Goal: Task Accomplishment & Management: Use online tool/utility

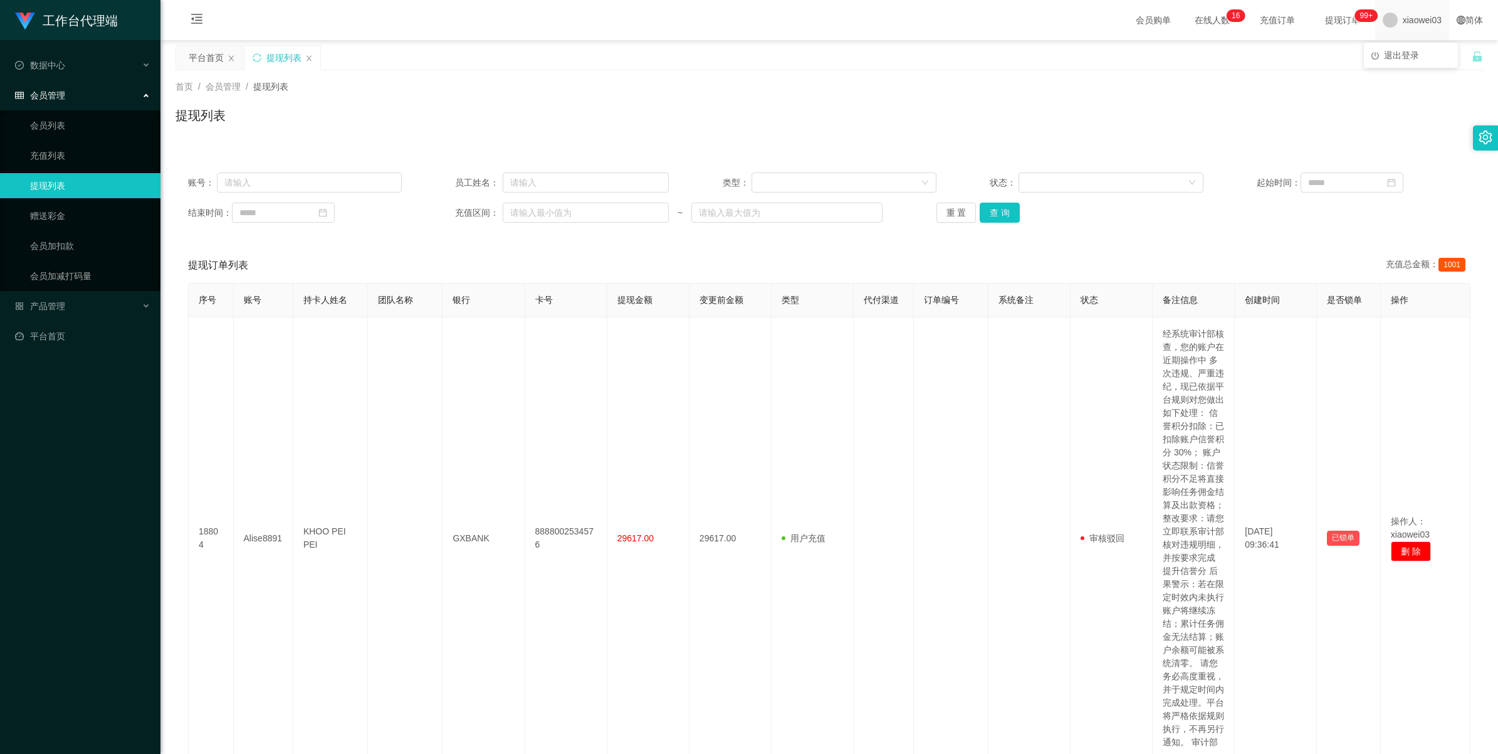
click at [1403, 21] on span "xiaowei03" at bounding box center [1422, 20] width 39 height 40
click at [1390, 58] on span "退出登录" at bounding box center [1401, 55] width 35 height 10
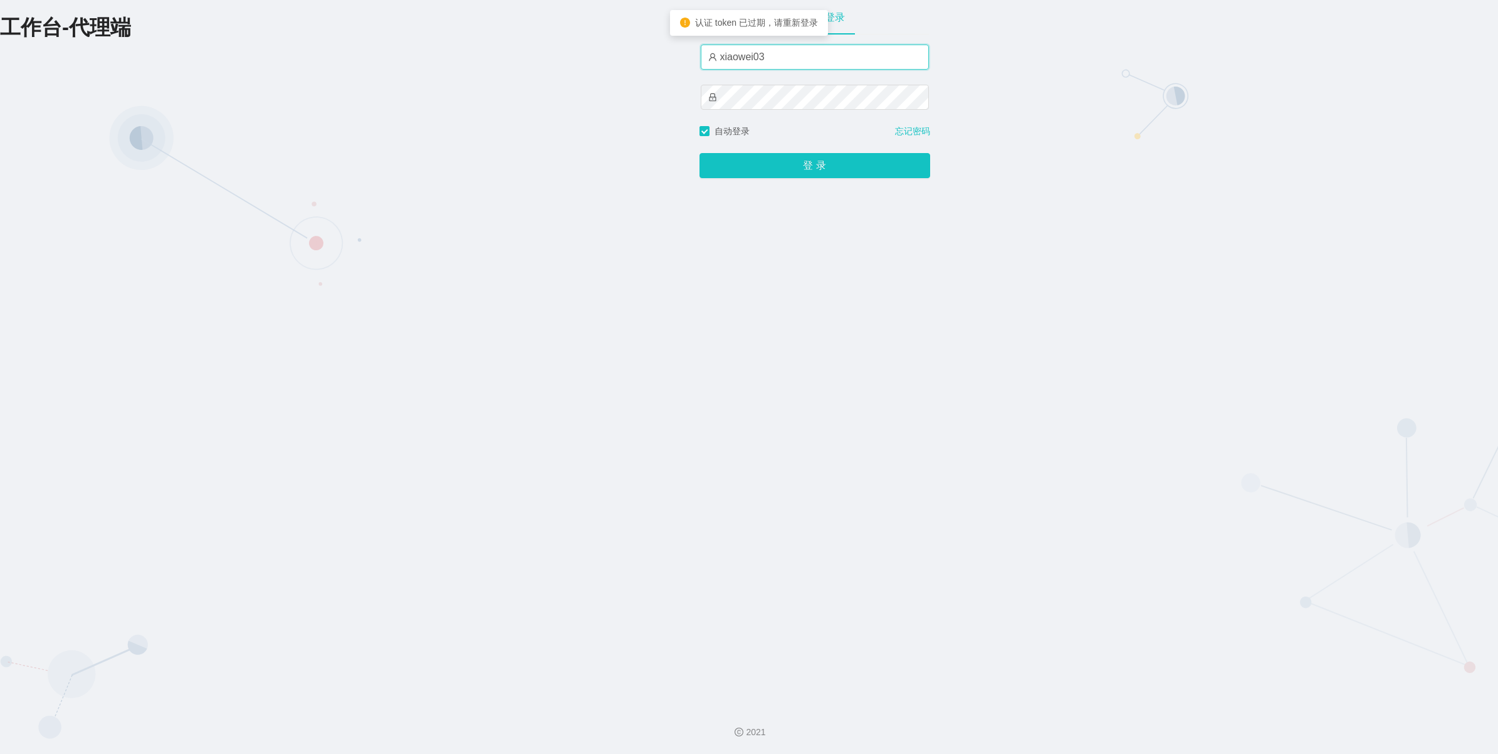
click at [791, 60] on input "xiaowei03" at bounding box center [815, 57] width 228 height 25
type input "xiaowei01"
click at [784, 172] on button "登 录" at bounding box center [815, 165] width 231 height 25
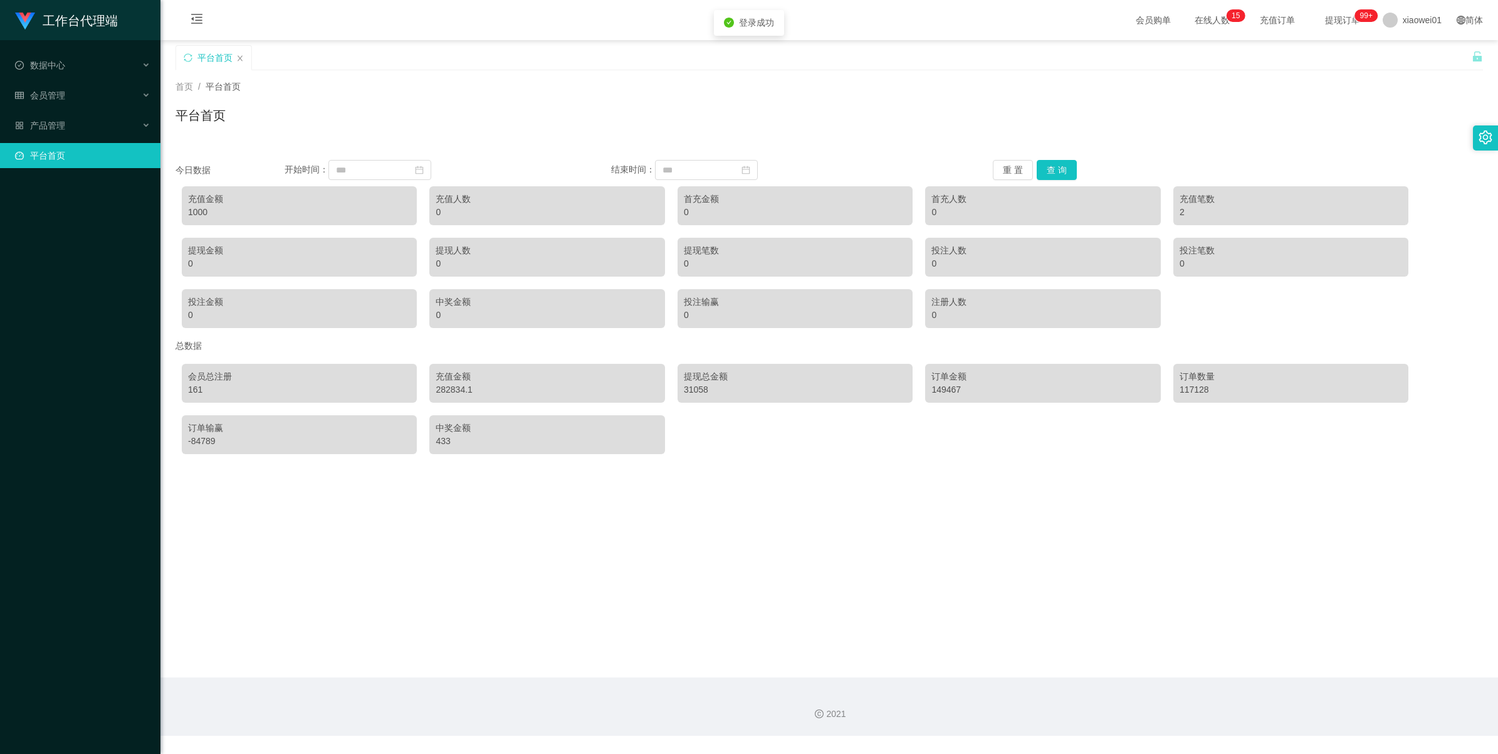
click at [48, 149] on link "平台首页" at bounding box center [82, 155] width 135 height 25
click at [48, 130] on span "产品管理" at bounding box center [40, 125] width 50 height 10
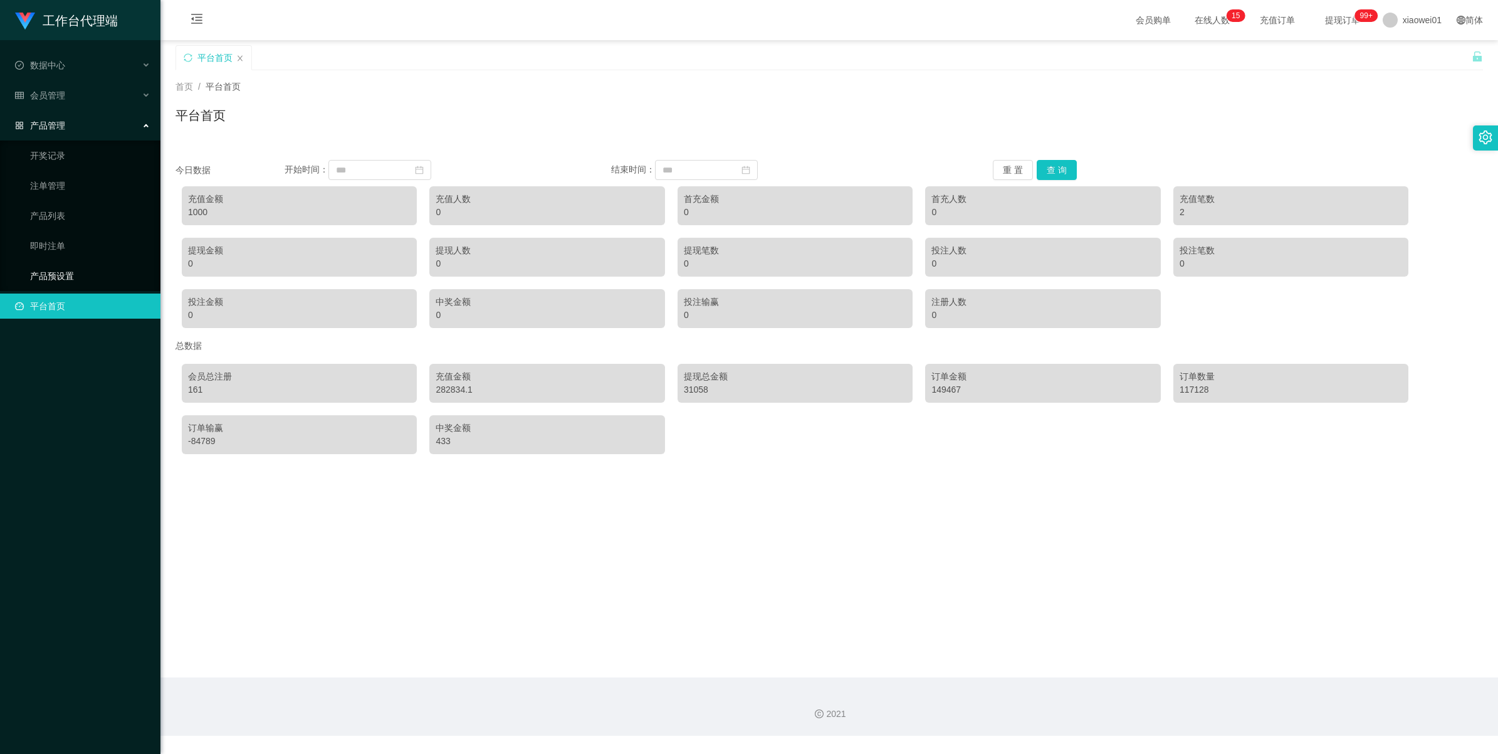
click at [45, 265] on link "产品预设置" at bounding box center [90, 275] width 120 height 25
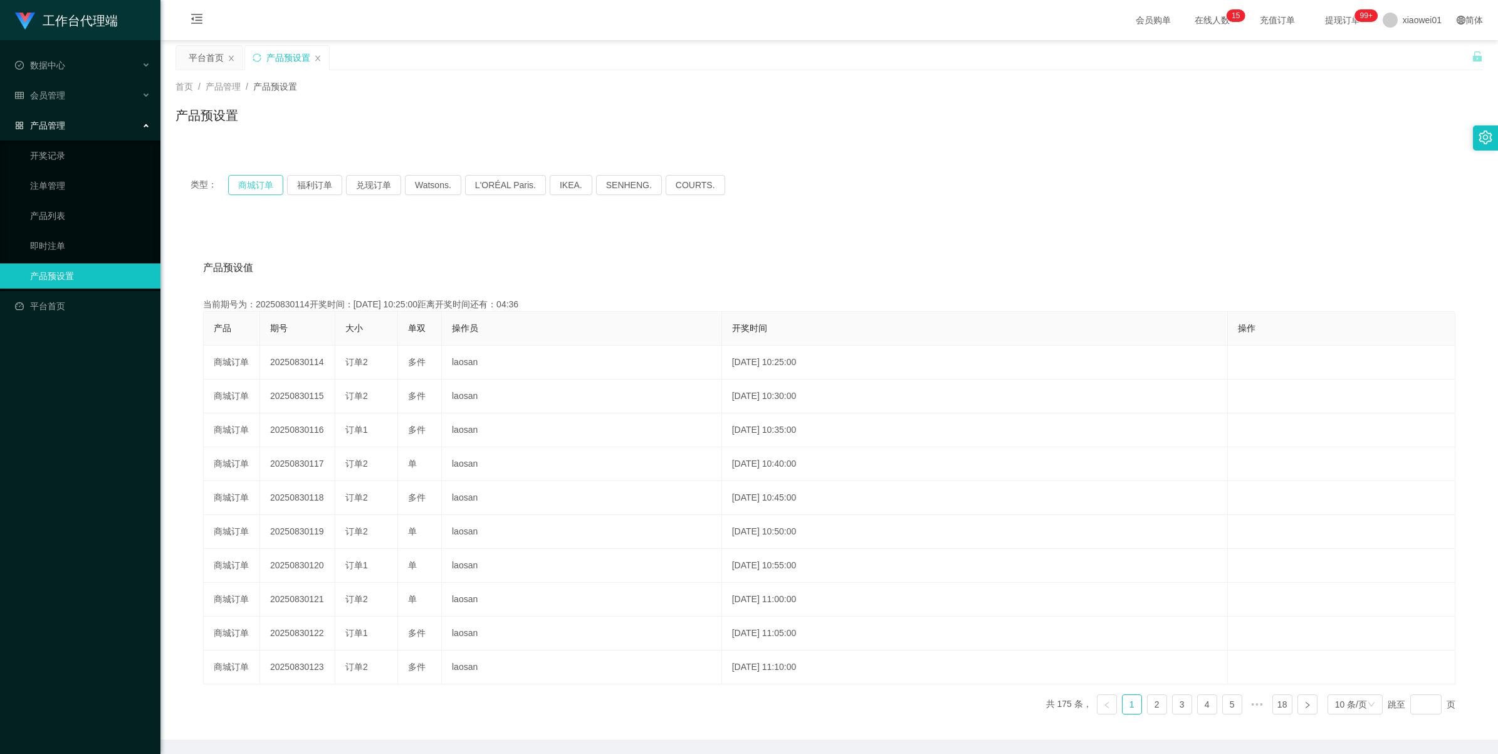
click at [259, 187] on button "商城订单" at bounding box center [255, 185] width 55 height 20
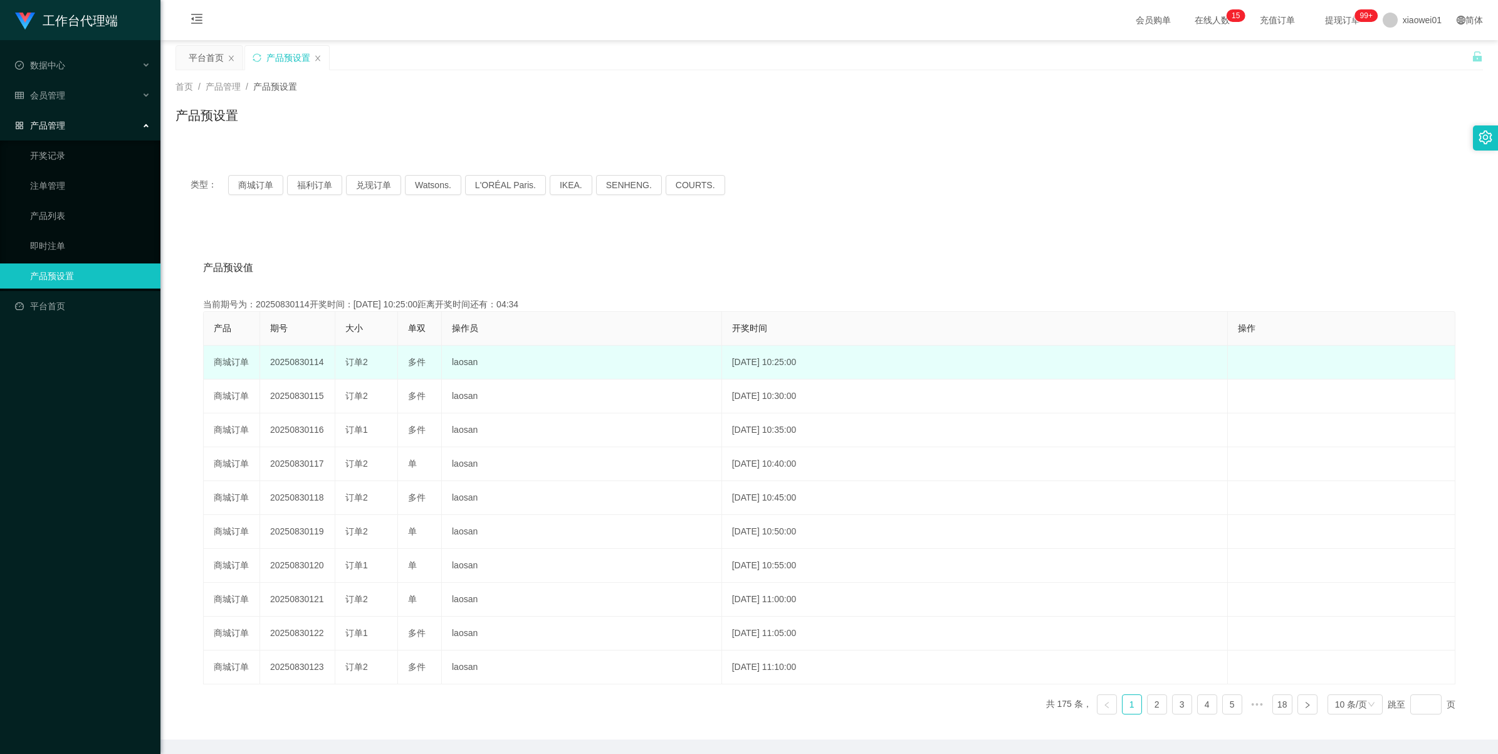
click at [305, 355] on td "20250830114" at bounding box center [297, 362] width 75 height 34
copy td "20250830114"
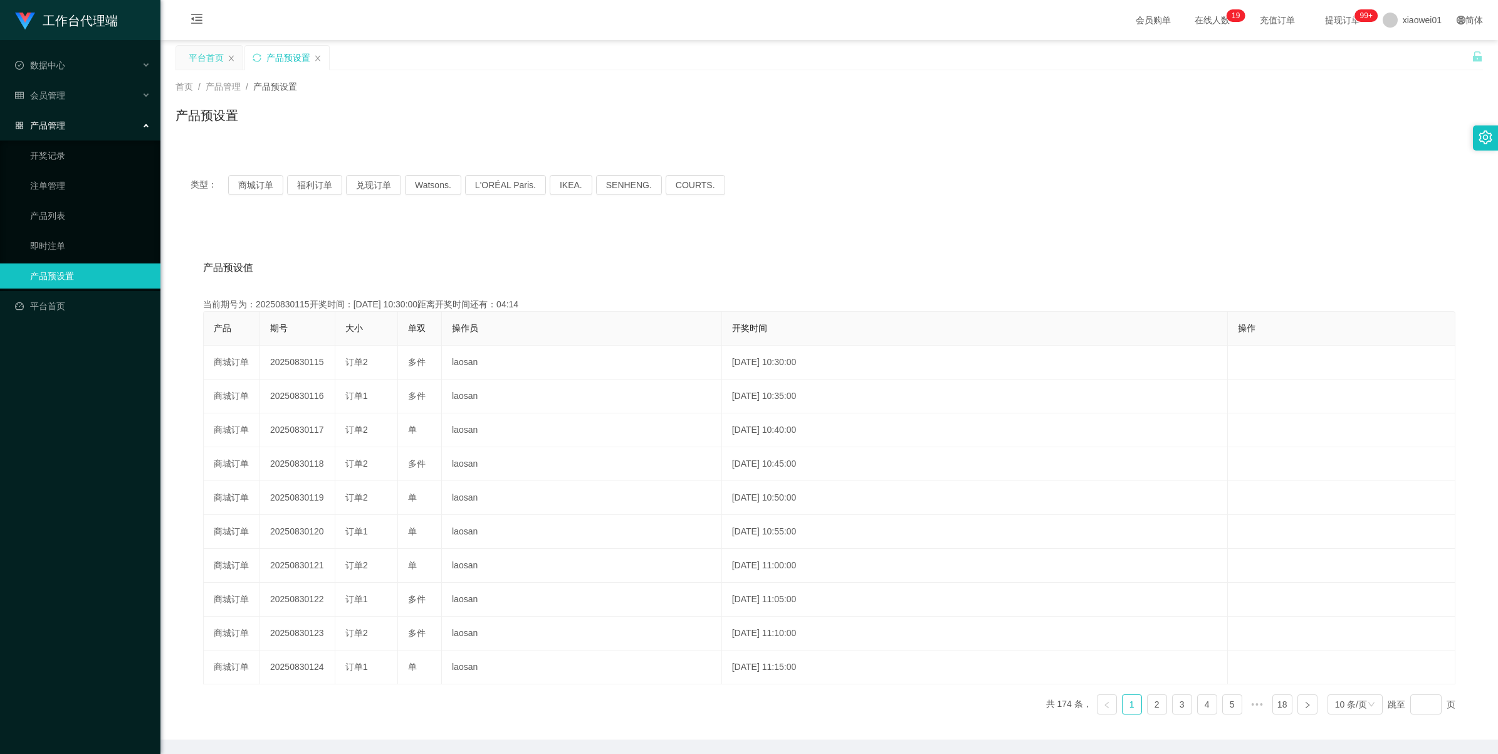
click at [202, 60] on div "平台首页" at bounding box center [206, 58] width 35 height 24
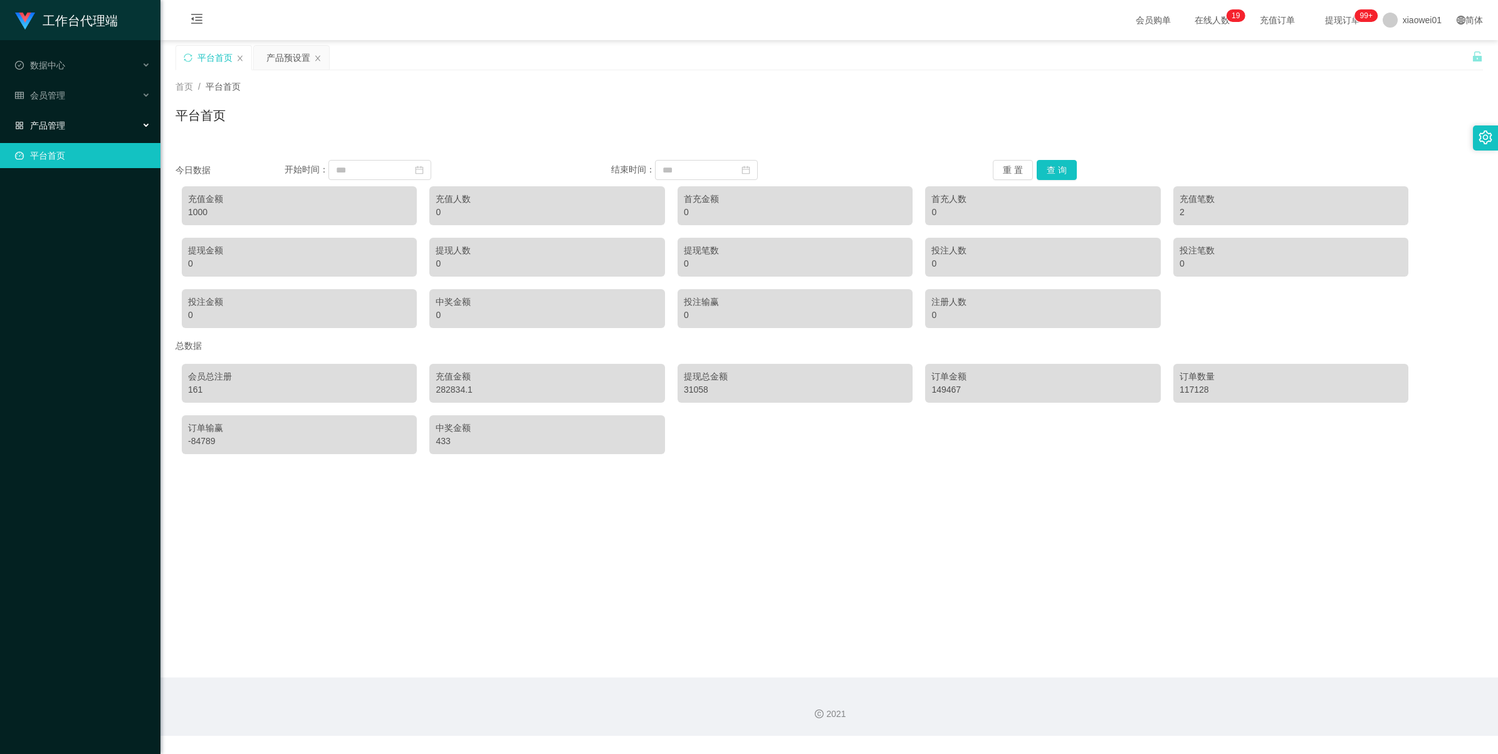
click at [61, 113] on div "产品管理" at bounding box center [80, 125] width 160 height 25
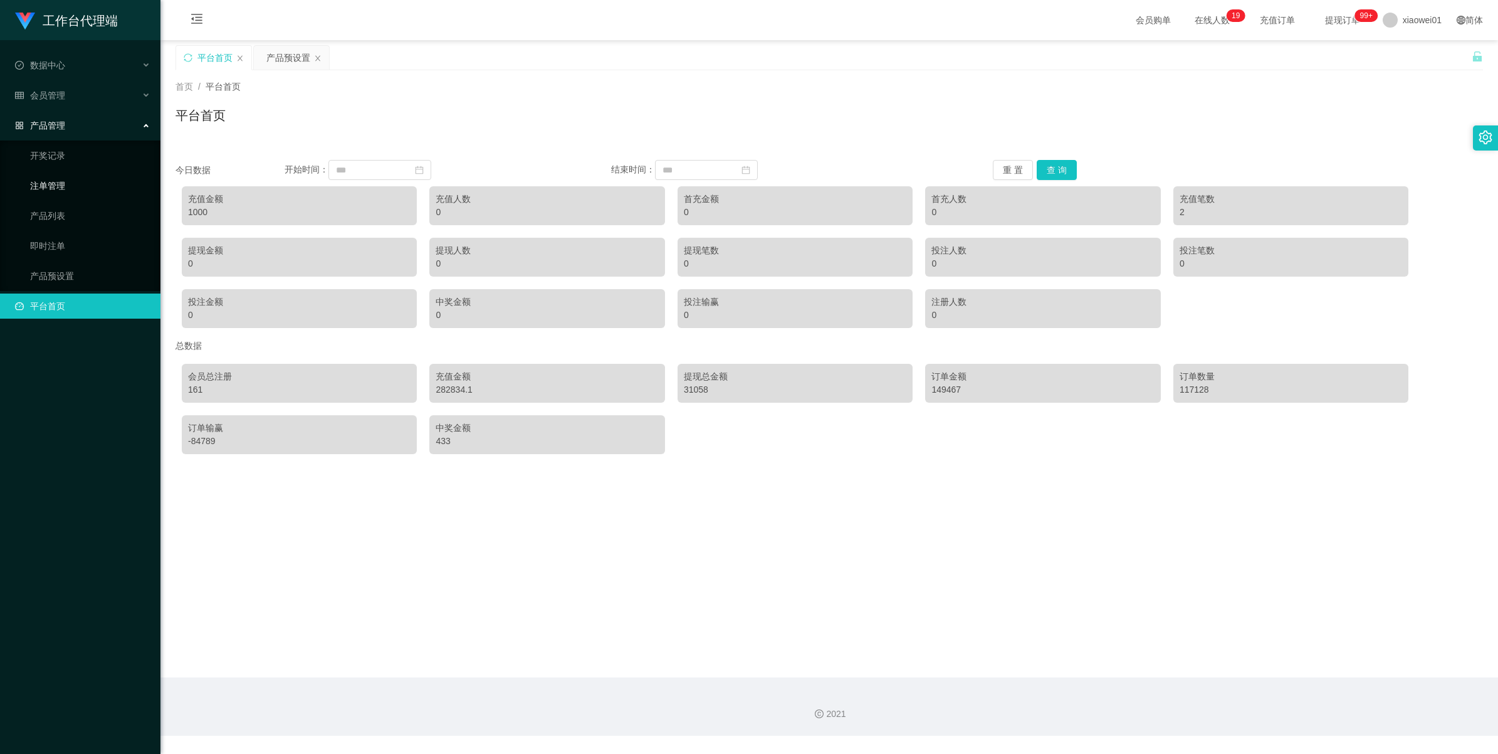
drag, startPoint x: 44, startPoint y: 195, endPoint x: 54, endPoint y: 192, distance: 10.3
click at [44, 195] on link "注单管理" at bounding box center [90, 185] width 120 height 25
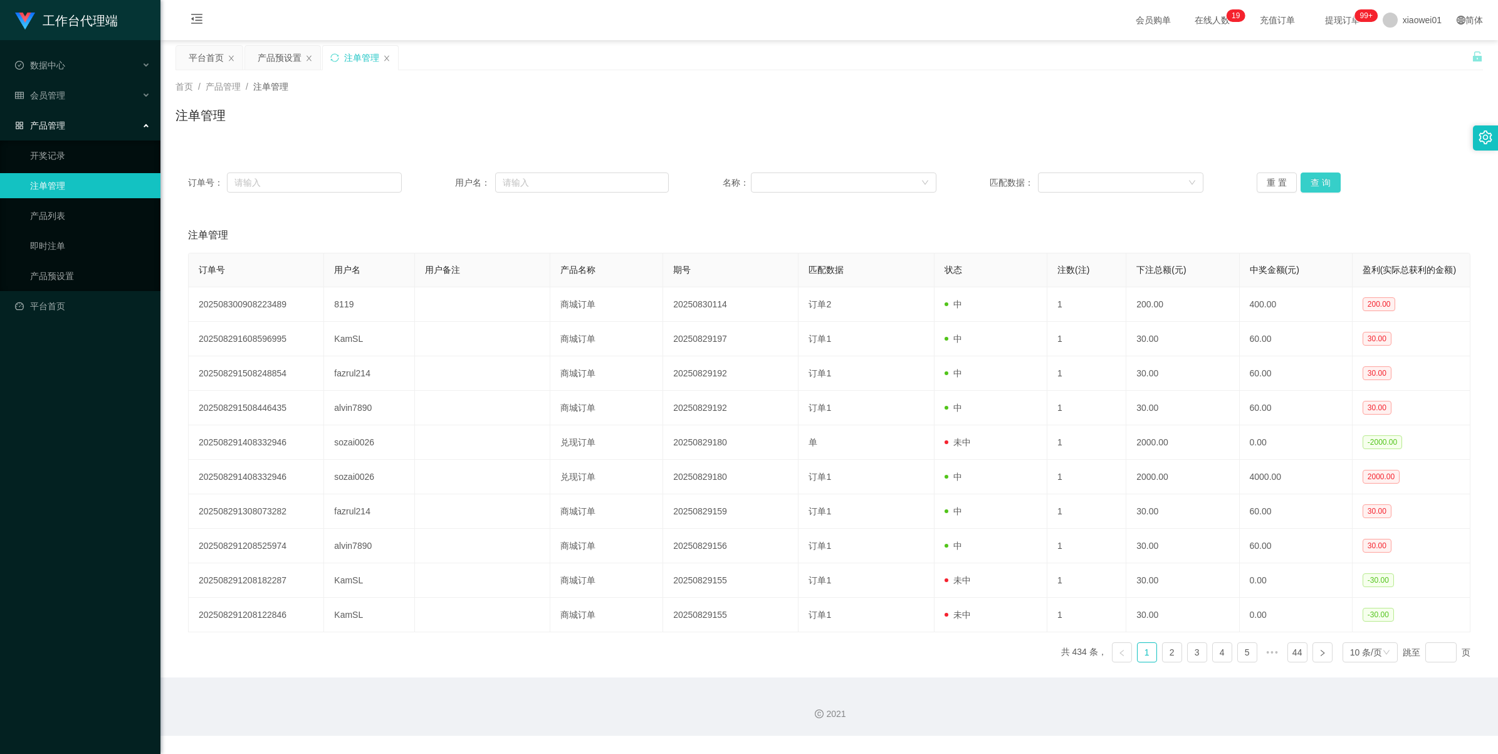
click at [1323, 185] on button "查 询" at bounding box center [1321, 182] width 40 height 20
click at [1323, 185] on div "重 置 查 询" at bounding box center [1364, 182] width 214 height 20
click at [1323, 185] on button "查 询" at bounding box center [1321, 182] width 40 height 20
click at [1323, 185] on div "重 置 查 询" at bounding box center [1364, 182] width 214 height 20
click at [1323, 184] on button "查 询" at bounding box center [1321, 182] width 40 height 20
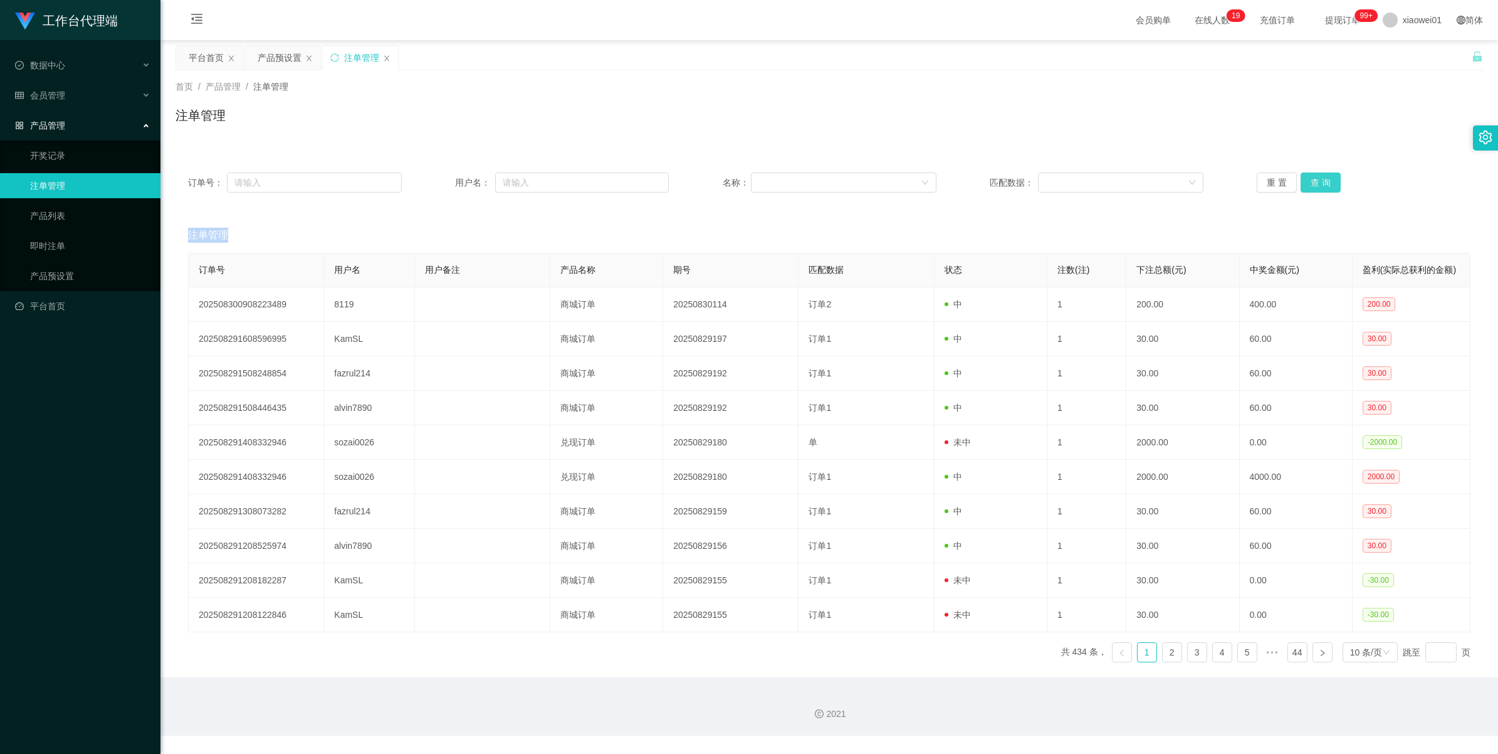
click at [1323, 184] on button "查 询" at bounding box center [1321, 182] width 40 height 20
click at [1323, 184] on div "重 置 查 询" at bounding box center [1364, 182] width 214 height 20
click at [1323, 184] on button "查 询" at bounding box center [1321, 182] width 40 height 20
click at [1323, 184] on div "重 置 查 询" at bounding box center [1364, 182] width 214 height 20
click at [1323, 184] on button "查 询" at bounding box center [1321, 182] width 40 height 20
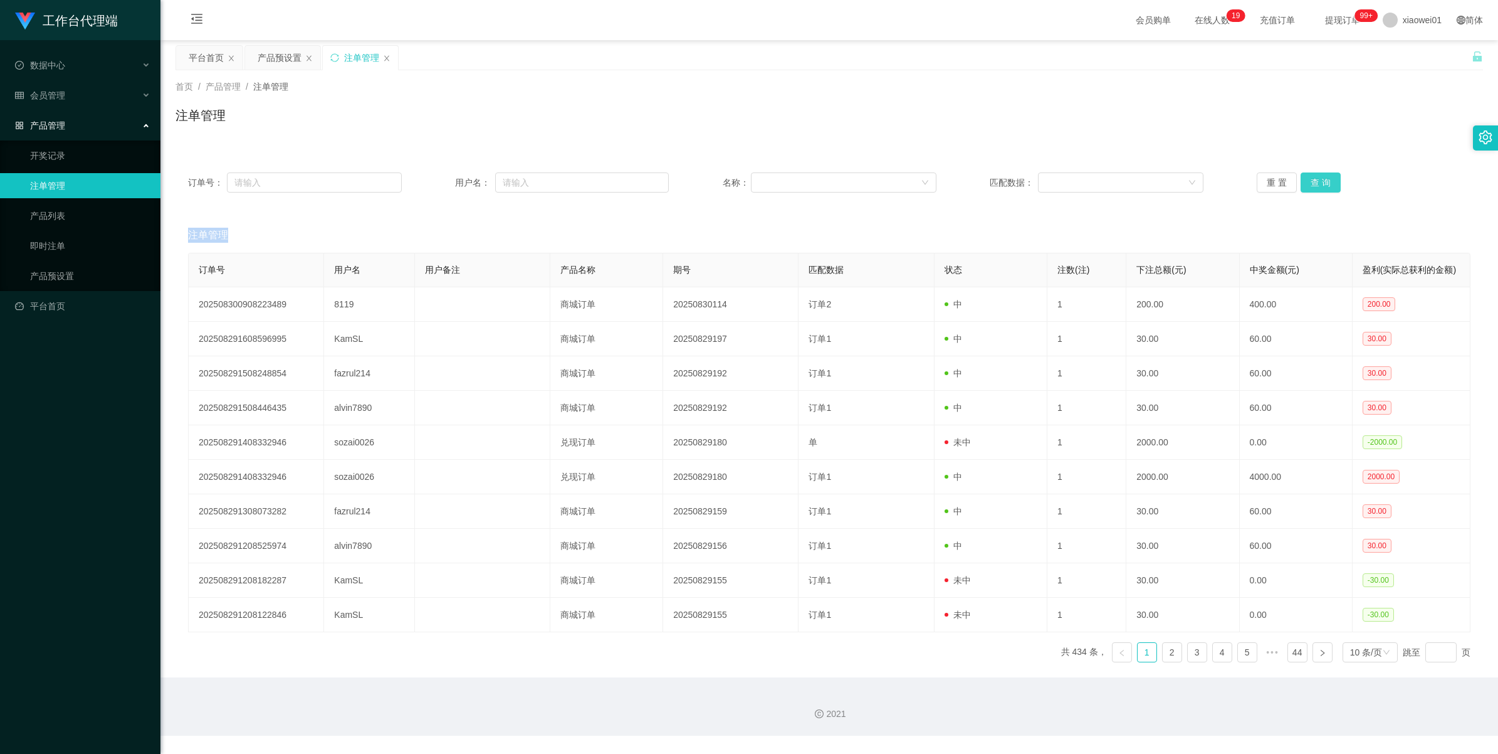
click at [1323, 184] on div "重 置 查 询" at bounding box center [1364, 182] width 214 height 20
click at [1323, 184] on button "查 询" at bounding box center [1321, 182] width 40 height 20
click at [1323, 184] on button "查 询" at bounding box center [1328, 182] width 54 height 20
click at [1323, 184] on div "重 置 查 询" at bounding box center [1364, 182] width 214 height 20
click at [1323, 184] on button "查 询" at bounding box center [1321, 182] width 40 height 20
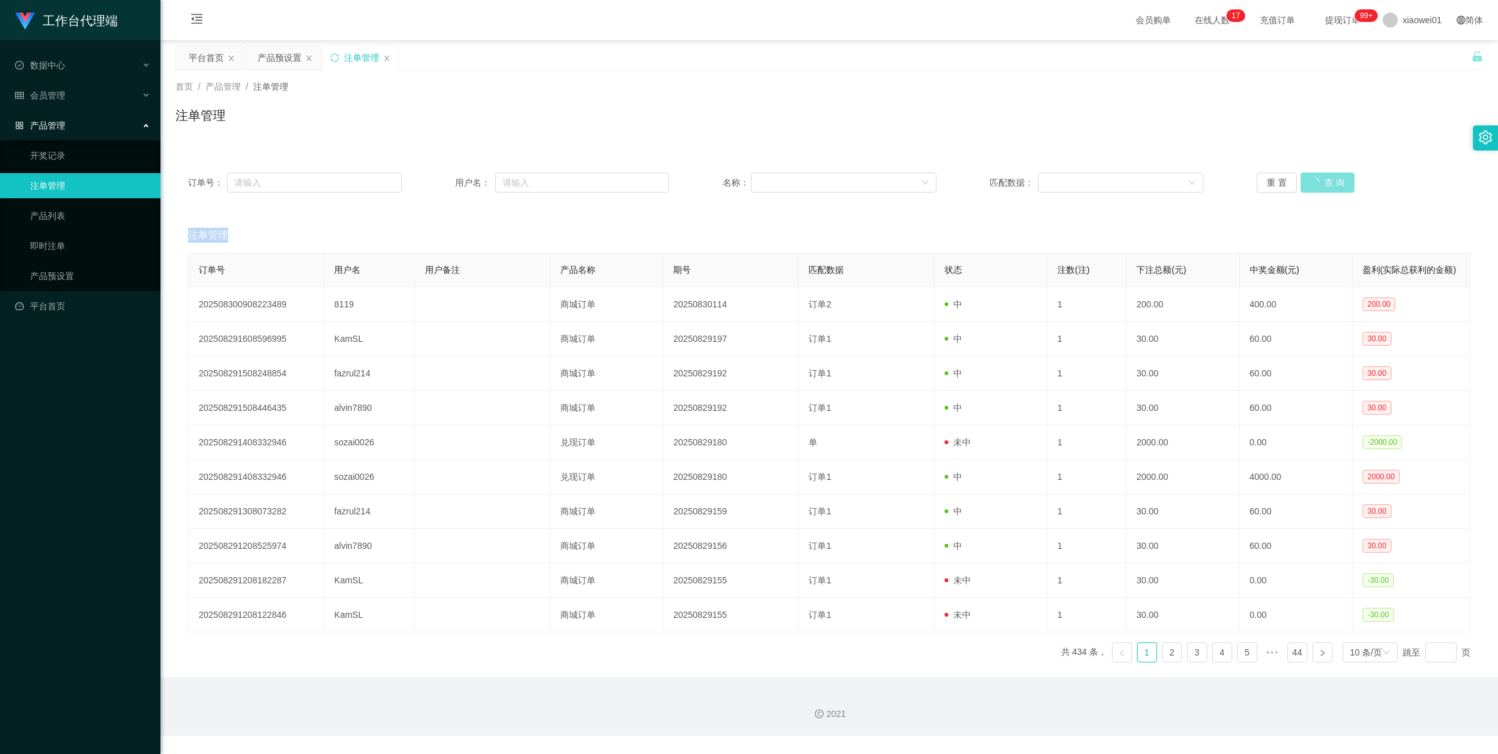
click at [1323, 184] on div "重 置 查 询" at bounding box center [1364, 182] width 214 height 20
click at [1323, 184] on button "查 询" at bounding box center [1321, 182] width 40 height 20
click at [198, 50] on div "平台首页" at bounding box center [206, 58] width 35 height 24
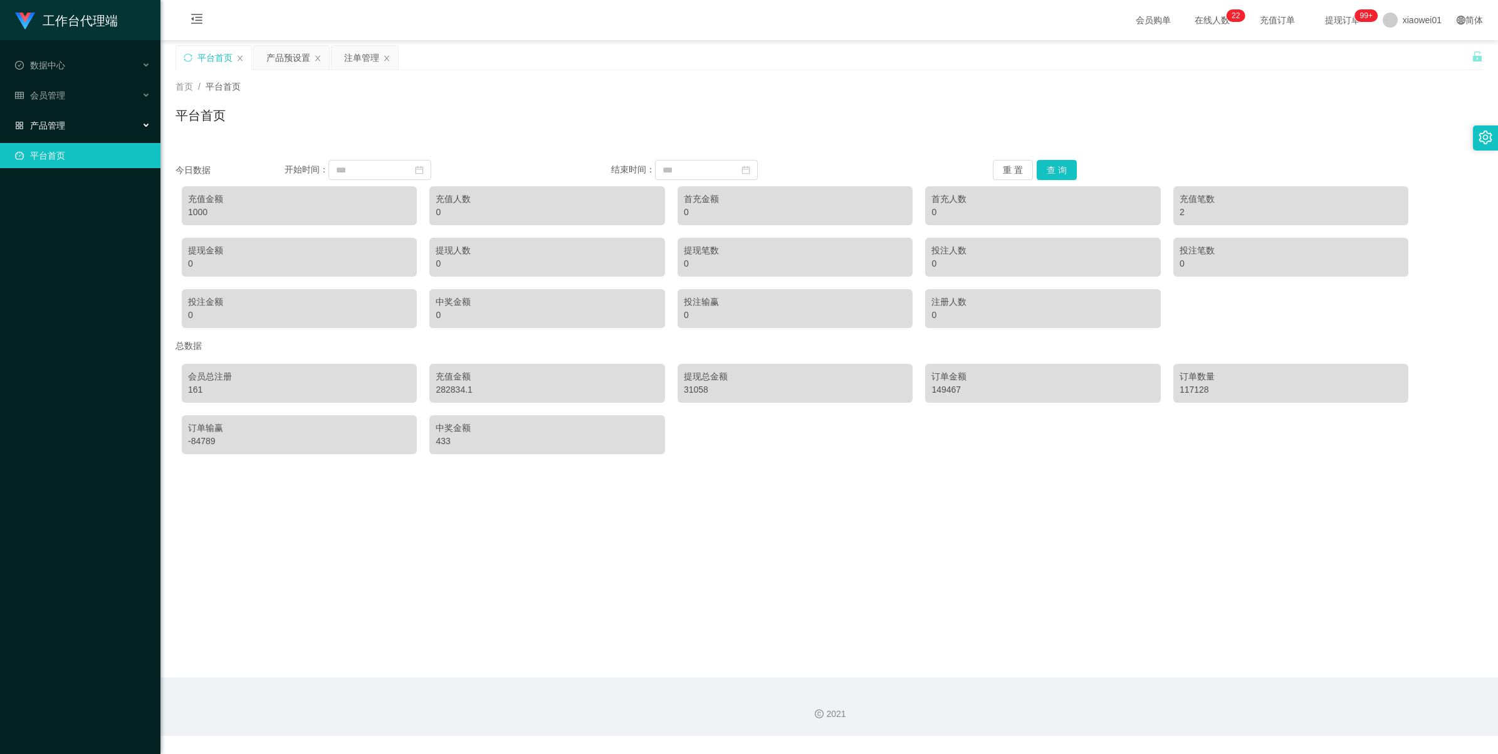
click at [66, 120] on div "产品管理" at bounding box center [80, 125] width 160 height 25
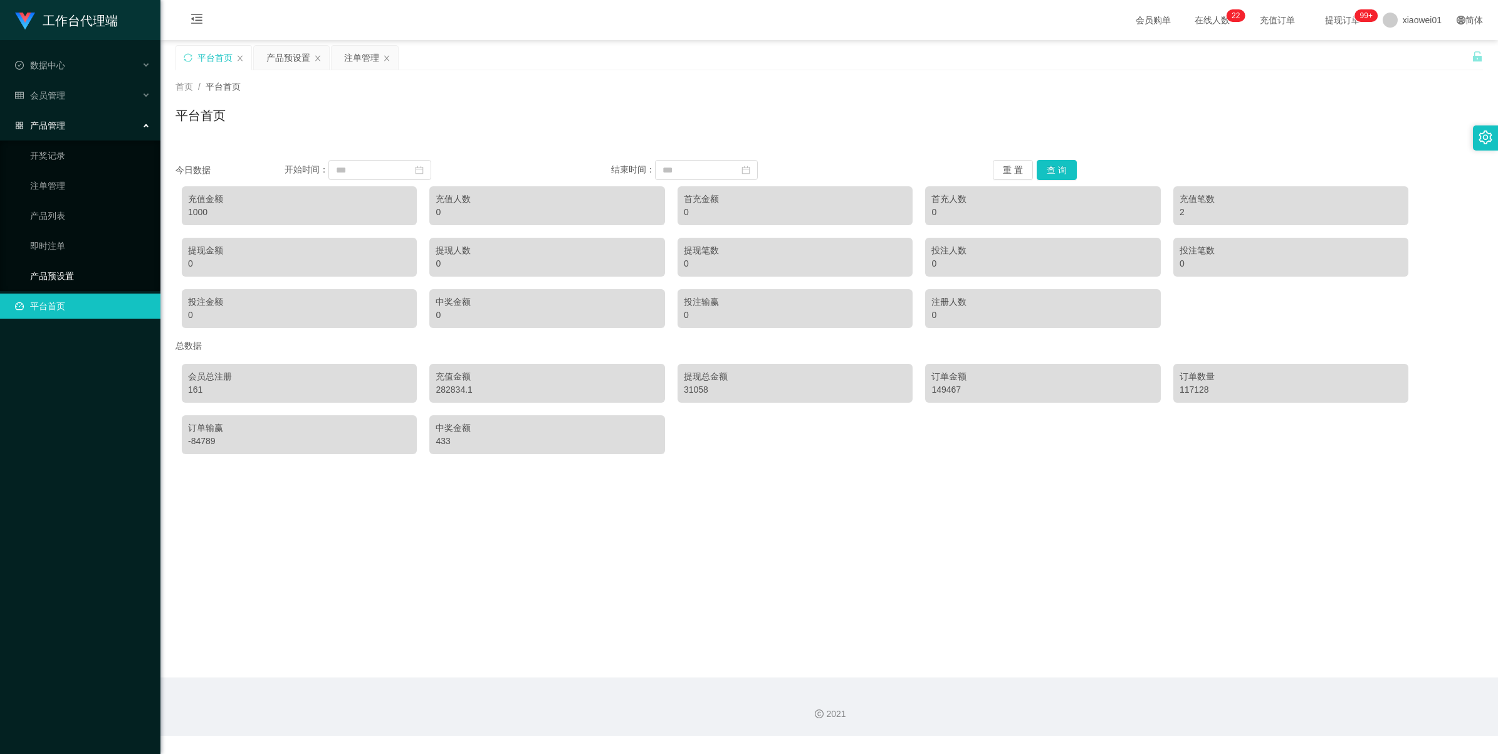
click at [42, 270] on link "产品预设置" at bounding box center [90, 275] width 120 height 25
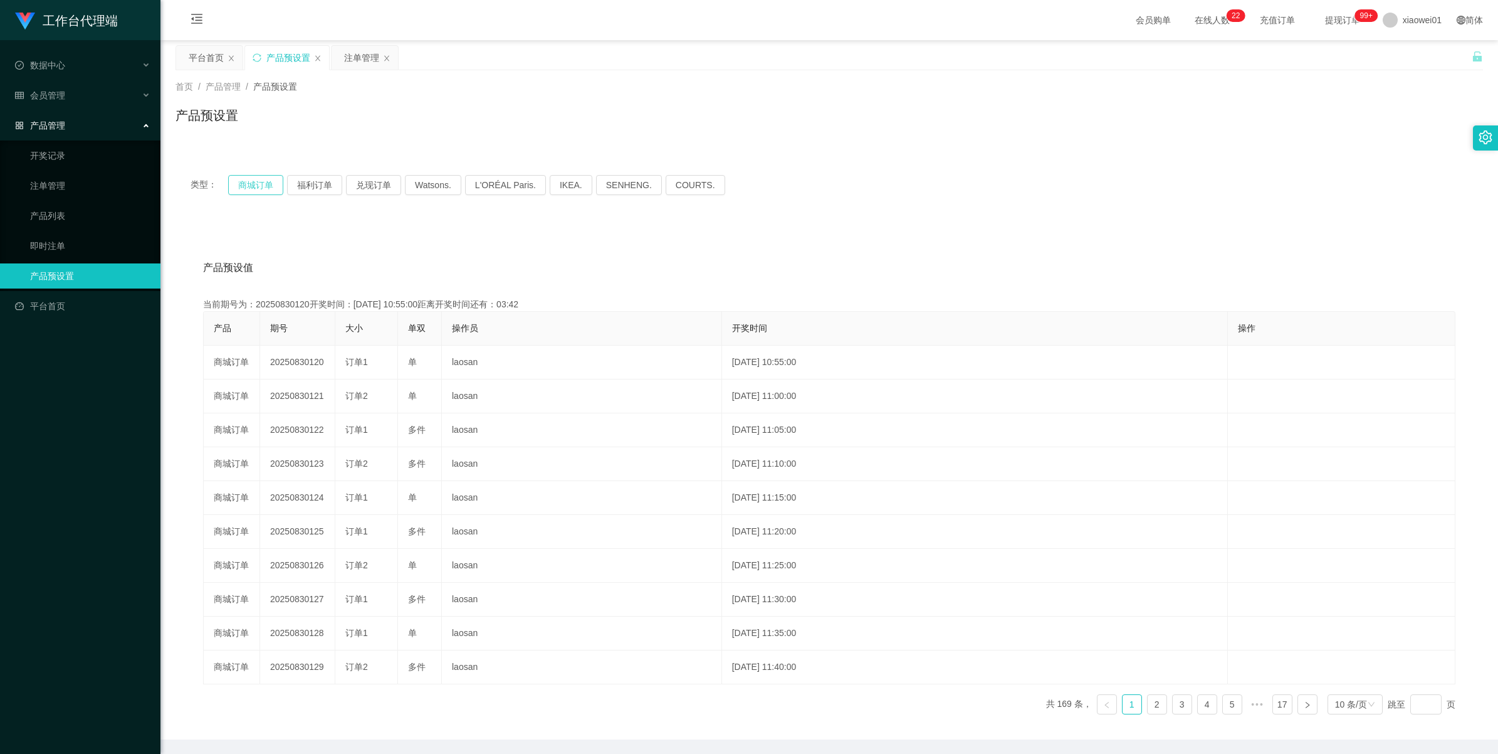
click at [249, 186] on button "商城订单" at bounding box center [255, 185] width 55 height 20
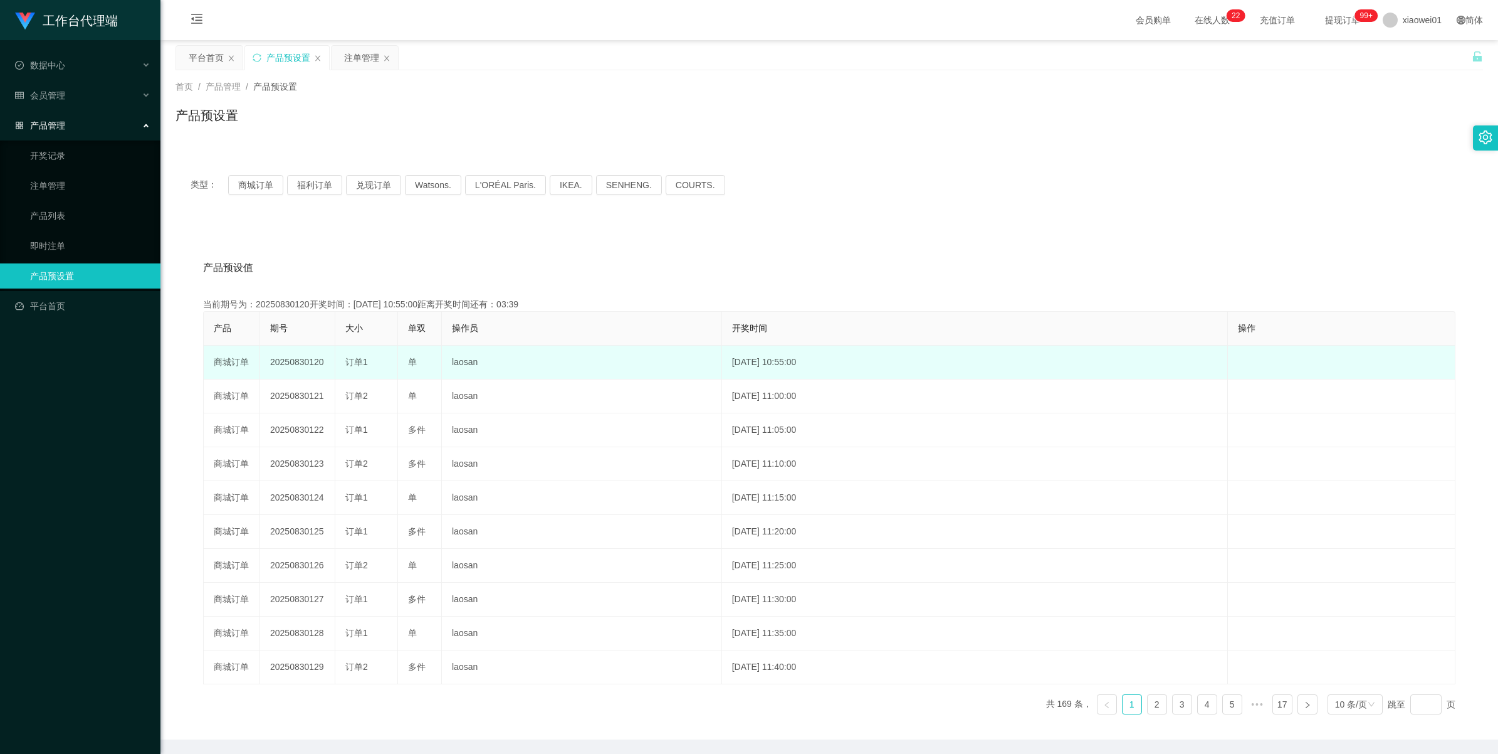
click at [284, 367] on td "20250830120" at bounding box center [297, 362] width 75 height 34
copy td "20250830120"
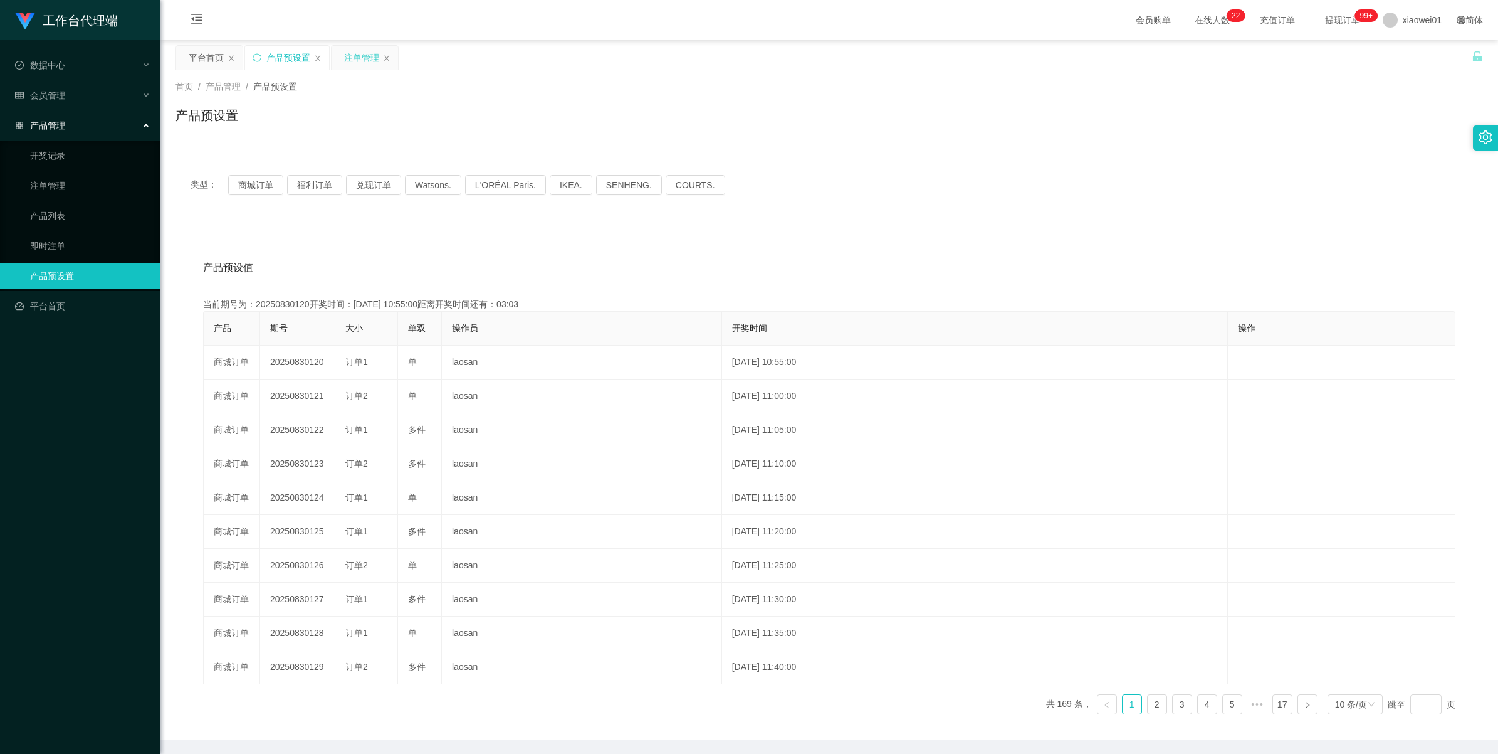
click at [378, 60] on div "注单管理" at bounding box center [361, 58] width 35 height 24
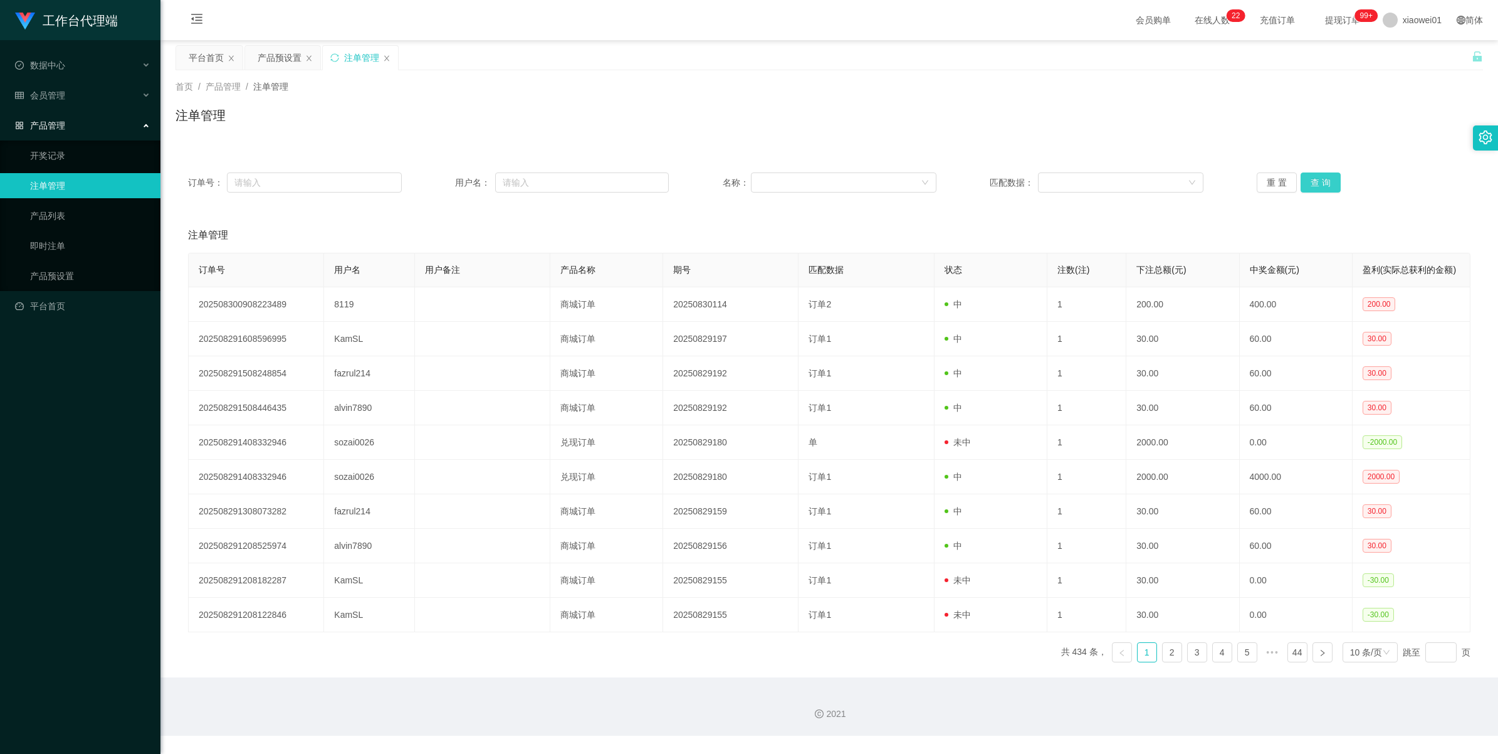
click at [1314, 181] on button "查 询" at bounding box center [1321, 182] width 40 height 20
click at [1314, 181] on div "重 置 查 询" at bounding box center [1364, 182] width 214 height 20
click at [1314, 181] on button "查 询" at bounding box center [1321, 182] width 40 height 20
click at [1314, 181] on div "重 置 查 询" at bounding box center [1364, 182] width 214 height 20
click at [1314, 181] on button "查 询" at bounding box center [1321, 182] width 40 height 20
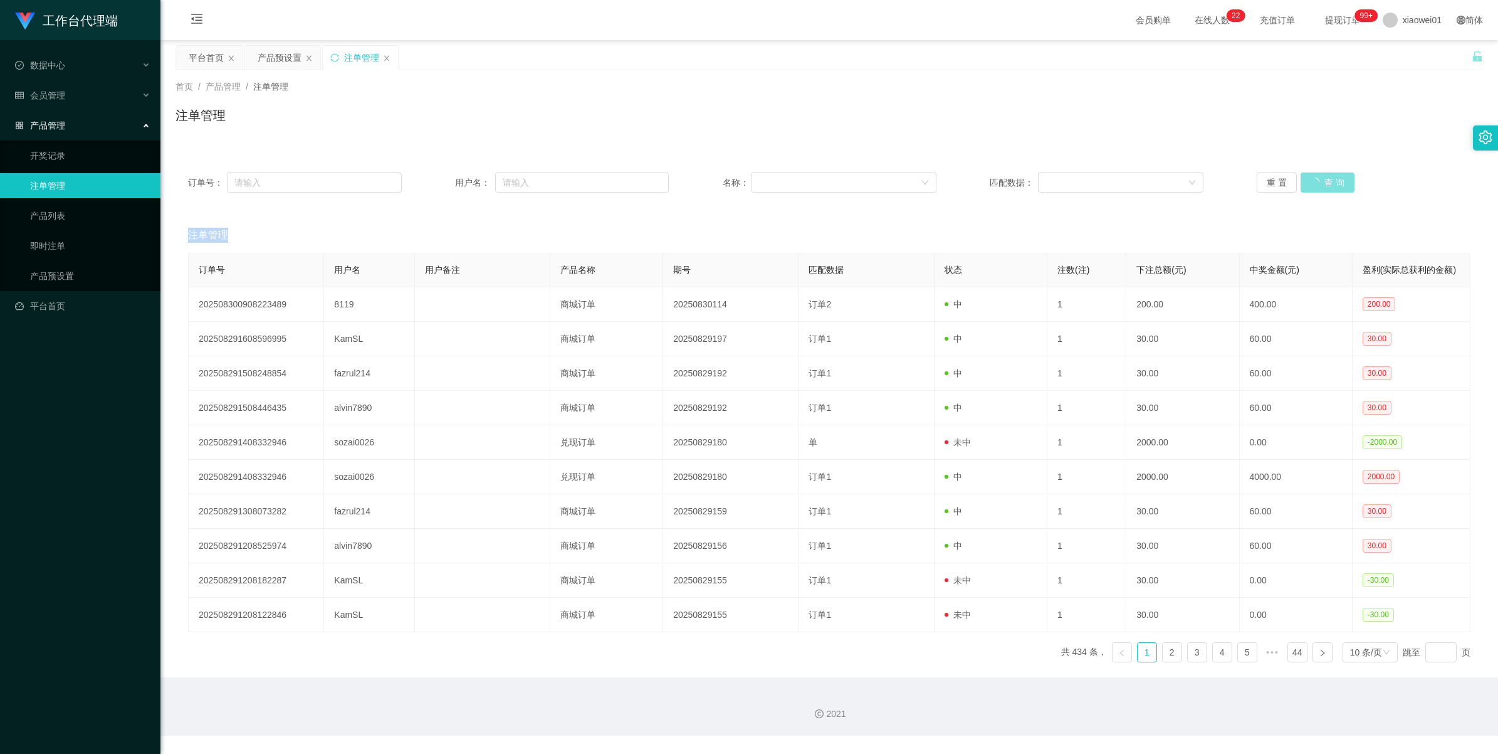
click at [1314, 181] on div "重 置 查 询" at bounding box center [1364, 182] width 214 height 20
click at [1314, 181] on button "查 询" at bounding box center [1321, 182] width 40 height 20
click at [1314, 181] on div "重 置 查 询" at bounding box center [1364, 182] width 214 height 20
click at [1314, 181] on button "查 询" at bounding box center [1321, 182] width 40 height 20
click at [1314, 181] on div "重 置 查 询" at bounding box center [1364, 182] width 214 height 20
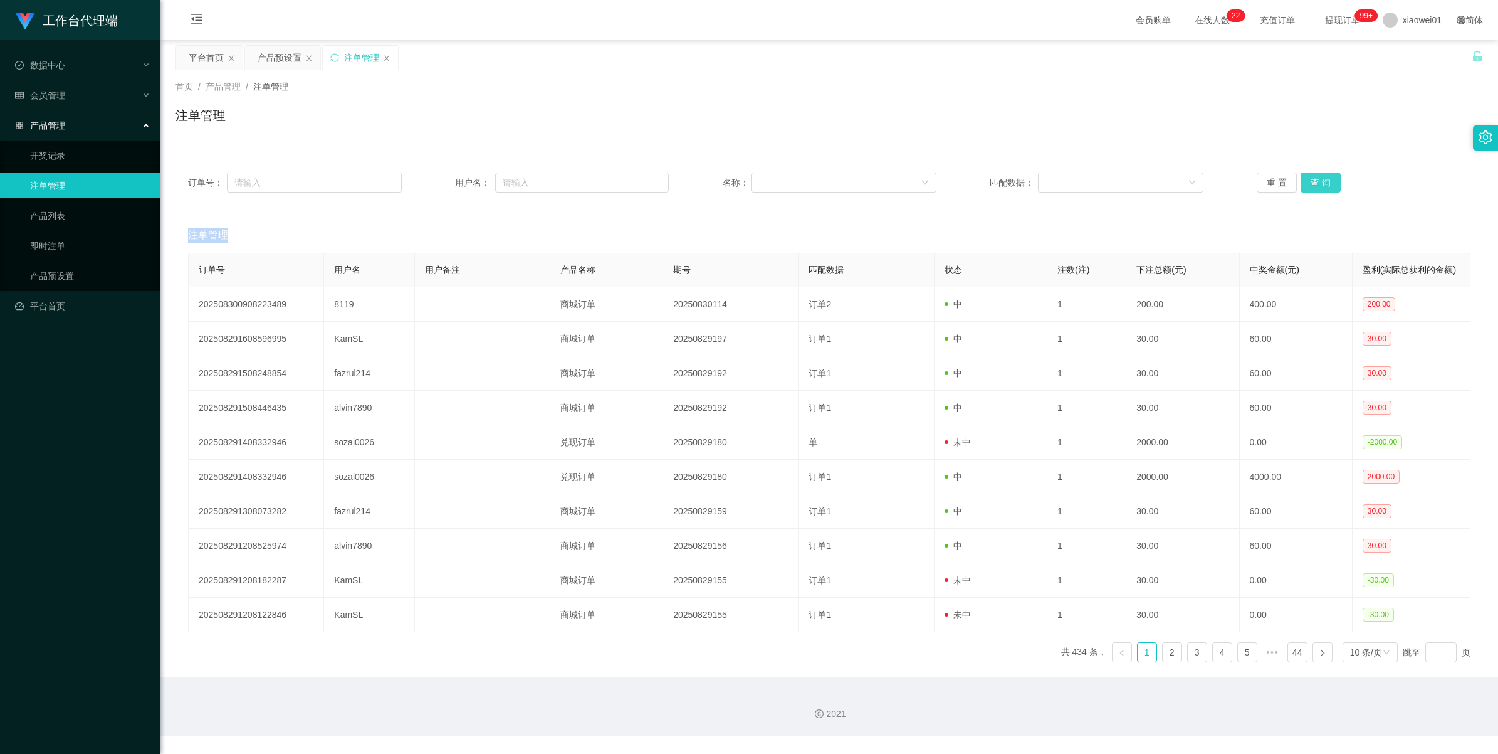
click at [1314, 181] on button "查 询" at bounding box center [1321, 182] width 40 height 20
click at [1314, 181] on div "重 置 查 询" at bounding box center [1364, 182] width 214 height 20
click at [1314, 181] on button "查 询" at bounding box center [1321, 182] width 40 height 20
click at [1314, 181] on div "重 置 查 询" at bounding box center [1364, 182] width 214 height 20
click at [1314, 181] on button "查 询" at bounding box center [1321, 182] width 40 height 20
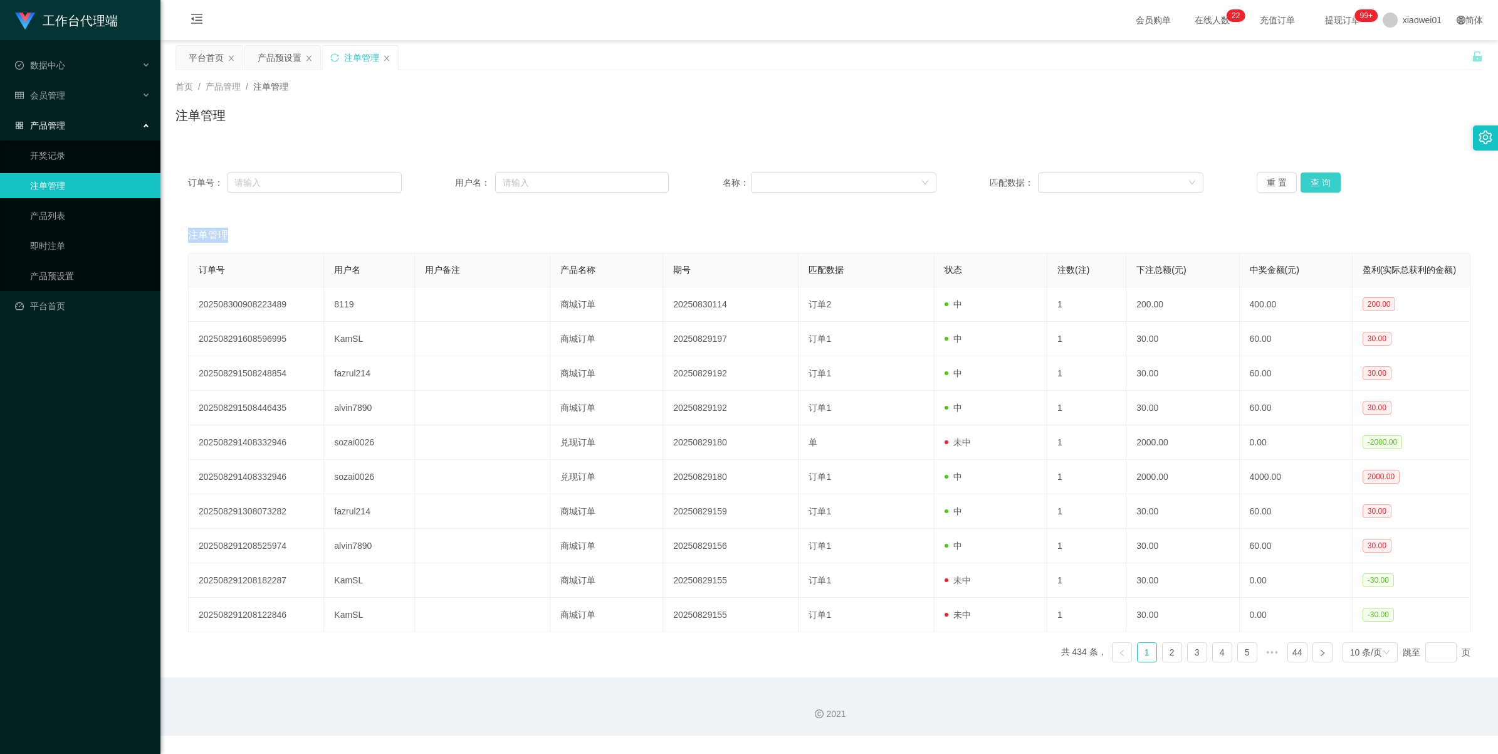
click at [1314, 181] on div "重 置 查 询" at bounding box center [1364, 182] width 214 height 20
click at [1314, 181] on button "查 询" at bounding box center [1321, 182] width 40 height 20
click at [1314, 181] on button "查 询" at bounding box center [1328, 182] width 54 height 20
click at [1314, 181] on div "重 置 查 询" at bounding box center [1364, 182] width 214 height 20
click at [295, 54] on div "产品预设置" at bounding box center [280, 58] width 44 height 24
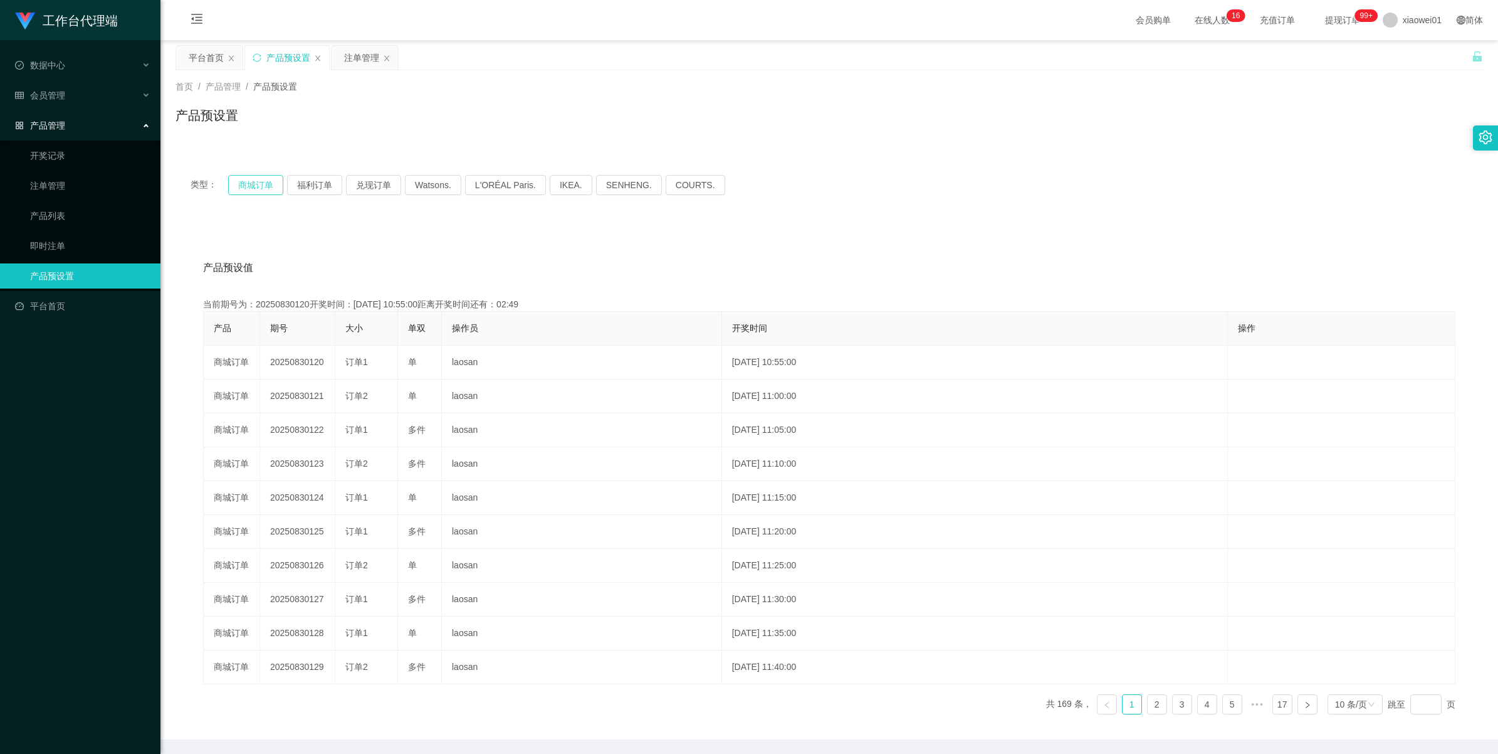
click at [265, 181] on button "商城订单" at bounding box center [255, 185] width 55 height 20
click at [346, 52] on div "注单管理" at bounding box center [361, 58] width 35 height 24
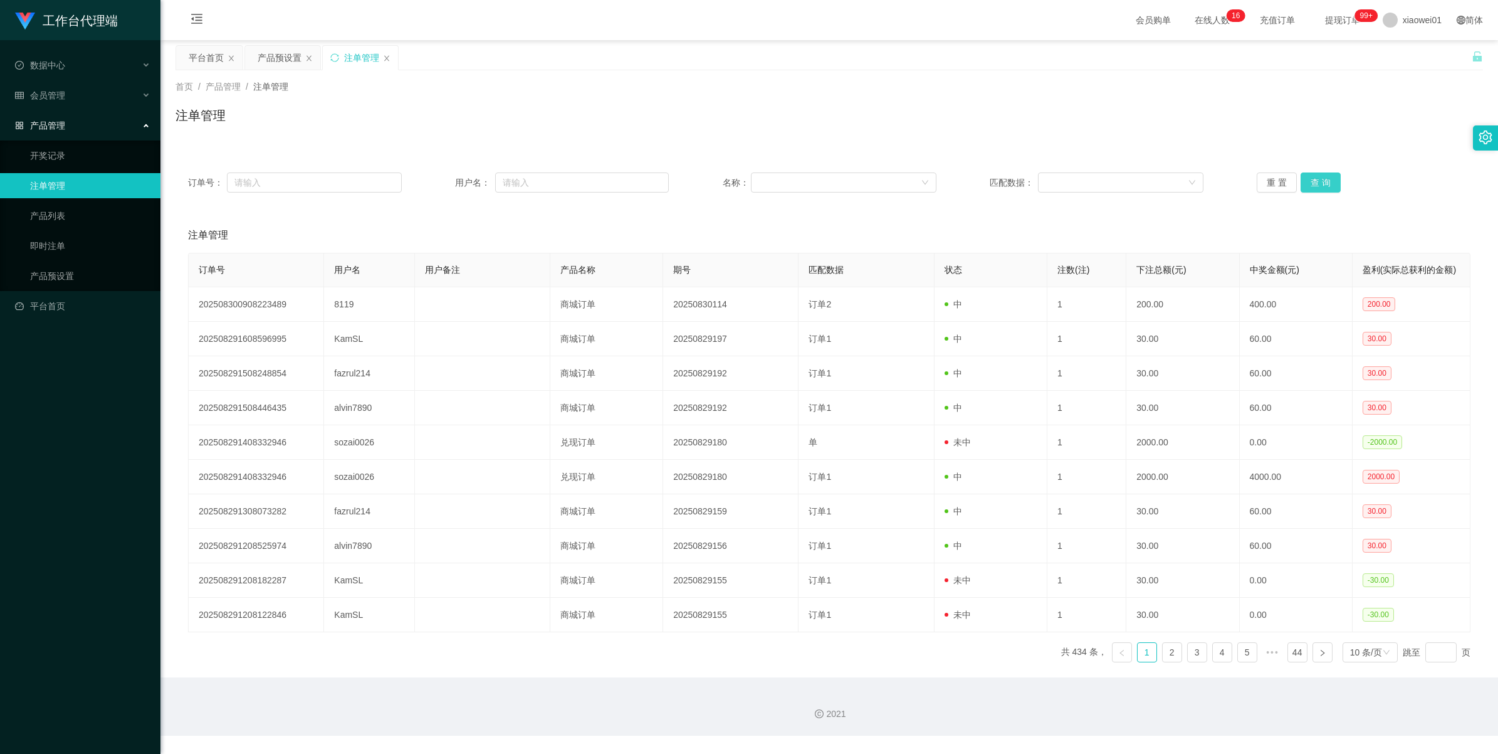
click at [1315, 189] on button "查 询" at bounding box center [1321, 182] width 40 height 20
click at [1315, 189] on button "查 询" at bounding box center [1328, 182] width 54 height 20
click at [1316, 184] on button "查 询" at bounding box center [1321, 182] width 40 height 20
click at [1316, 184] on div "重 置 查 询" at bounding box center [1364, 182] width 214 height 20
click at [1316, 184] on button "查 询" at bounding box center [1321, 182] width 40 height 20
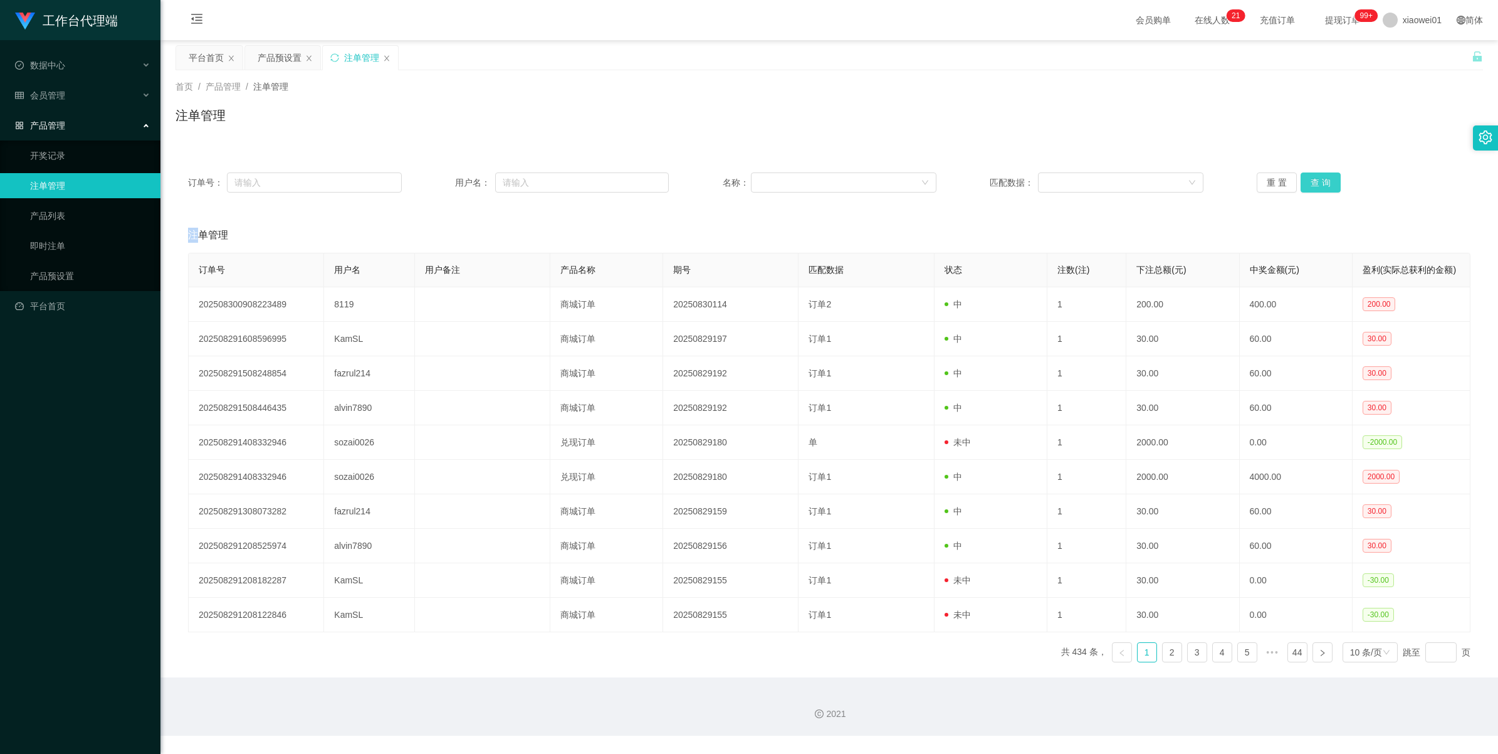
click at [1311, 177] on button "查 询" at bounding box center [1321, 182] width 40 height 20
click at [1311, 177] on button "查 询" at bounding box center [1328, 182] width 54 height 20
click at [1311, 177] on button "查 询" at bounding box center [1321, 182] width 40 height 20
click at [1311, 177] on div "重 置 查 询" at bounding box center [1364, 182] width 214 height 20
click at [1311, 177] on button "查 询" at bounding box center [1321, 182] width 40 height 20
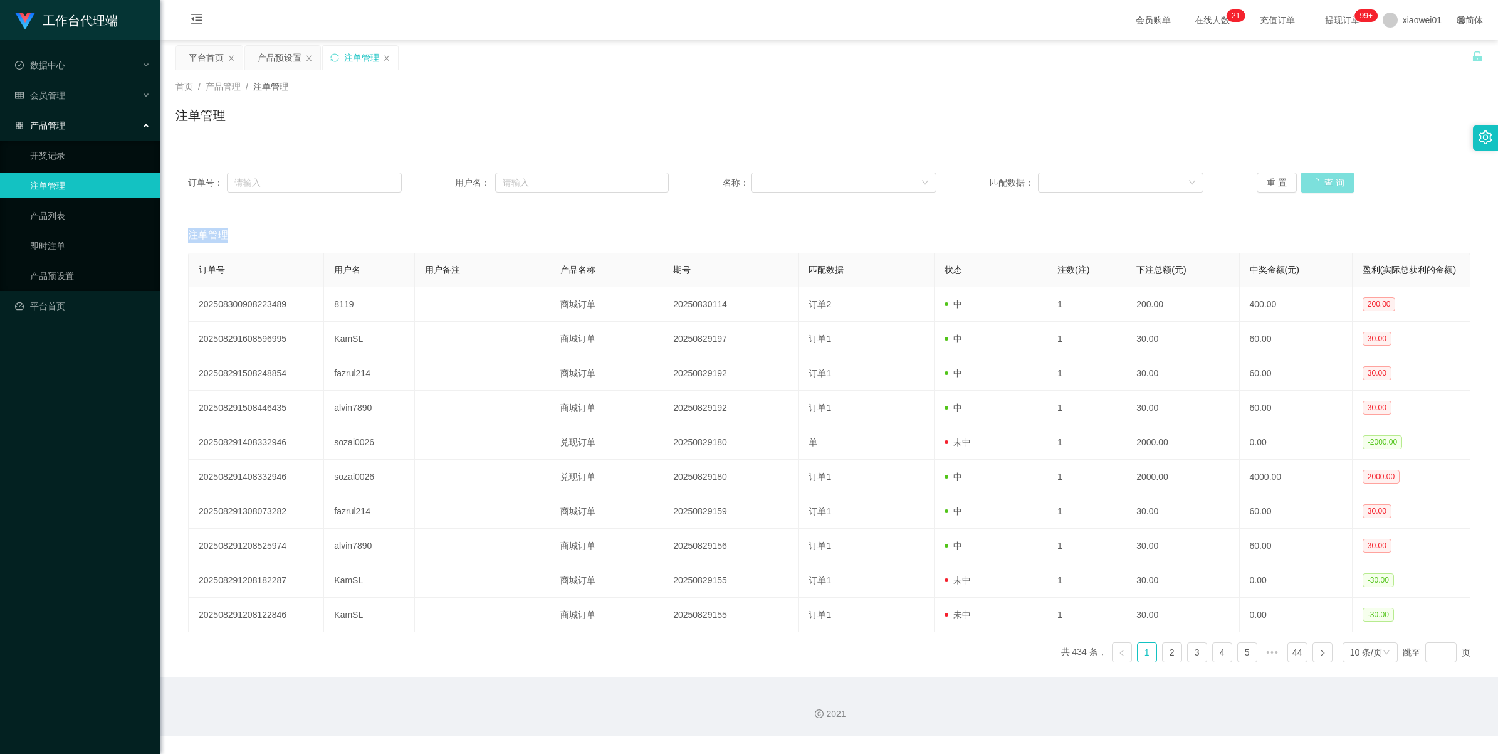
click at [1311, 177] on div "重 置 查 询" at bounding box center [1364, 182] width 214 height 20
click at [1311, 177] on button "查 询" at bounding box center [1321, 182] width 40 height 20
click at [1311, 177] on div "重 置 查 询" at bounding box center [1364, 182] width 214 height 20
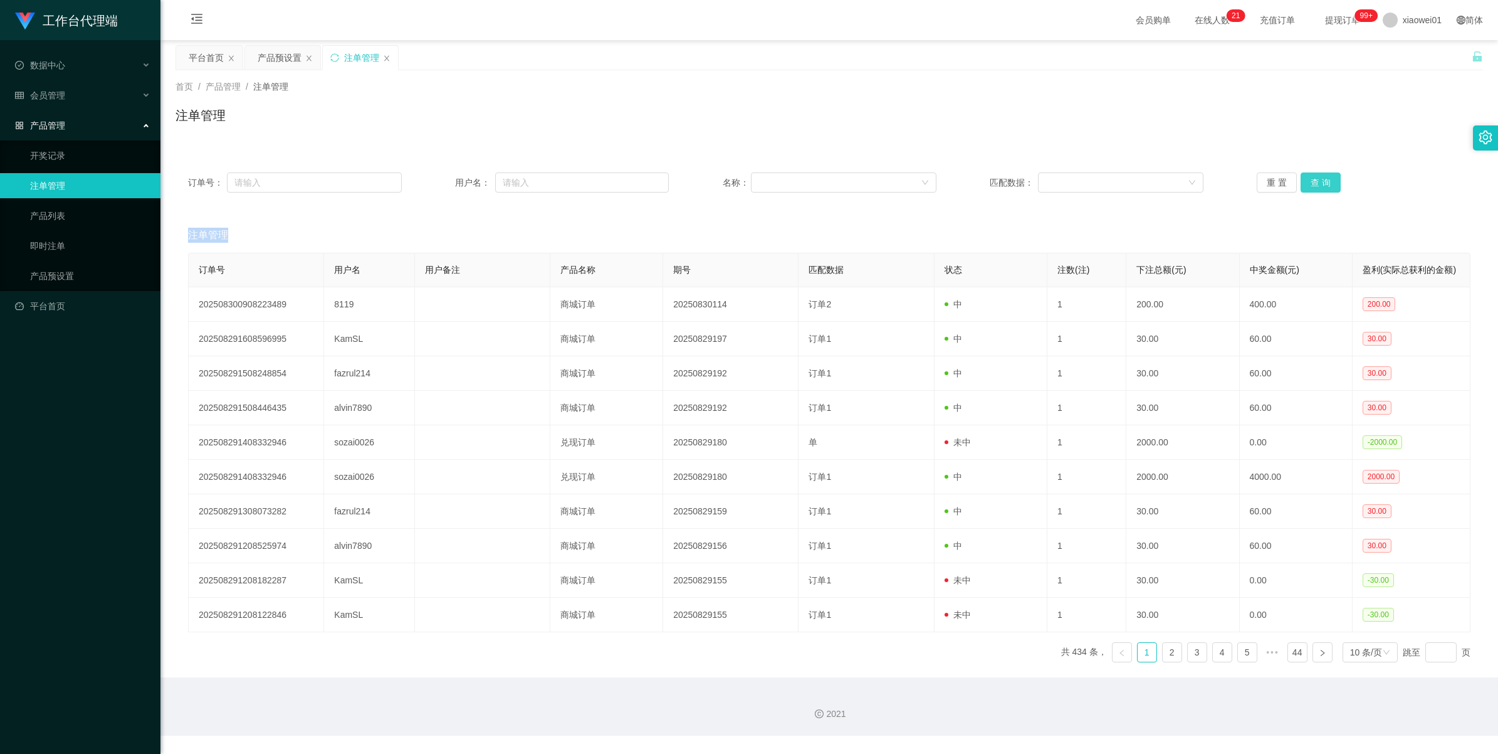
click at [1311, 177] on button "查 询" at bounding box center [1321, 182] width 40 height 20
click at [1301, 182] on button "查 询" at bounding box center [1321, 182] width 40 height 20
click at [1301, 182] on button "查 询" at bounding box center [1328, 182] width 54 height 20
click at [1301, 182] on button "查 询" at bounding box center [1321, 182] width 40 height 20
click at [1299, 182] on div "重 置 查 询" at bounding box center [1364, 182] width 214 height 20
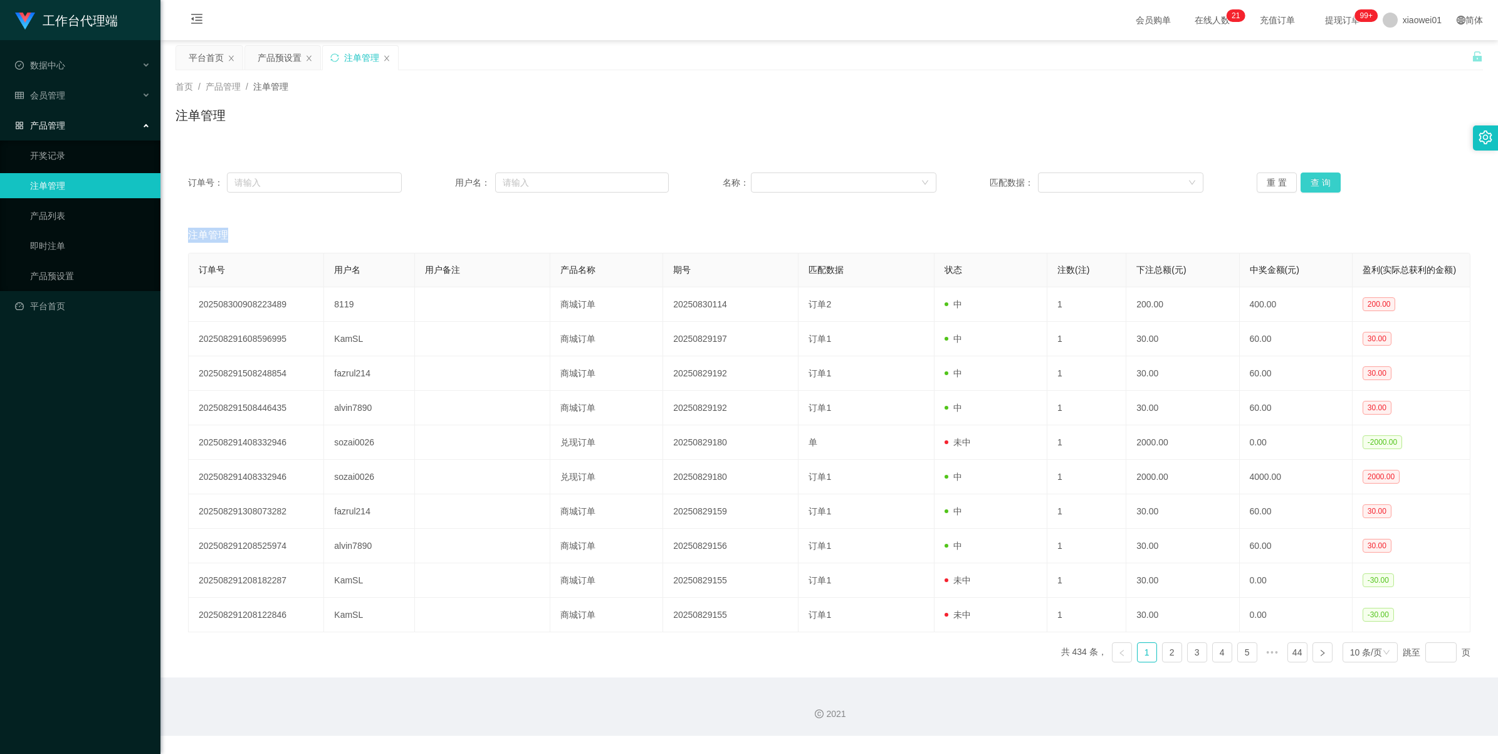
click at [1301, 182] on button "查 询" at bounding box center [1321, 182] width 40 height 20
click at [1299, 182] on div "重 置 查 询" at bounding box center [1364, 182] width 214 height 20
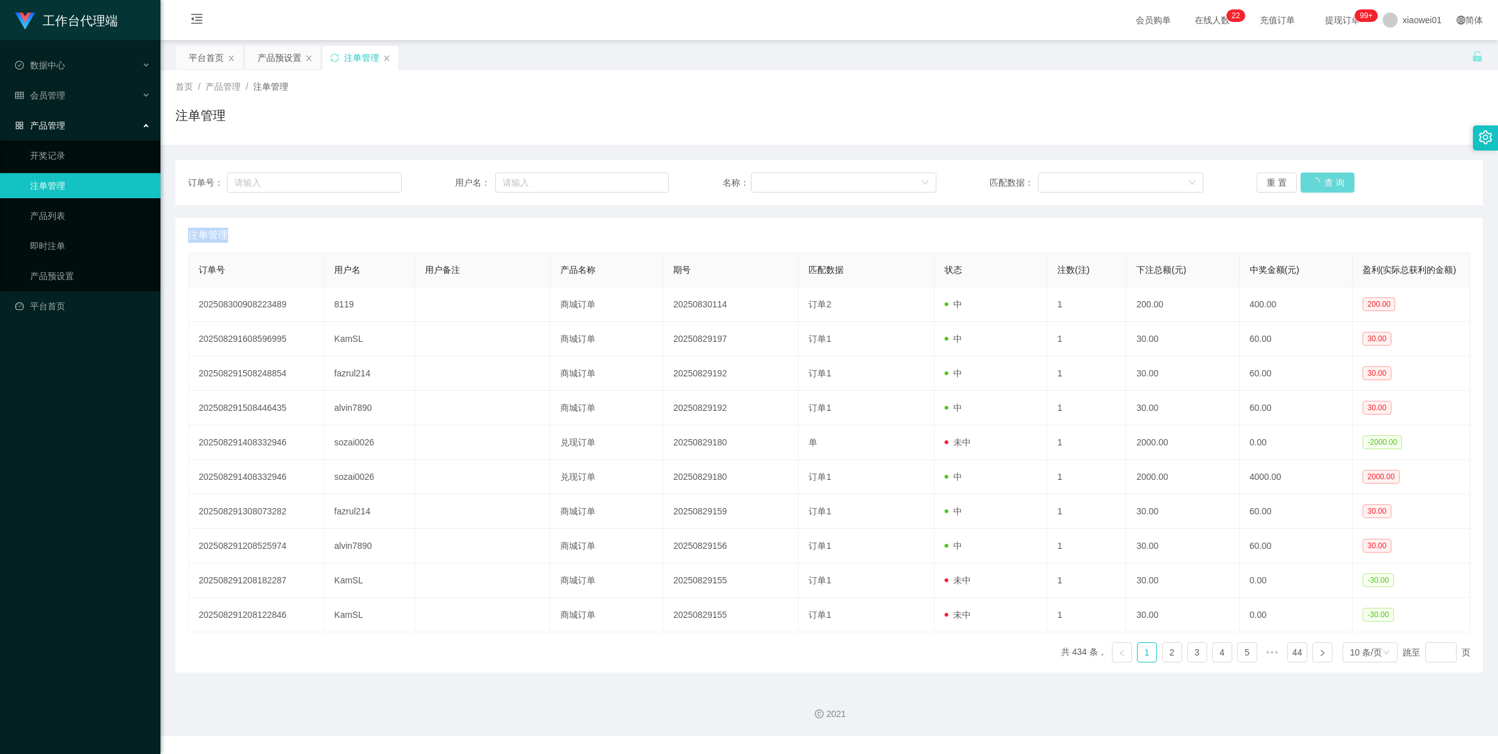
click at [1307, 186] on button "查 询" at bounding box center [1328, 182] width 54 height 20
click at [1307, 186] on div "重 置 查 询" at bounding box center [1364, 182] width 214 height 20
drag, startPoint x: 0, startPoint y: 0, endPoint x: 1307, endPoint y: 186, distance: 1320.3
click at [1307, 186] on button "查 询" at bounding box center [1321, 182] width 40 height 20
click at [1307, 186] on div "重 置 查 询" at bounding box center [1364, 182] width 214 height 20
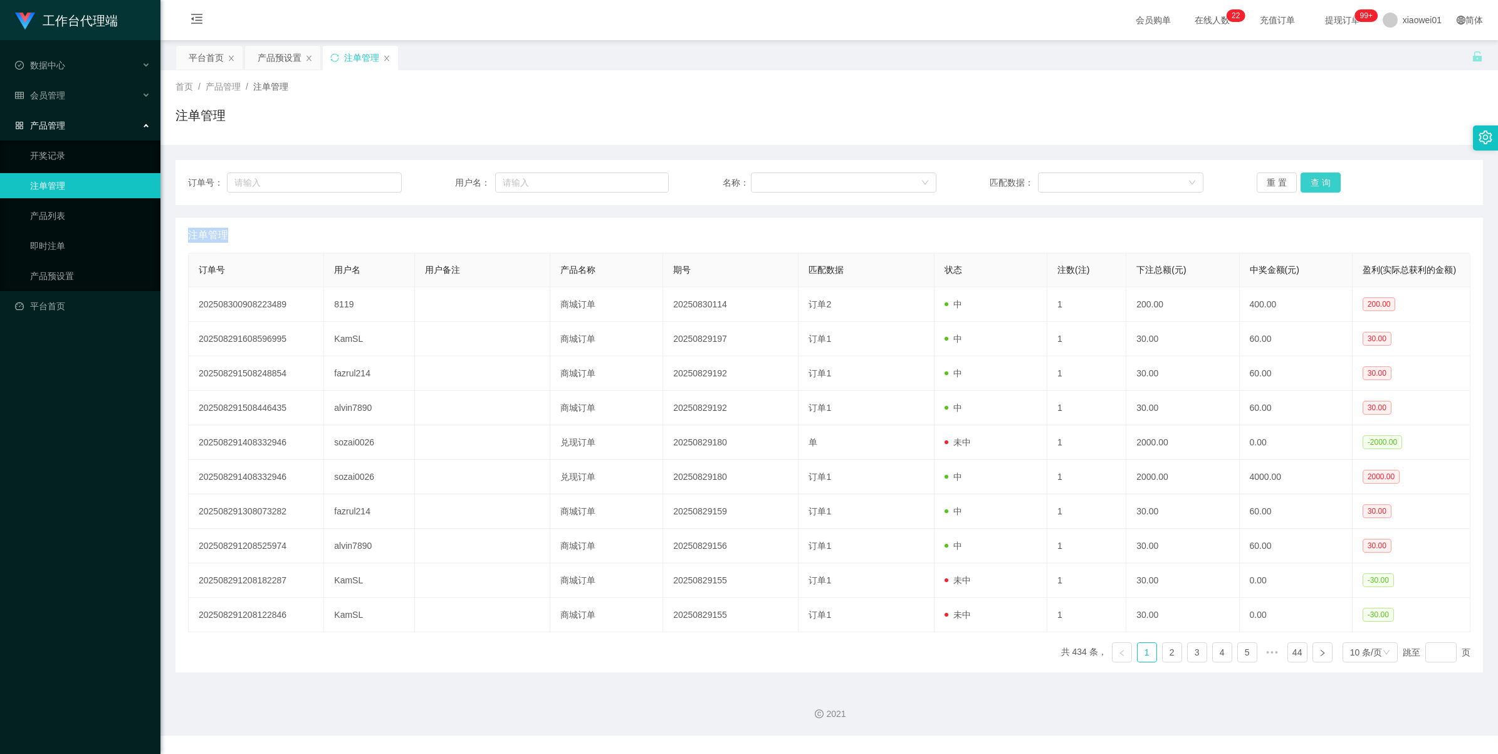
click at [1307, 186] on button "查 询" at bounding box center [1321, 182] width 40 height 20
click at [1307, 186] on div "重 置 查 询" at bounding box center [1364, 182] width 214 height 20
click at [1307, 186] on button "查 询" at bounding box center [1321, 182] width 40 height 20
click at [1307, 186] on div "重 置 查 询" at bounding box center [1364, 182] width 214 height 20
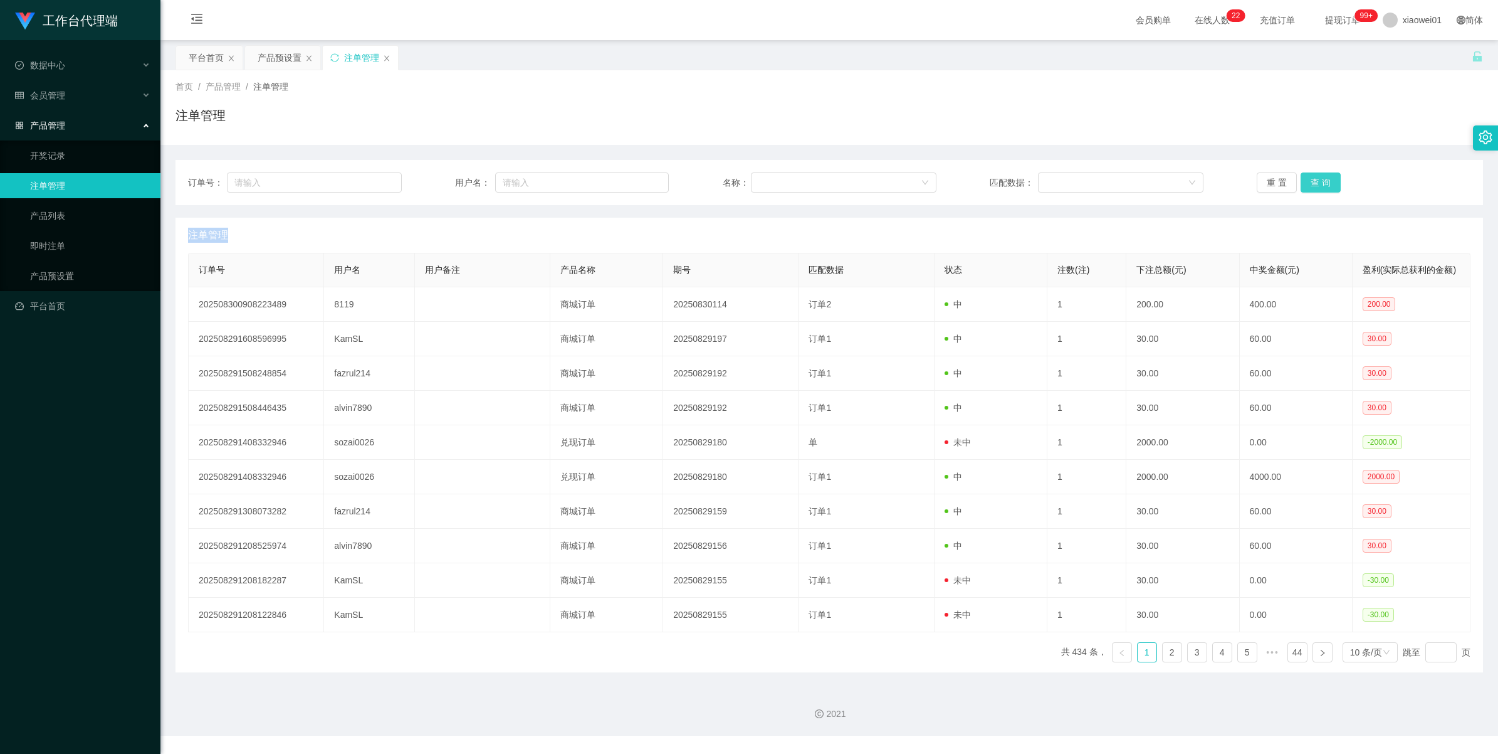
click at [1307, 186] on button "查 询" at bounding box center [1321, 182] width 40 height 20
click at [1307, 186] on button "查 询" at bounding box center [1328, 182] width 54 height 20
click at [1307, 186] on div "重 置 查 询" at bounding box center [1364, 182] width 214 height 20
click at [1311, 177] on button "查 询" at bounding box center [1321, 182] width 40 height 20
click at [1311, 177] on div "重 置 查 询" at bounding box center [1364, 182] width 214 height 20
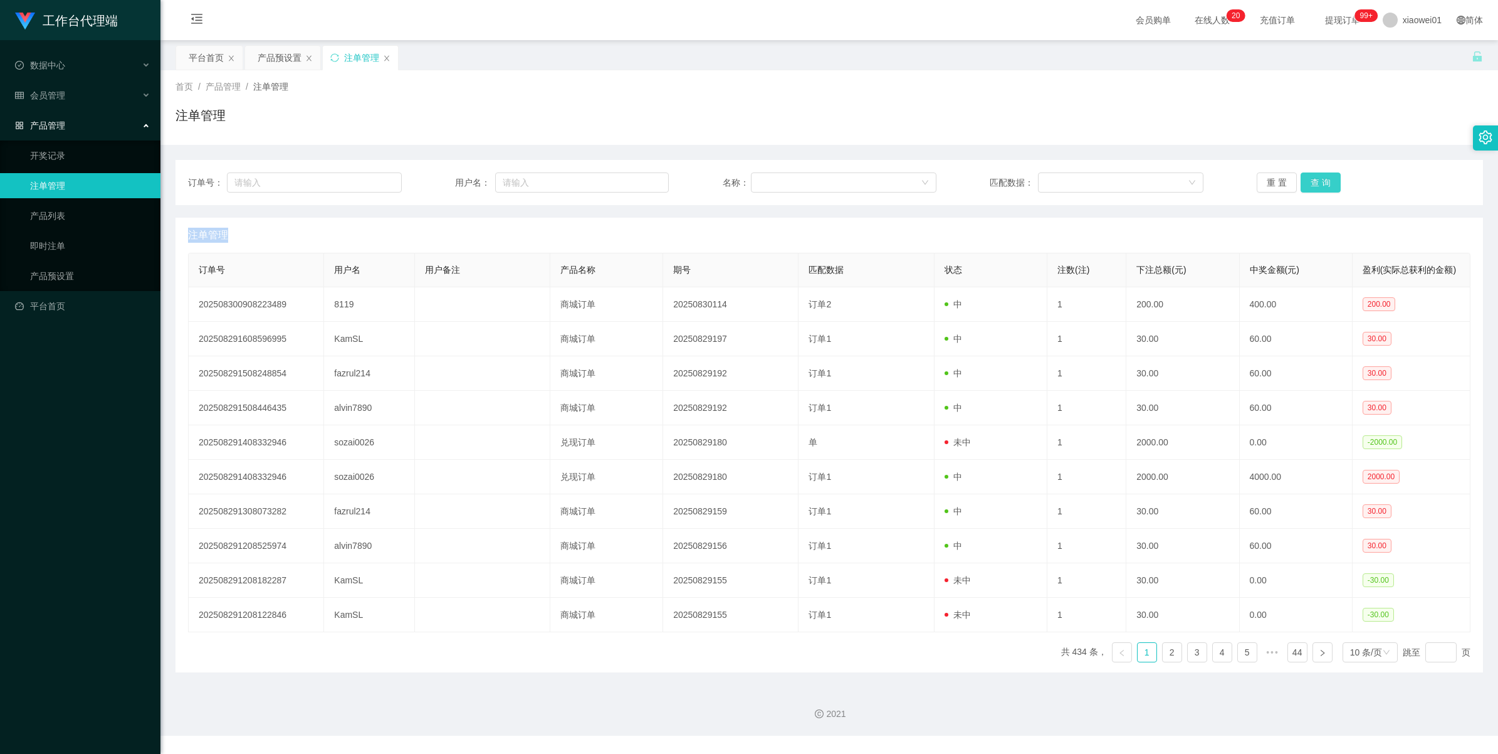
click at [1311, 177] on button "查 询" at bounding box center [1321, 182] width 40 height 20
click at [1311, 177] on div "重 置 查 询" at bounding box center [1364, 182] width 214 height 20
click at [1311, 177] on button "查 询" at bounding box center [1321, 182] width 40 height 20
click at [1311, 177] on div "重 置 查 询" at bounding box center [1364, 182] width 214 height 20
click at [1311, 177] on button "查 询" at bounding box center [1321, 182] width 40 height 20
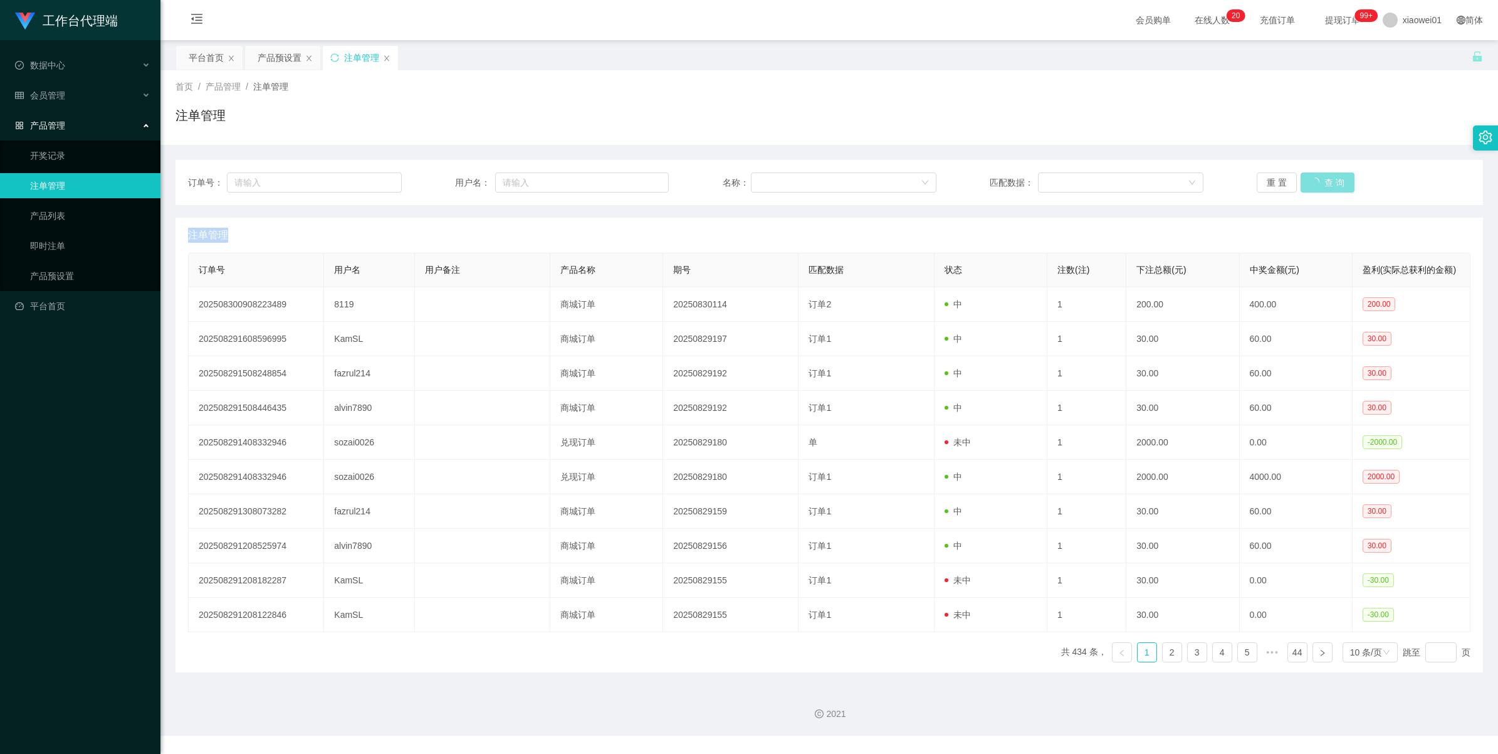
click at [1311, 177] on div "重 置 查 询" at bounding box center [1364, 182] width 214 height 20
click at [1322, 180] on button "查 询" at bounding box center [1321, 182] width 40 height 20
click at [1322, 180] on div "重 置 查 询" at bounding box center [1364, 182] width 214 height 20
click at [1322, 180] on button "查 询" at bounding box center [1321, 182] width 40 height 20
click at [1322, 180] on div "重 置 查 询" at bounding box center [1364, 182] width 214 height 20
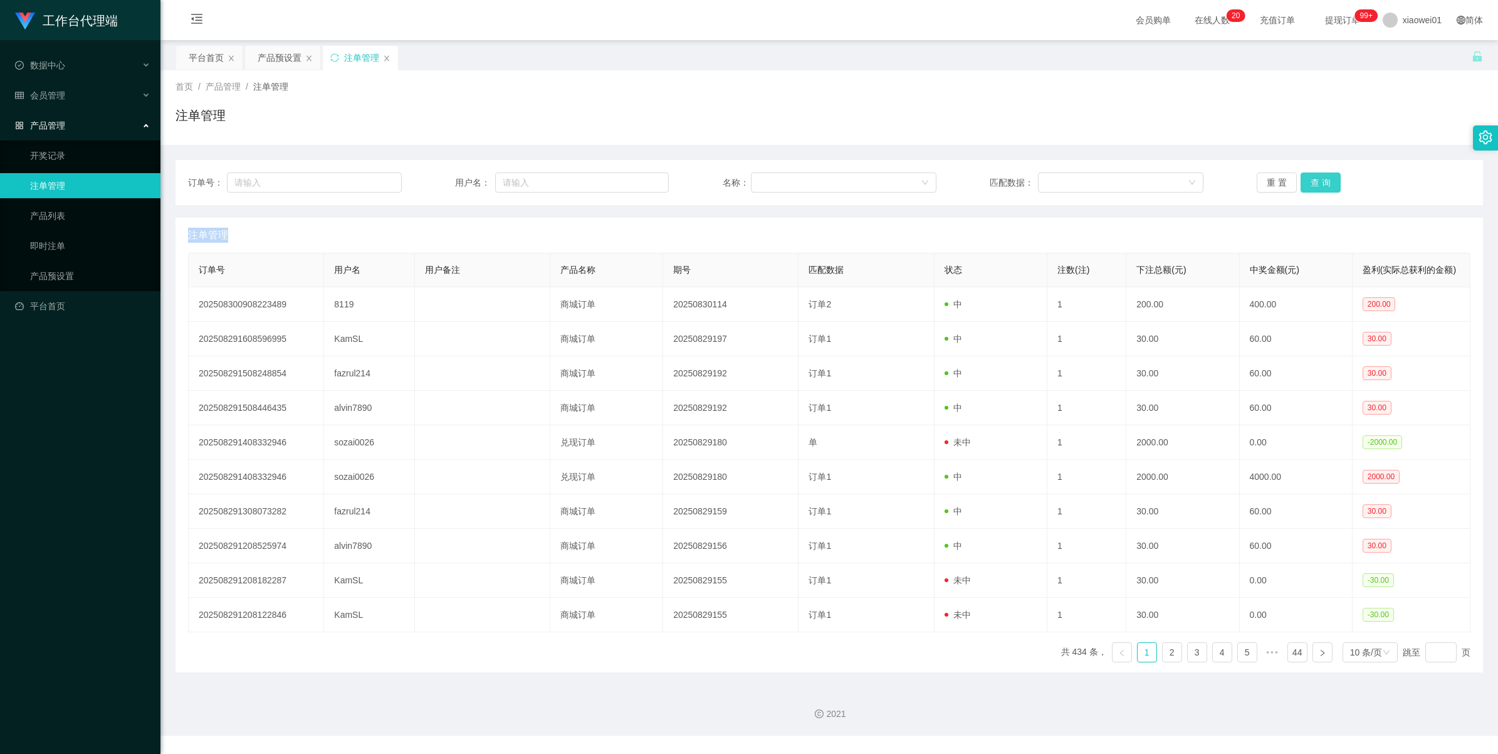
click at [1322, 180] on button "查 询" at bounding box center [1321, 182] width 40 height 20
click at [1322, 180] on div "重 置 查 询" at bounding box center [1364, 182] width 214 height 20
click at [1322, 180] on button "查 询" at bounding box center [1321, 182] width 40 height 20
click at [1322, 180] on div "重 置 查 询" at bounding box center [1364, 182] width 214 height 20
click at [1322, 180] on button "查 询" at bounding box center [1321, 182] width 40 height 20
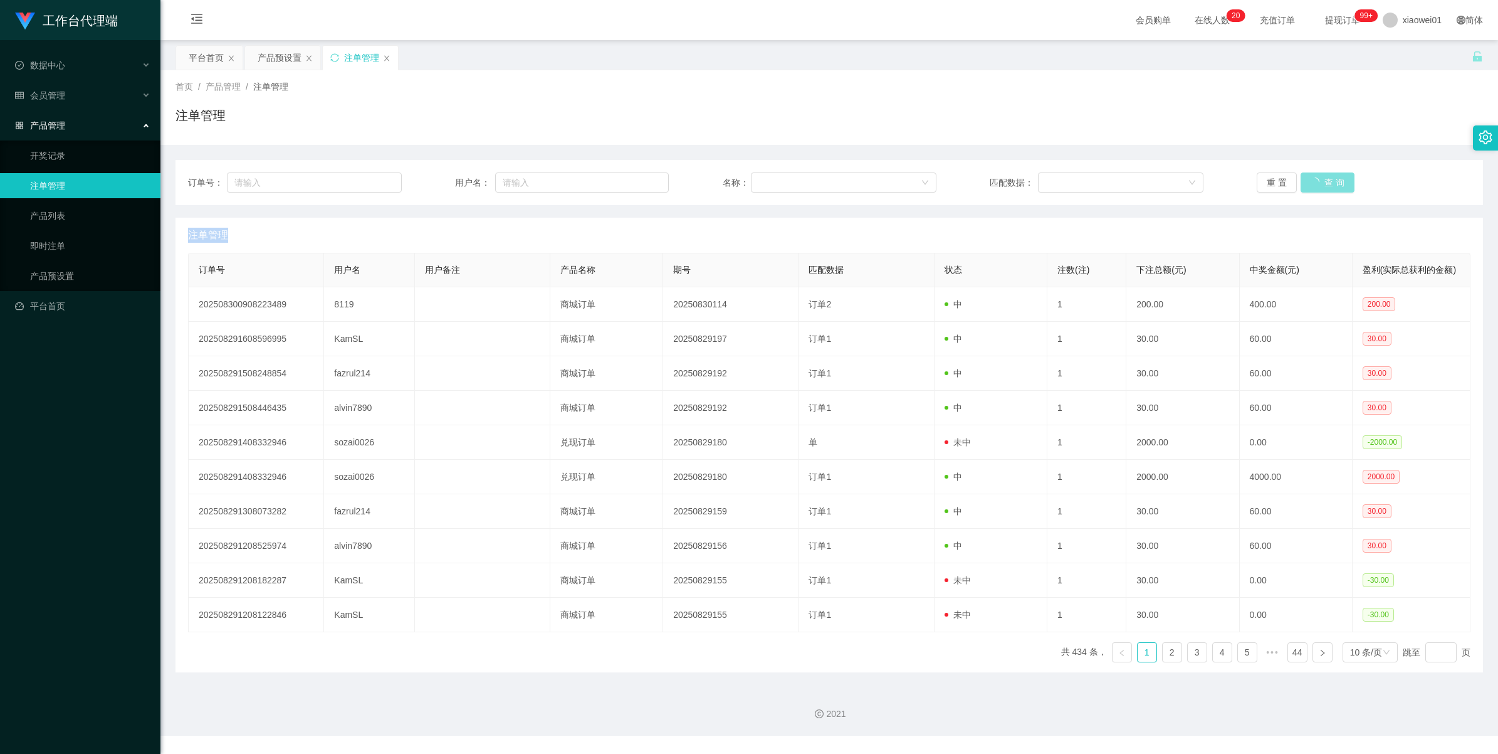
click at [1322, 180] on button "查 询" at bounding box center [1328, 182] width 54 height 20
click at [1322, 180] on div "重 置 查 询" at bounding box center [1364, 182] width 214 height 20
click at [1322, 180] on button "查 询" at bounding box center [1321, 182] width 40 height 20
click at [283, 52] on div "产品预设置" at bounding box center [280, 58] width 44 height 24
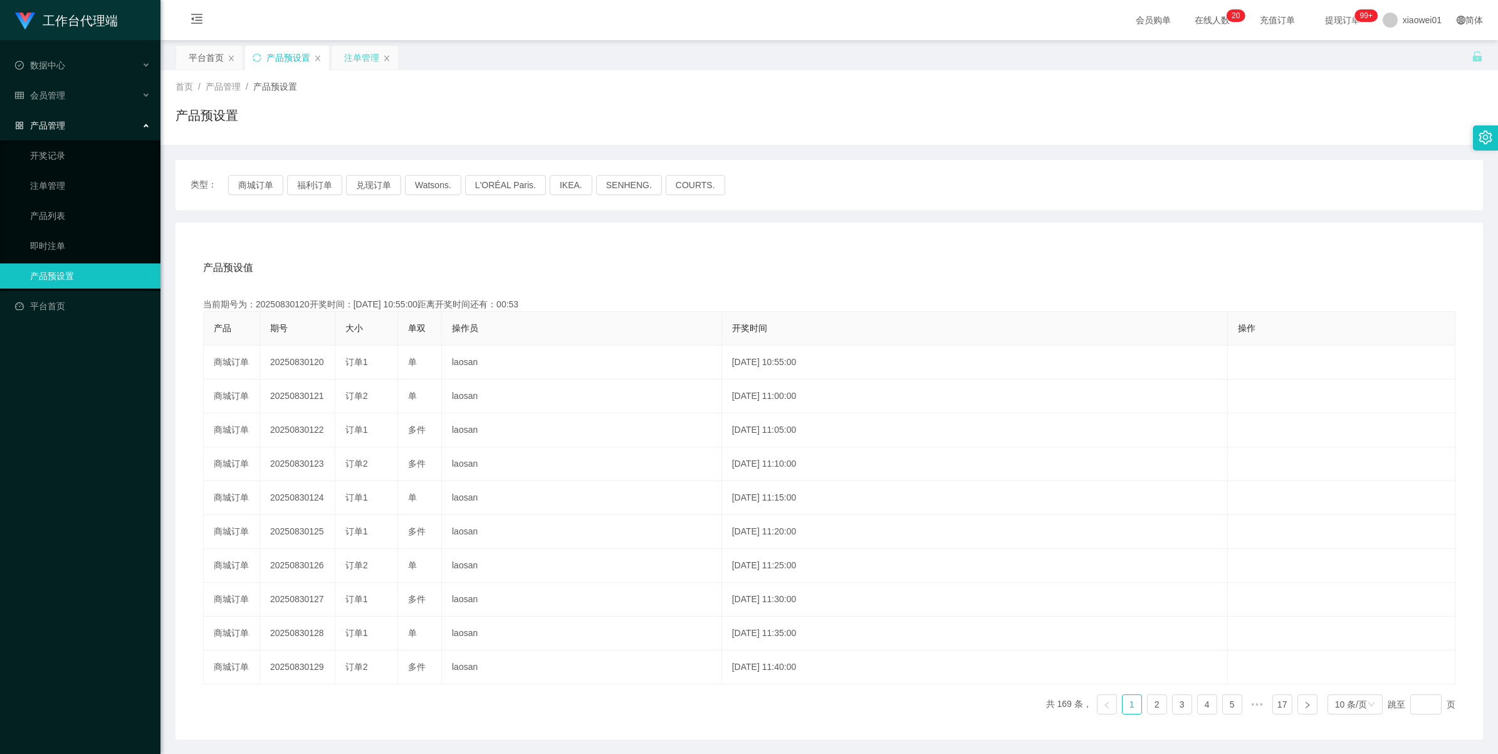
click at [353, 57] on div "注单管理" at bounding box center [361, 58] width 35 height 24
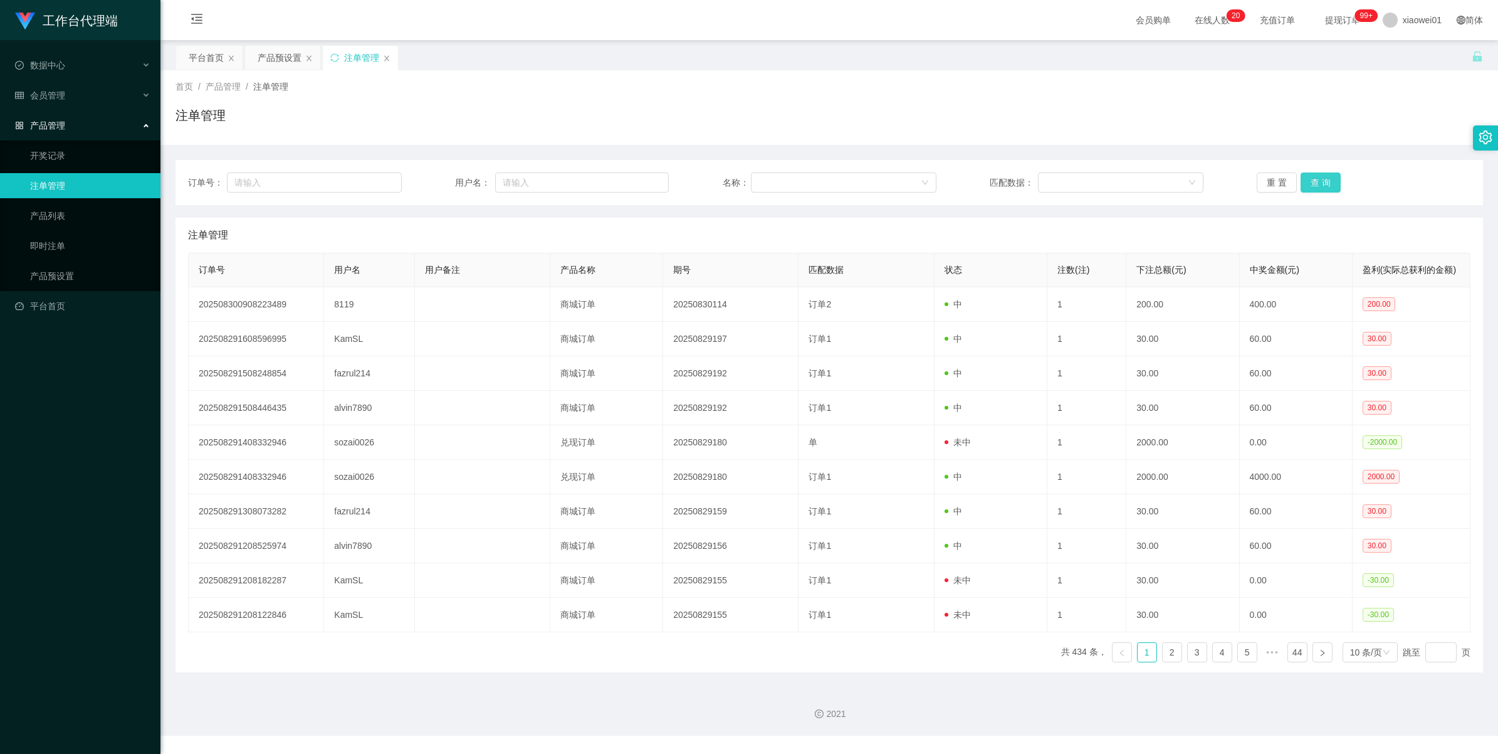
click at [1328, 181] on button "查 询" at bounding box center [1321, 182] width 40 height 20
click at [1327, 181] on button "查 询" at bounding box center [1321, 182] width 40 height 20
click at [1327, 181] on div "重 置 查 询" at bounding box center [1364, 182] width 214 height 20
click at [1327, 181] on button "查 询" at bounding box center [1321, 182] width 40 height 20
click at [1327, 181] on div "重 置 查 询" at bounding box center [1364, 182] width 214 height 20
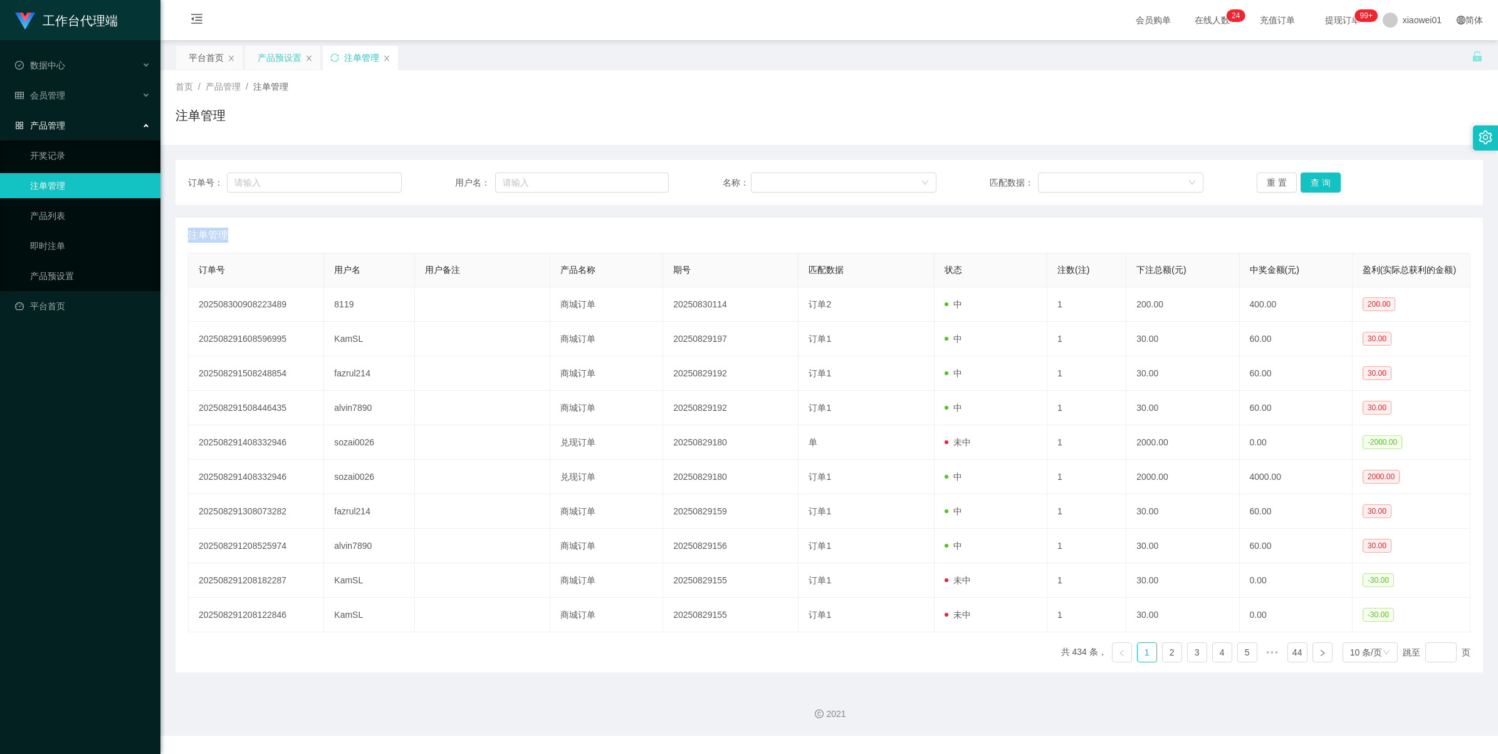
click at [258, 55] on div "产品预设置" at bounding box center [280, 58] width 44 height 24
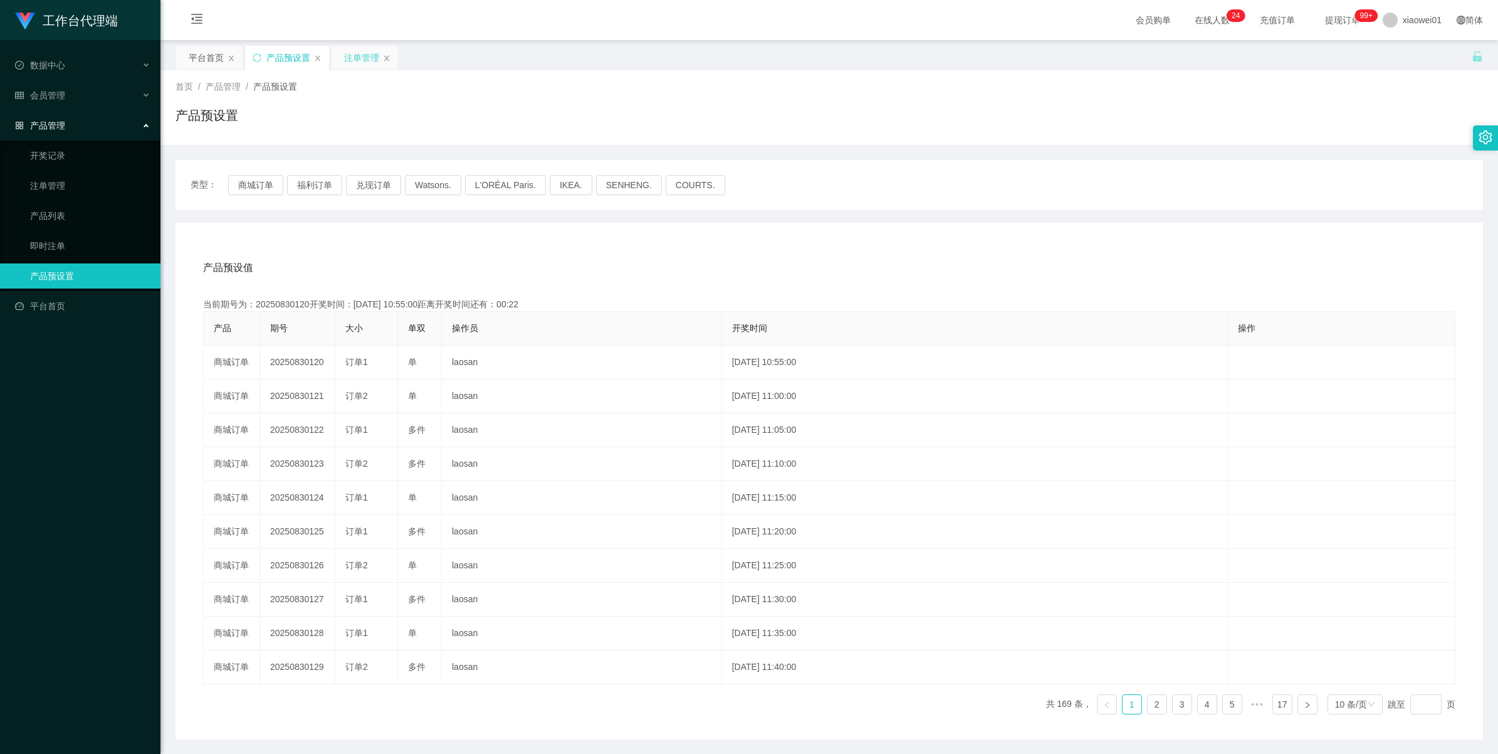
click at [345, 61] on div "注单管理" at bounding box center [361, 58] width 35 height 24
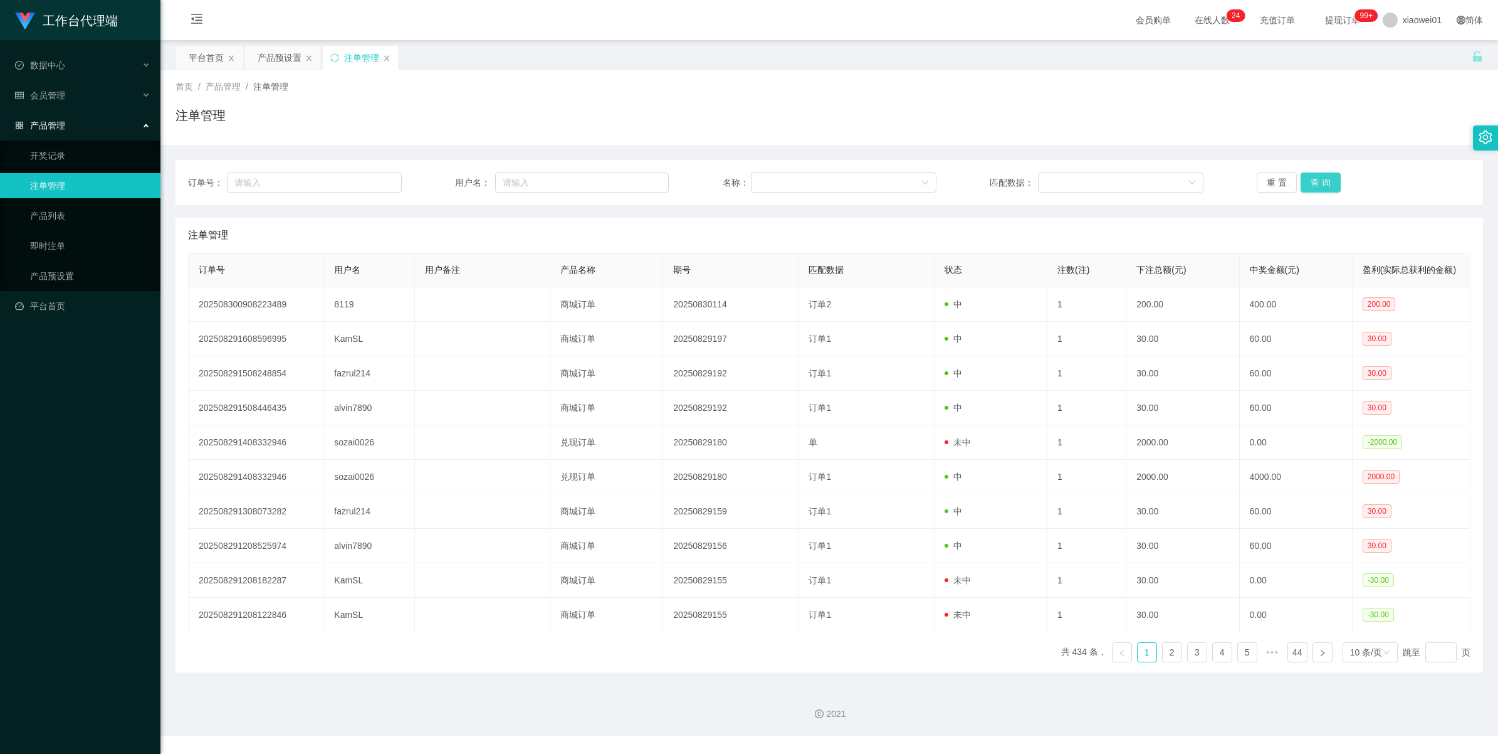
click at [1311, 180] on button "查 询" at bounding box center [1321, 182] width 40 height 20
click at [1311, 180] on div "重 置 查 询" at bounding box center [1364, 182] width 214 height 20
click at [1311, 180] on button "查 询" at bounding box center [1321, 182] width 40 height 20
click at [1311, 180] on div "重 置 查 询" at bounding box center [1364, 182] width 214 height 20
click at [1311, 180] on button "查 询" at bounding box center [1321, 182] width 40 height 20
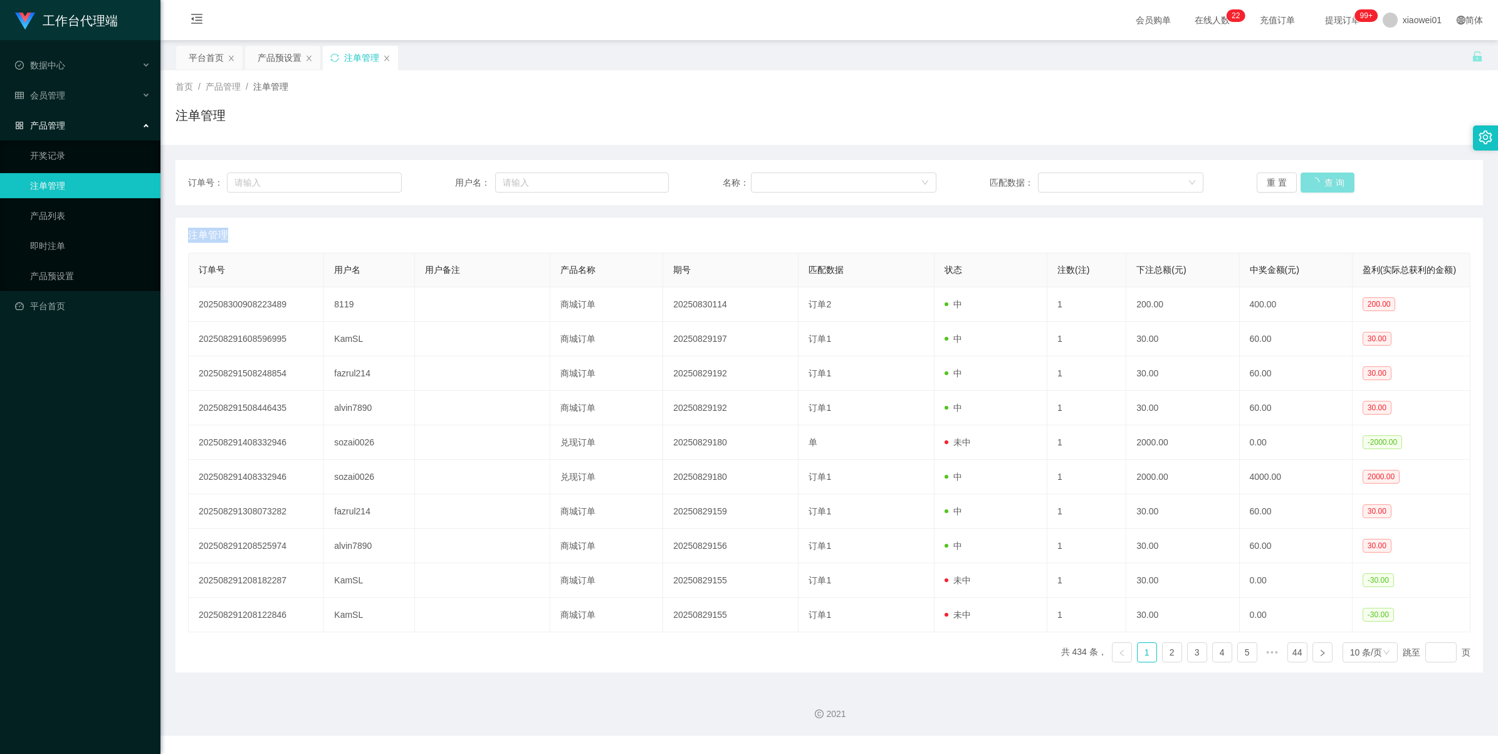
click at [1311, 180] on div "重 置 查 询" at bounding box center [1364, 182] width 214 height 20
drag, startPoint x: 1311, startPoint y: 180, endPoint x: 1358, endPoint y: 157, distance: 52.2
click at [1311, 180] on button "查 询" at bounding box center [1321, 182] width 40 height 20
click at [1411, 24] on span "xiaowei01" at bounding box center [1422, 20] width 39 height 40
click at [1327, 182] on button "查 询" at bounding box center [1321, 182] width 40 height 20
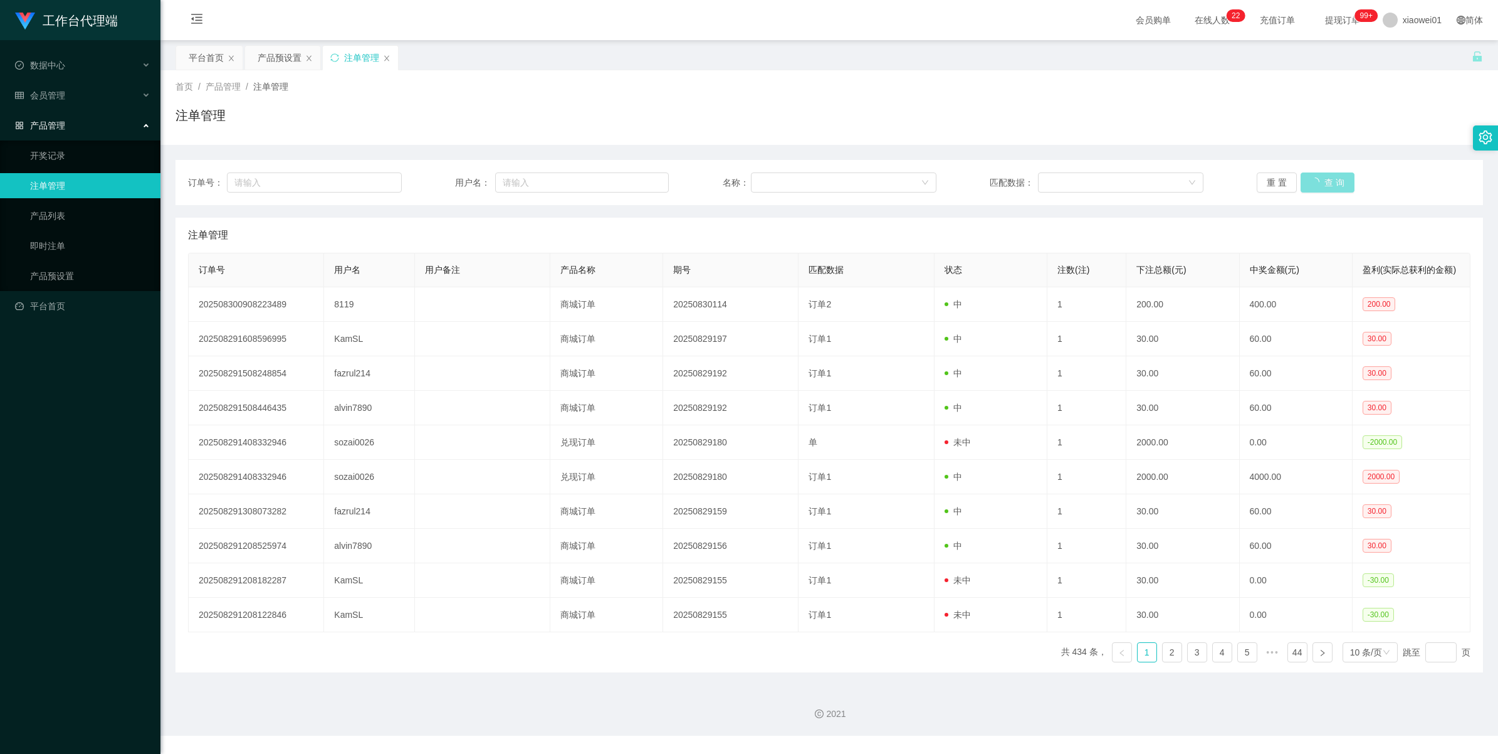
click at [1327, 182] on button "查 询" at bounding box center [1328, 182] width 54 height 20
click at [1327, 182] on div "重 置 查 询" at bounding box center [1364, 182] width 214 height 20
click at [1327, 182] on button "查 询" at bounding box center [1321, 182] width 40 height 20
click at [1327, 182] on div "重 置 查 询" at bounding box center [1364, 182] width 214 height 20
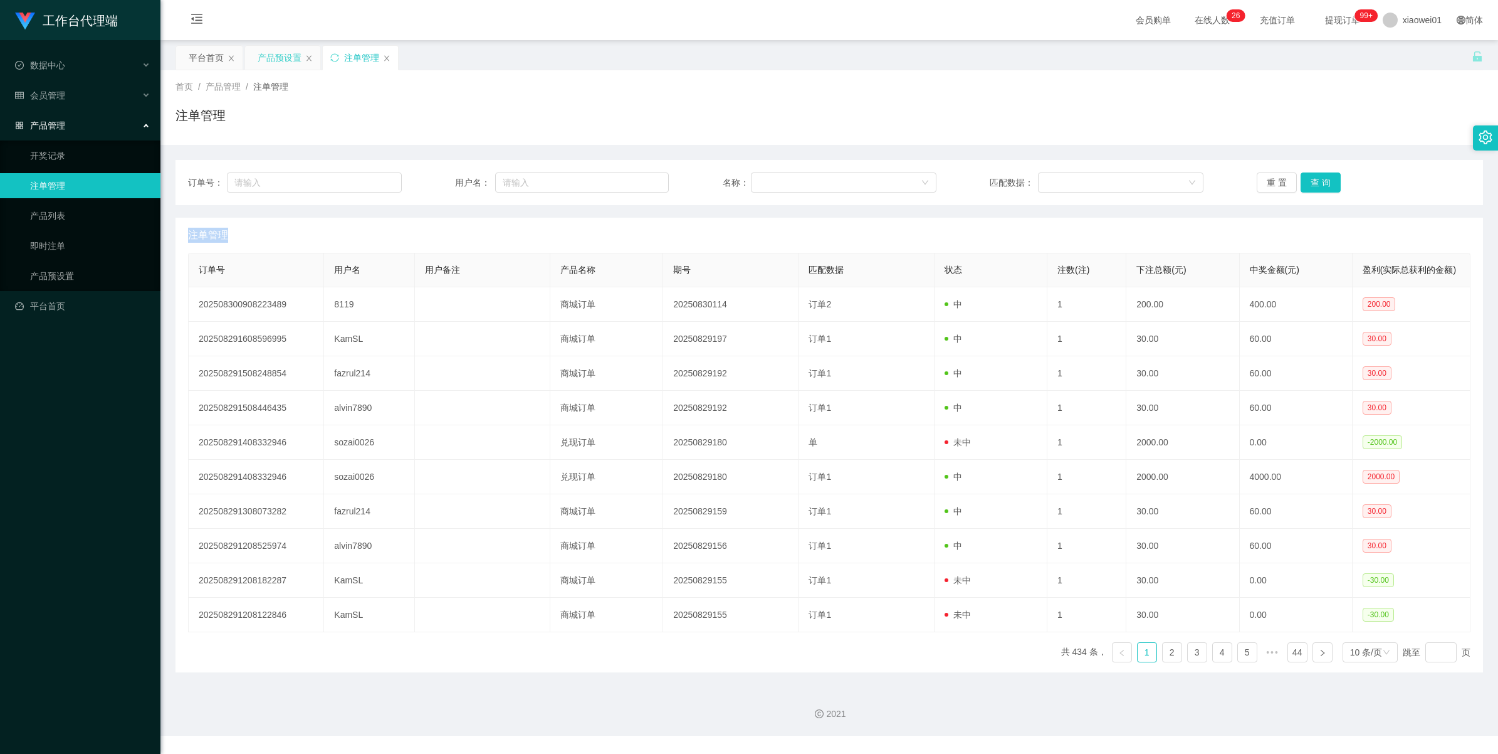
click at [274, 60] on div "产品预设置" at bounding box center [280, 58] width 44 height 24
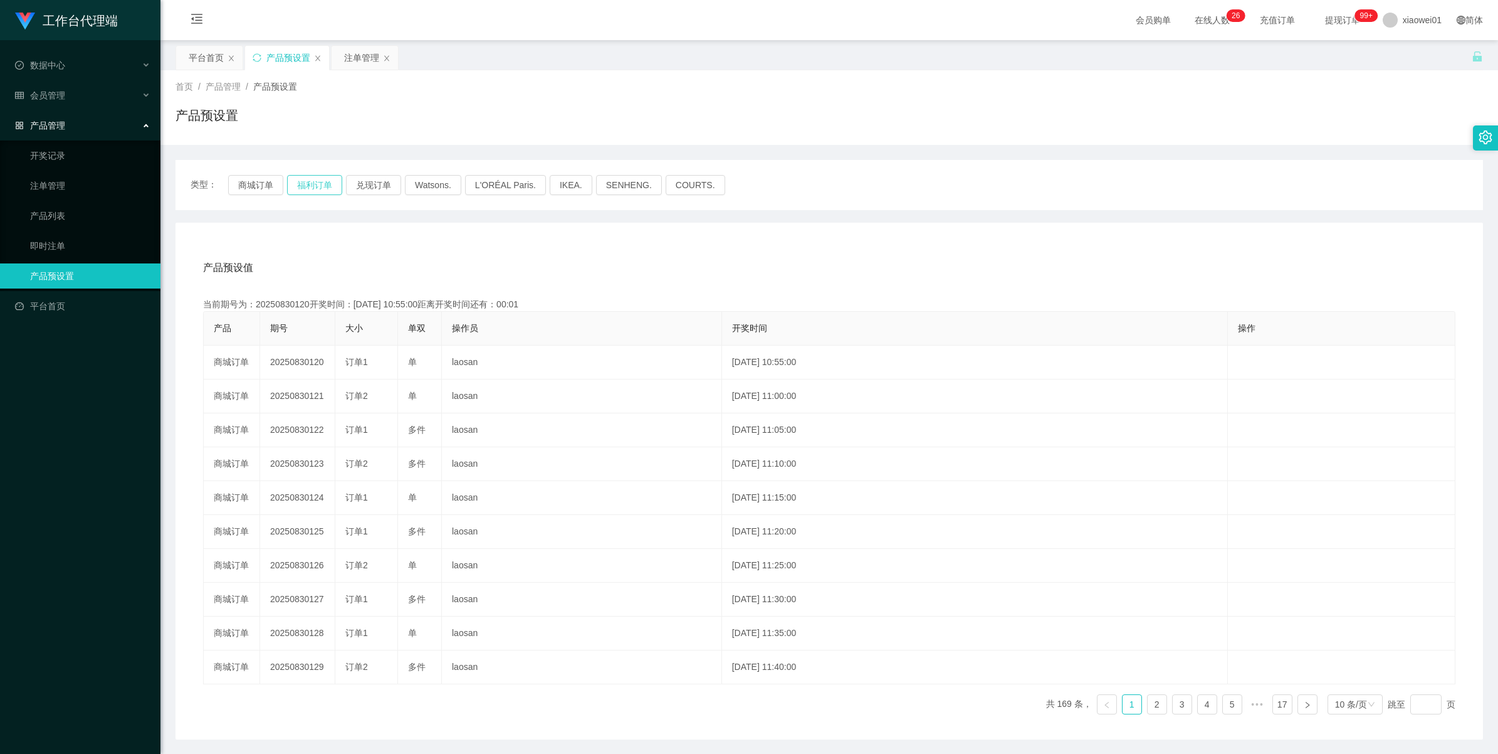
click at [298, 181] on button "福利订单" at bounding box center [314, 185] width 55 height 20
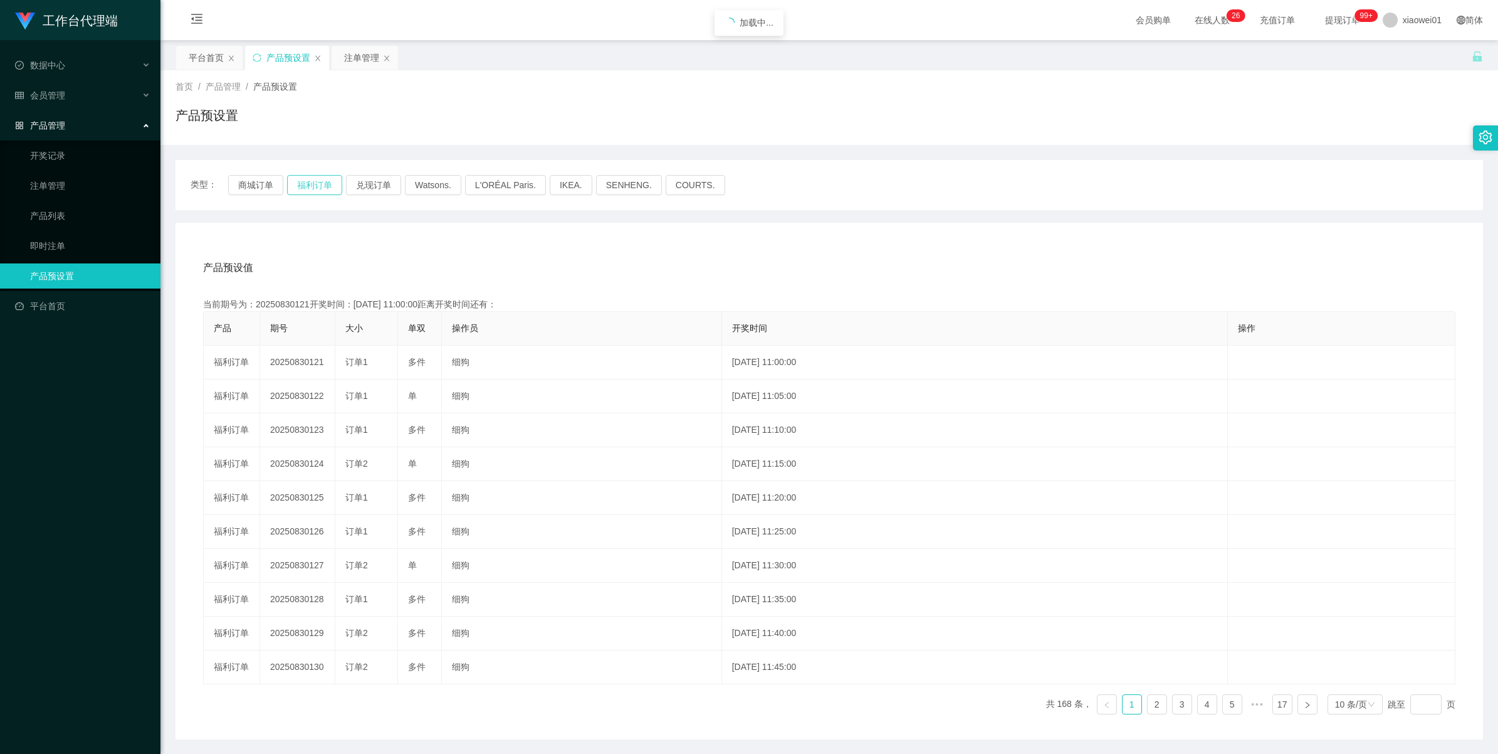
click at [298, 181] on button "福利订单" at bounding box center [314, 185] width 55 height 20
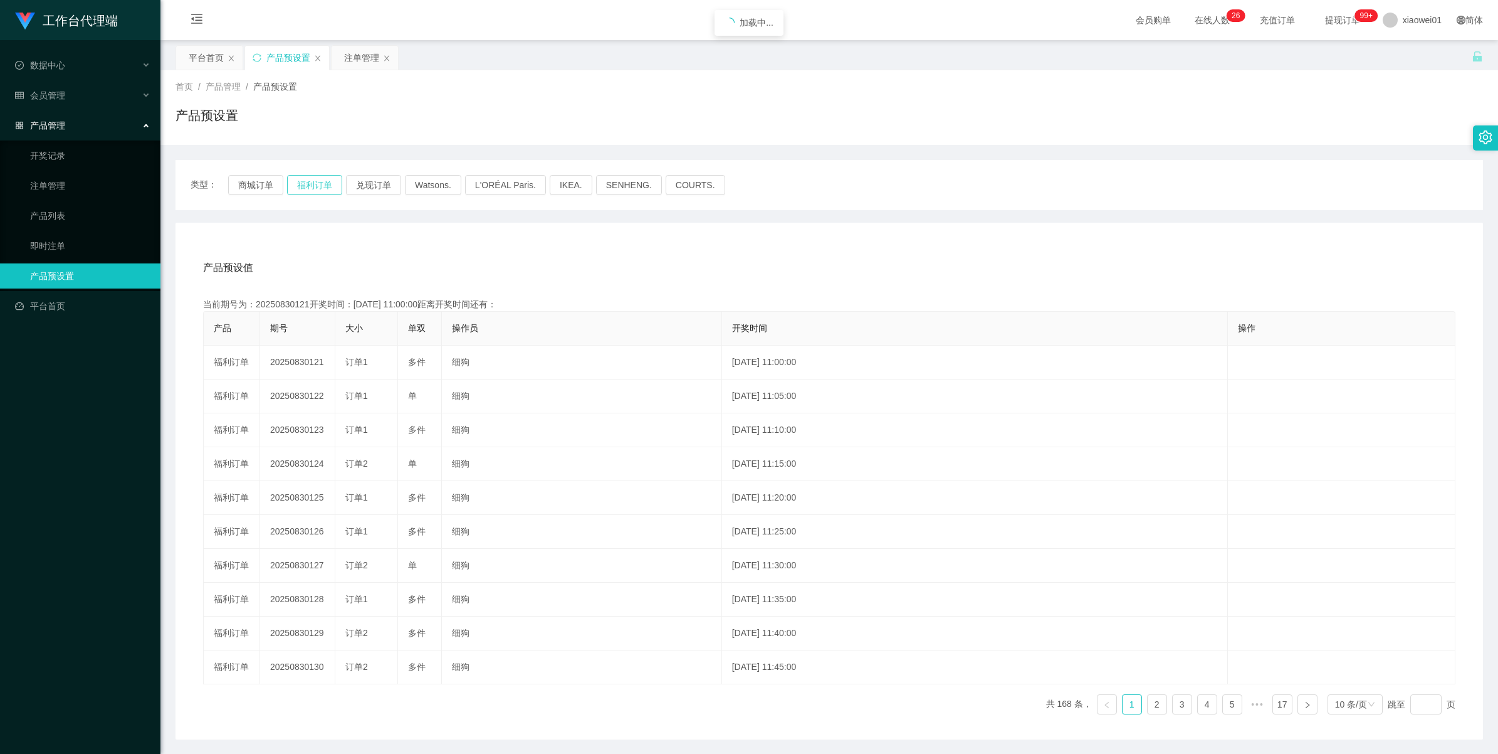
click at [298, 181] on button "福利订单" at bounding box center [314, 185] width 55 height 20
click at [249, 186] on button "商城订单" at bounding box center [255, 185] width 55 height 20
click at [370, 58] on div "注单管理" at bounding box center [361, 58] width 35 height 24
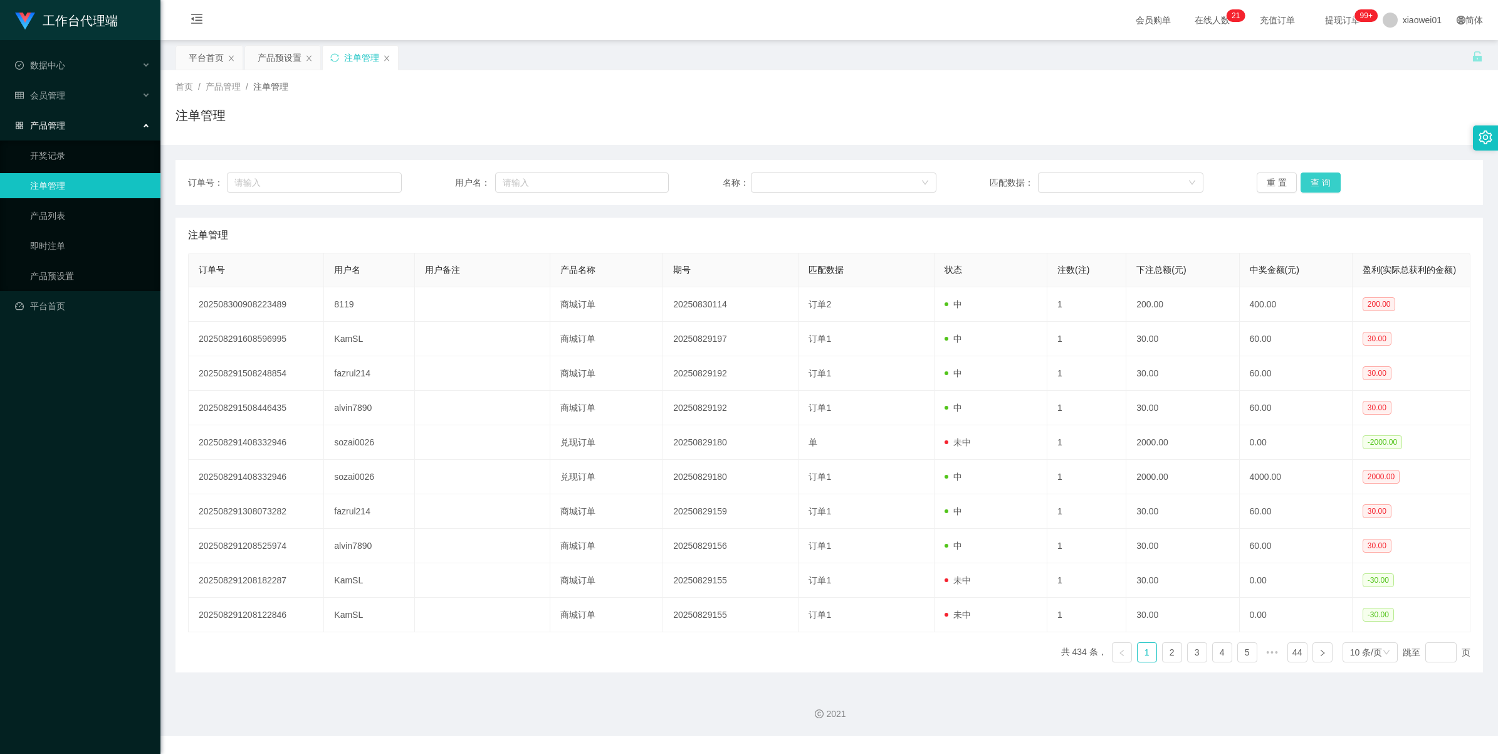
click at [1308, 182] on button "查 询" at bounding box center [1321, 182] width 40 height 20
click at [1308, 182] on div "重 置 查 询" at bounding box center [1364, 182] width 214 height 20
click at [1308, 182] on button "查 询" at bounding box center [1321, 182] width 40 height 20
click at [1308, 182] on div "重 置 查 询" at bounding box center [1364, 182] width 214 height 20
click at [1308, 182] on button "查 询" at bounding box center [1321, 182] width 40 height 20
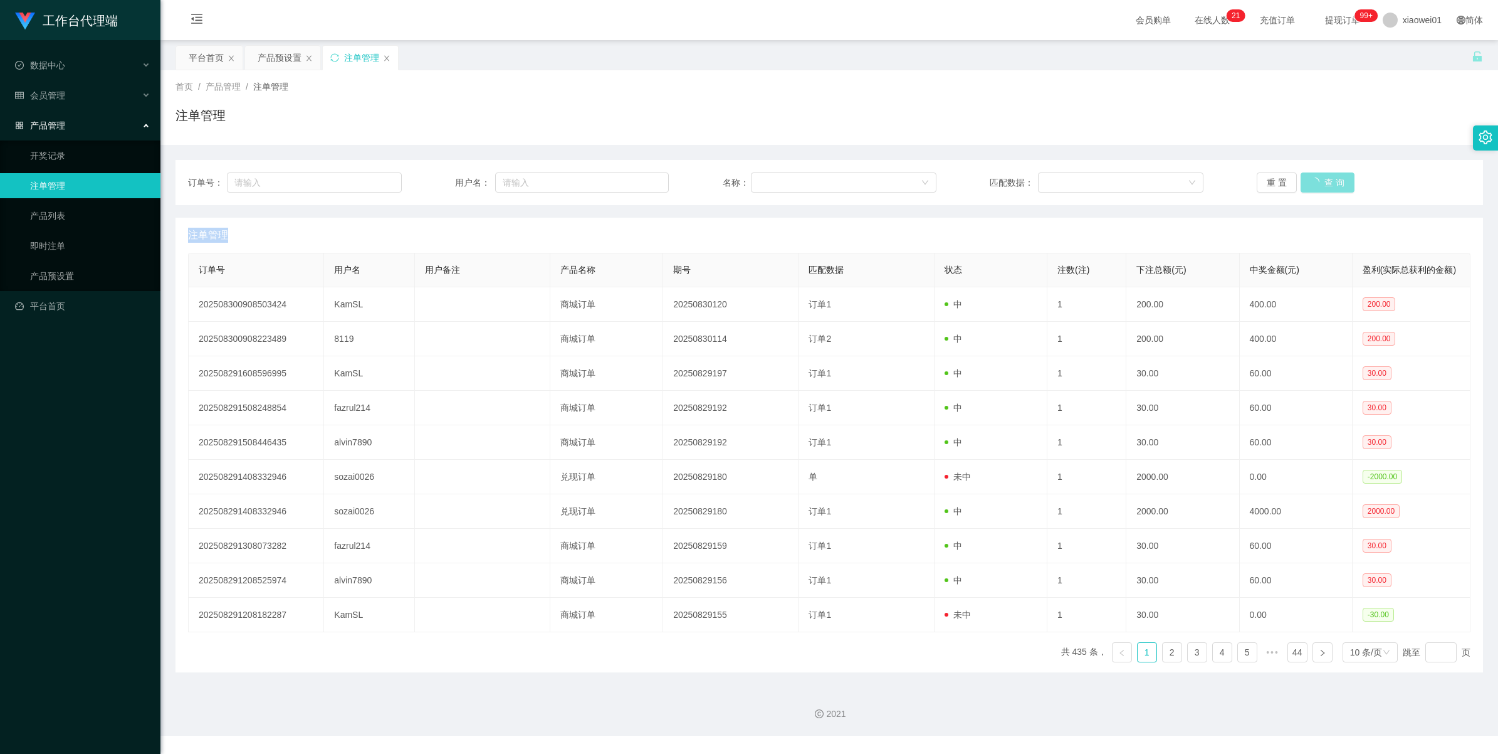
click at [1308, 182] on div "重 置 查 询" at bounding box center [1364, 182] width 214 height 20
click at [1308, 182] on button "查 询" at bounding box center [1321, 182] width 40 height 20
click at [1308, 182] on div "重 置 查 询" at bounding box center [1364, 182] width 214 height 20
click at [1308, 182] on button "查 询" at bounding box center [1321, 182] width 40 height 20
click at [1308, 182] on div "重 置 查 询" at bounding box center [1364, 182] width 214 height 20
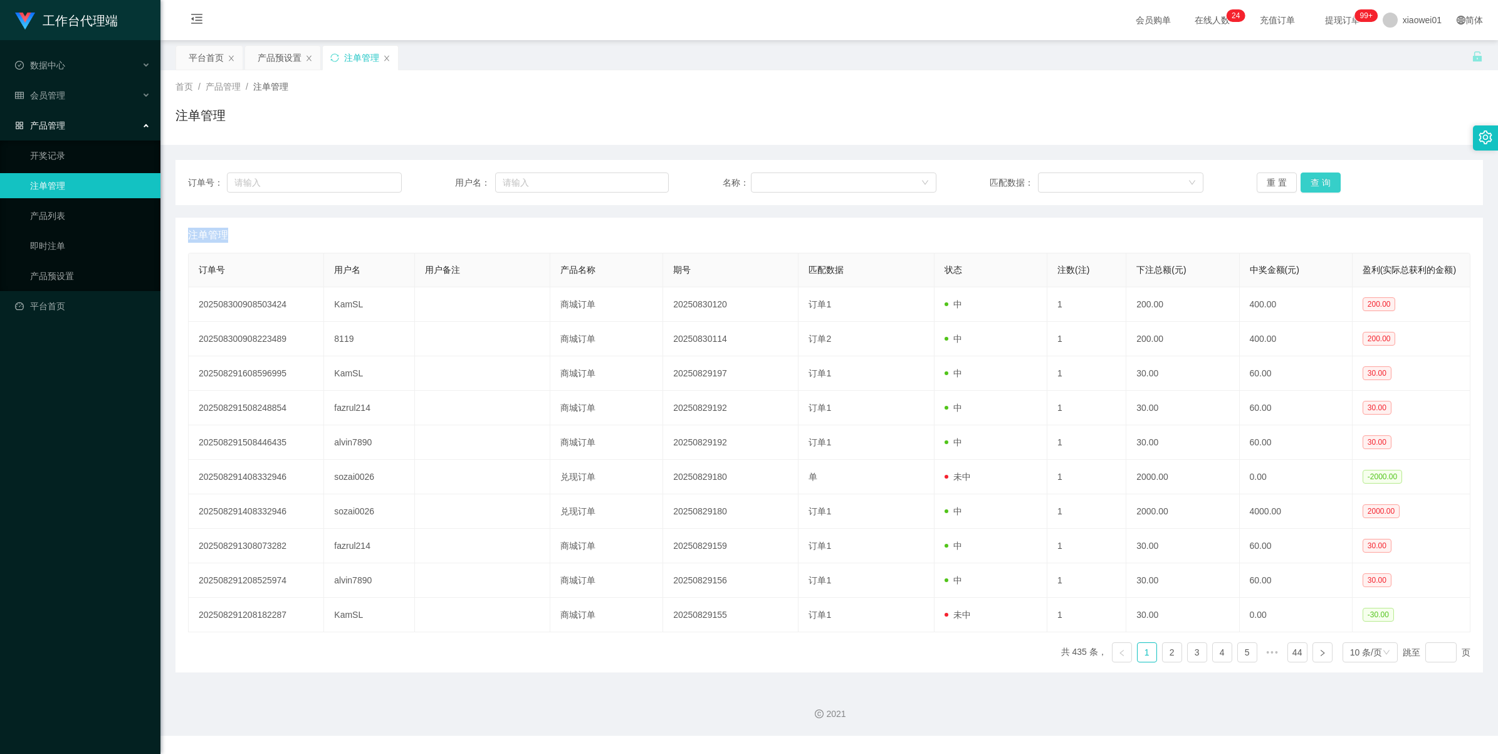
click at [1318, 172] on button "查 询" at bounding box center [1321, 182] width 40 height 20
click at [1318, 174] on button "查 询" at bounding box center [1321, 182] width 40 height 20
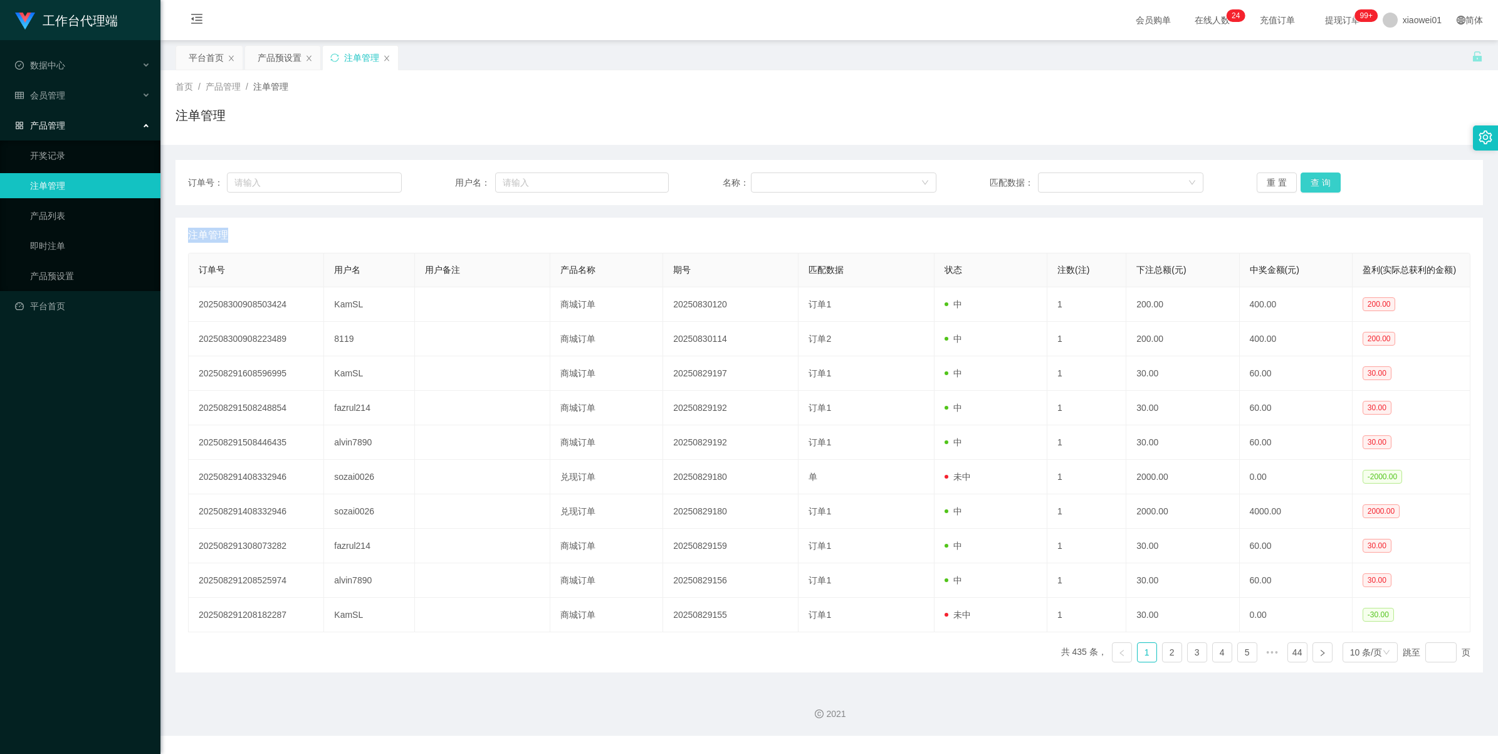
click at [1318, 174] on div "重 置 查 询" at bounding box center [1364, 182] width 214 height 20
click at [352, 58] on div "注单管理" at bounding box center [361, 58] width 35 height 24
click at [1318, 179] on button "查 询" at bounding box center [1321, 182] width 40 height 20
click at [1318, 179] on button "查 询" at bounding box center [1328, 182] width 54 height 20
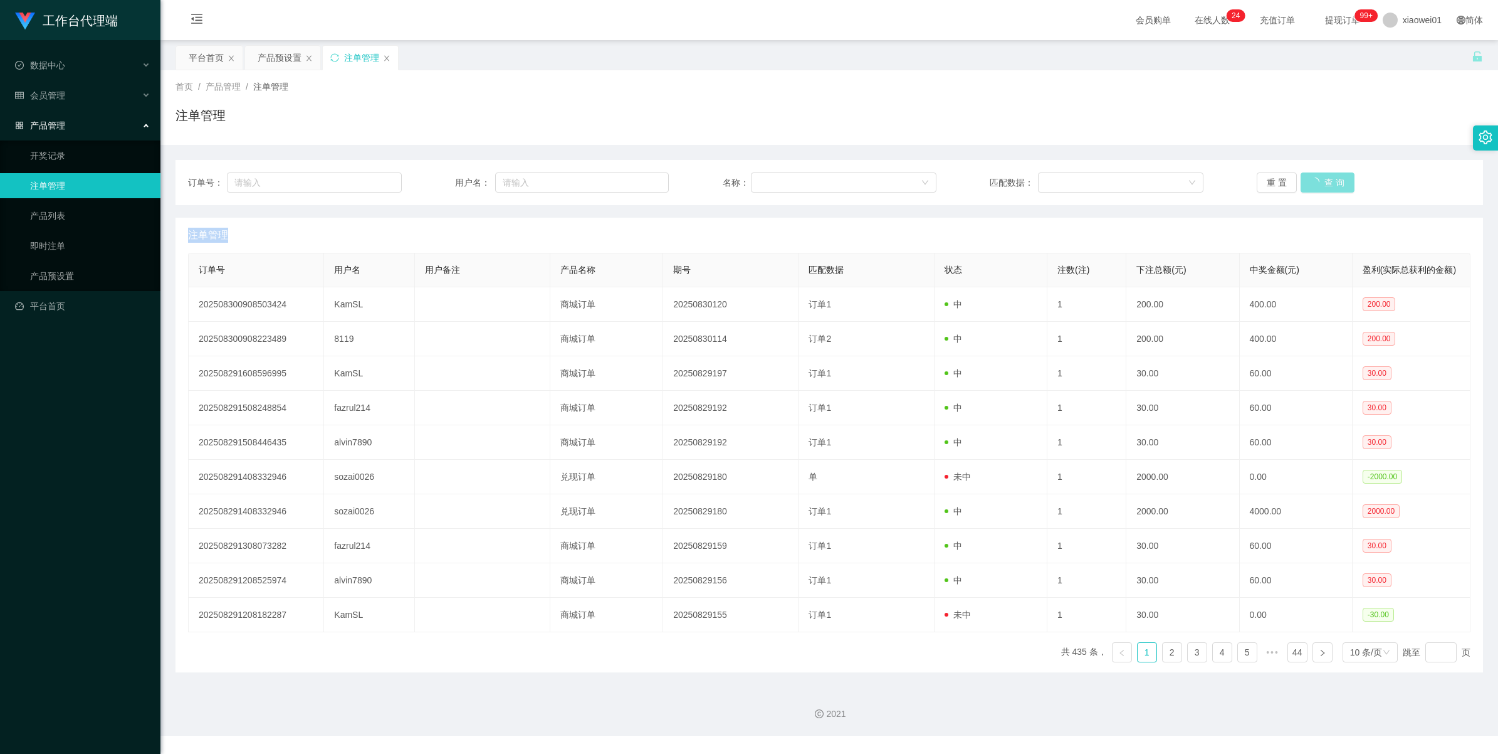
click at [1318, 179] on div "重 置 查 询" at bounding box center [1364, 182] width 214 height 20
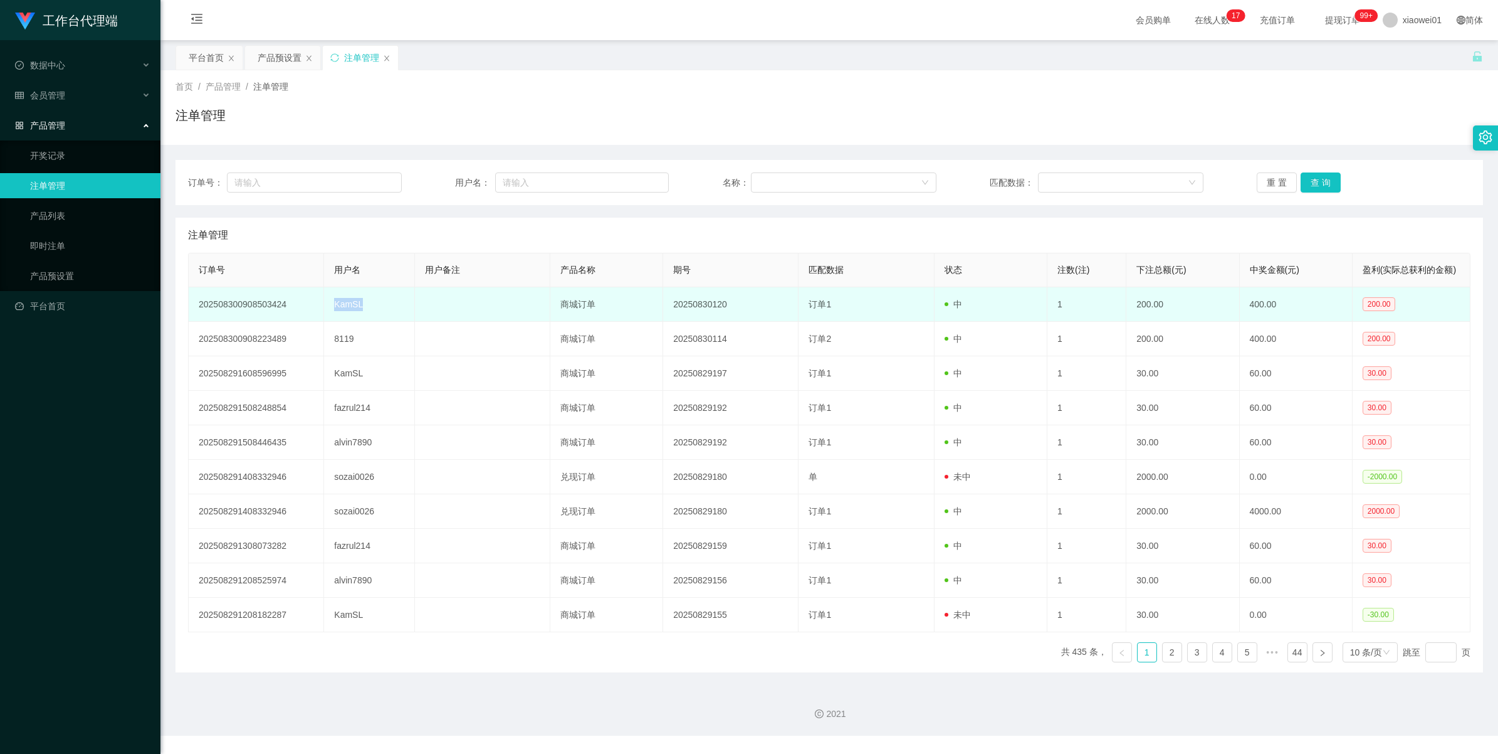
drag, startPoint x: 380, startPoint y: 305, endPoint x: 326, endPoint y: 306, distance: 53.9
click at [326, 306] on td "KamSL" at bounding box center [369, 304] width 90 height 34
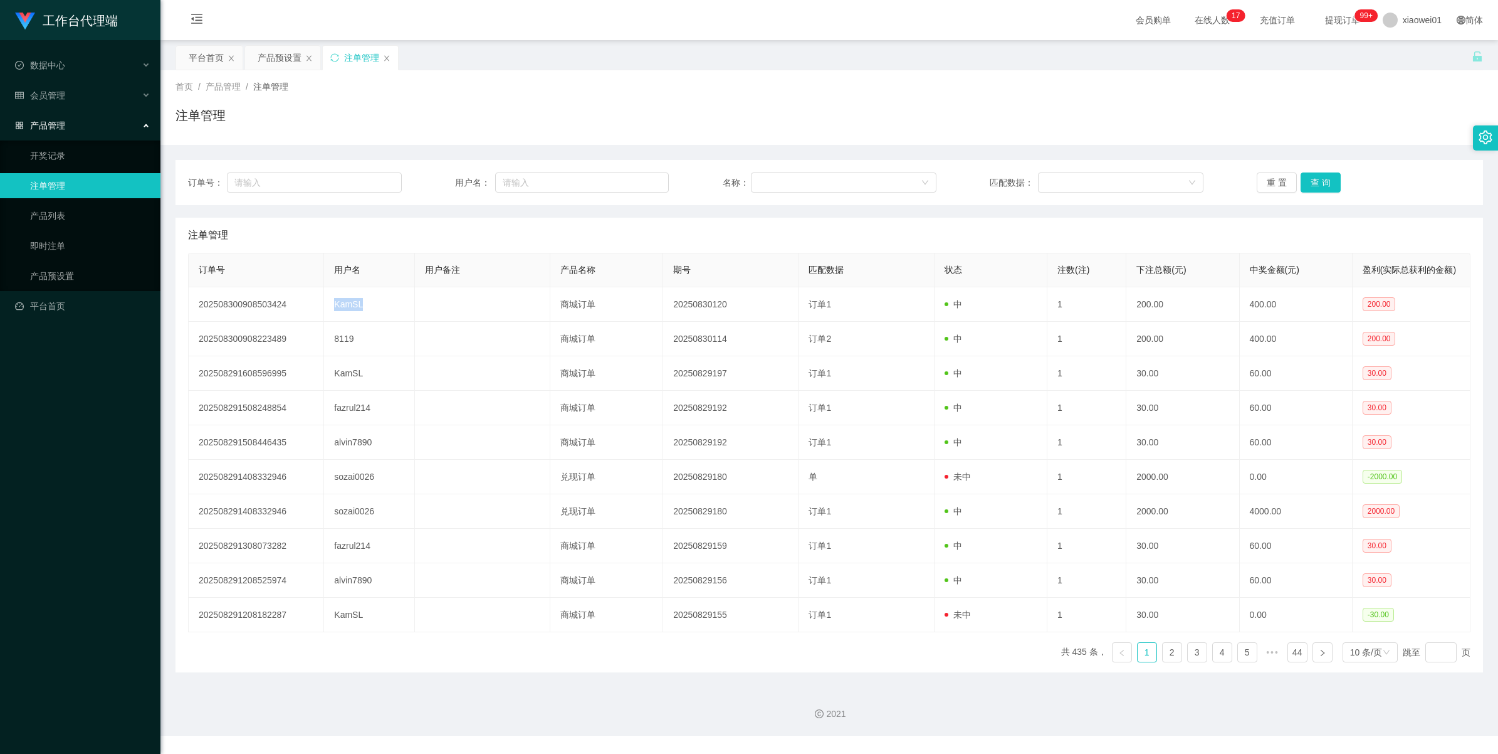
copy td "KamSL"
click at [45, 100] on span "会员管理" at bounding box center [40, 95] width 50 height 10
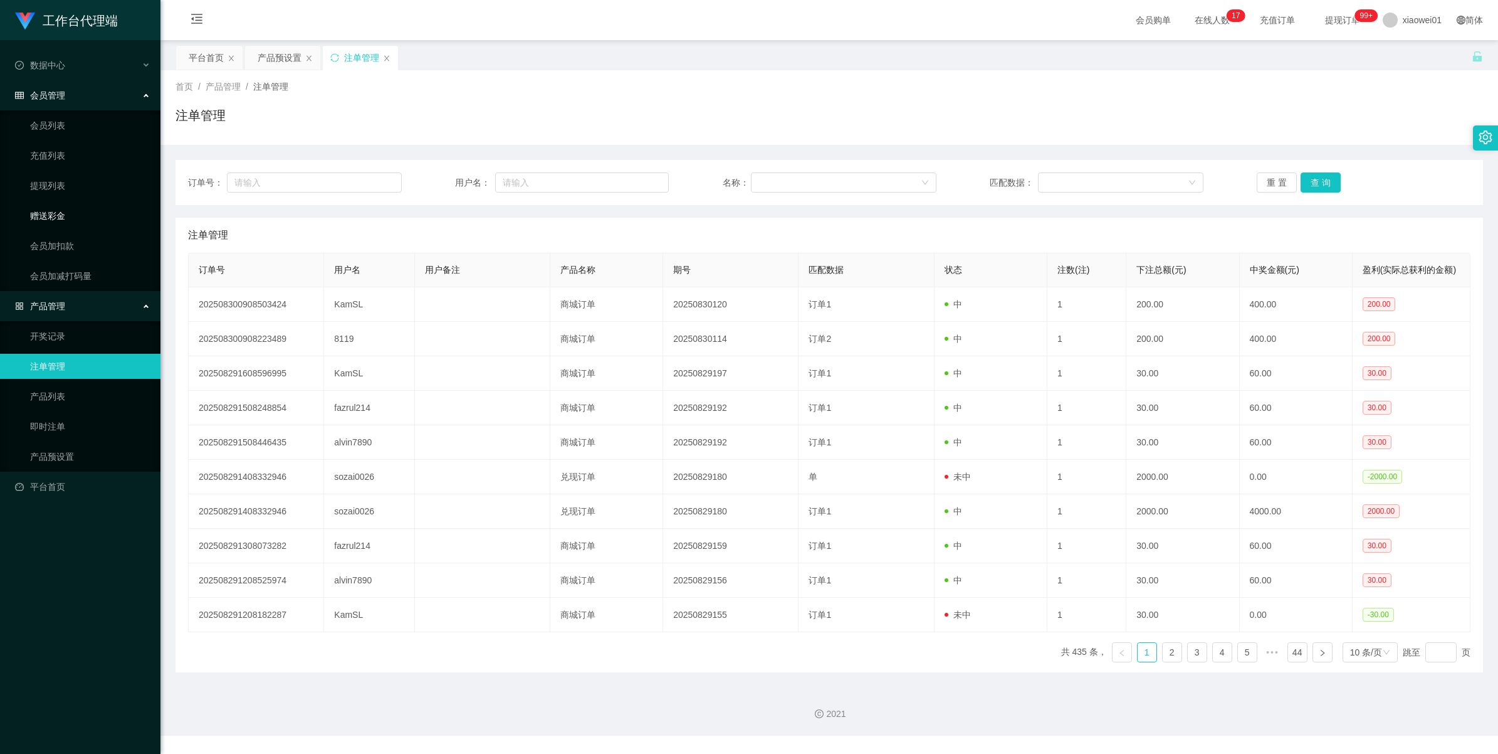
drag, startPoint x: 52, startPoint y: 207, endPoint x: 94, endPoint y: 201, distance: 42.4
click at [52, 207] on link "赠送彩金" at bounding box center [90, 215] width 120 height 25
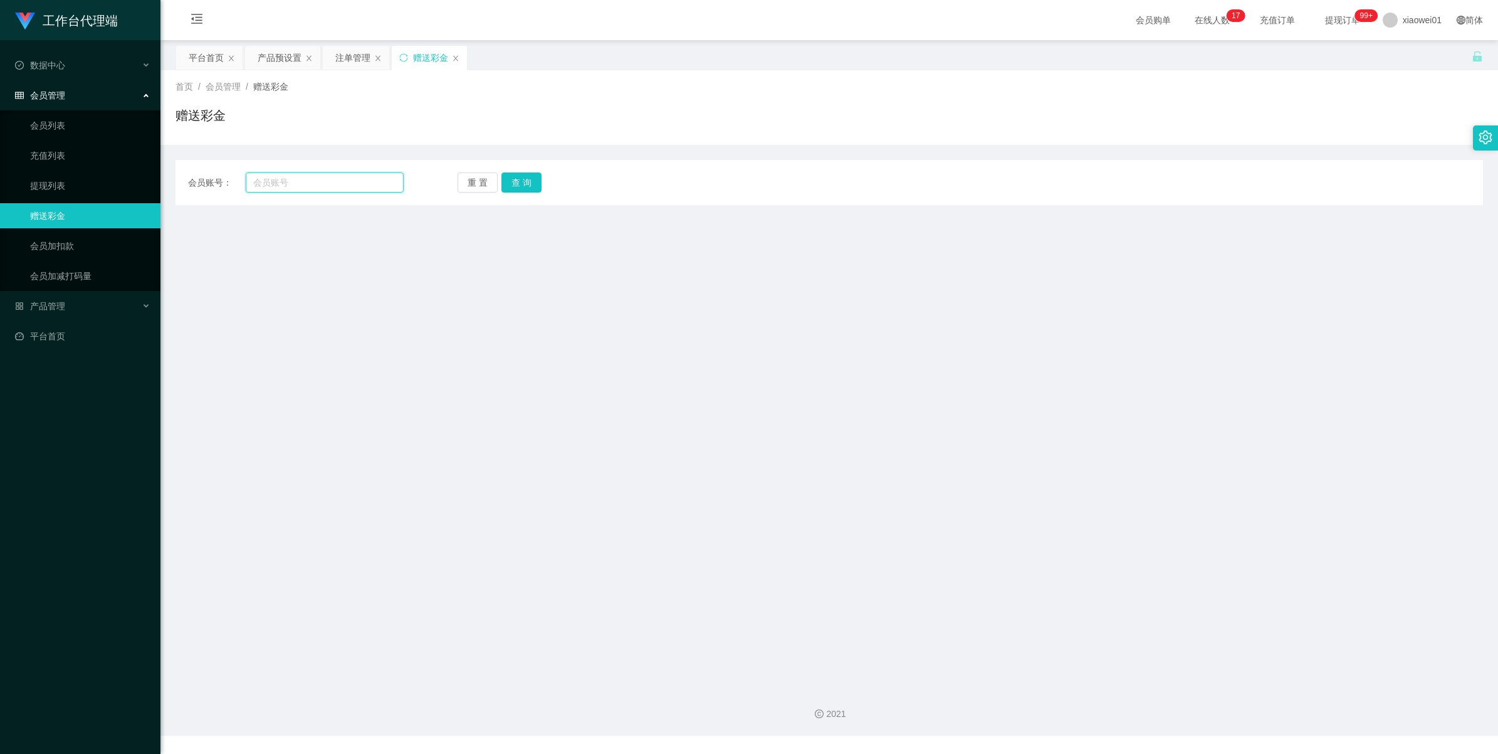
click at [330, 186] on input "text" at bounding box center [325, 182] width 158 height 20
paste input "KamSL"
type input "KamSL"
click at [518, 188] on button "查 询" at bounding box center [522, 182] width 40 height 20
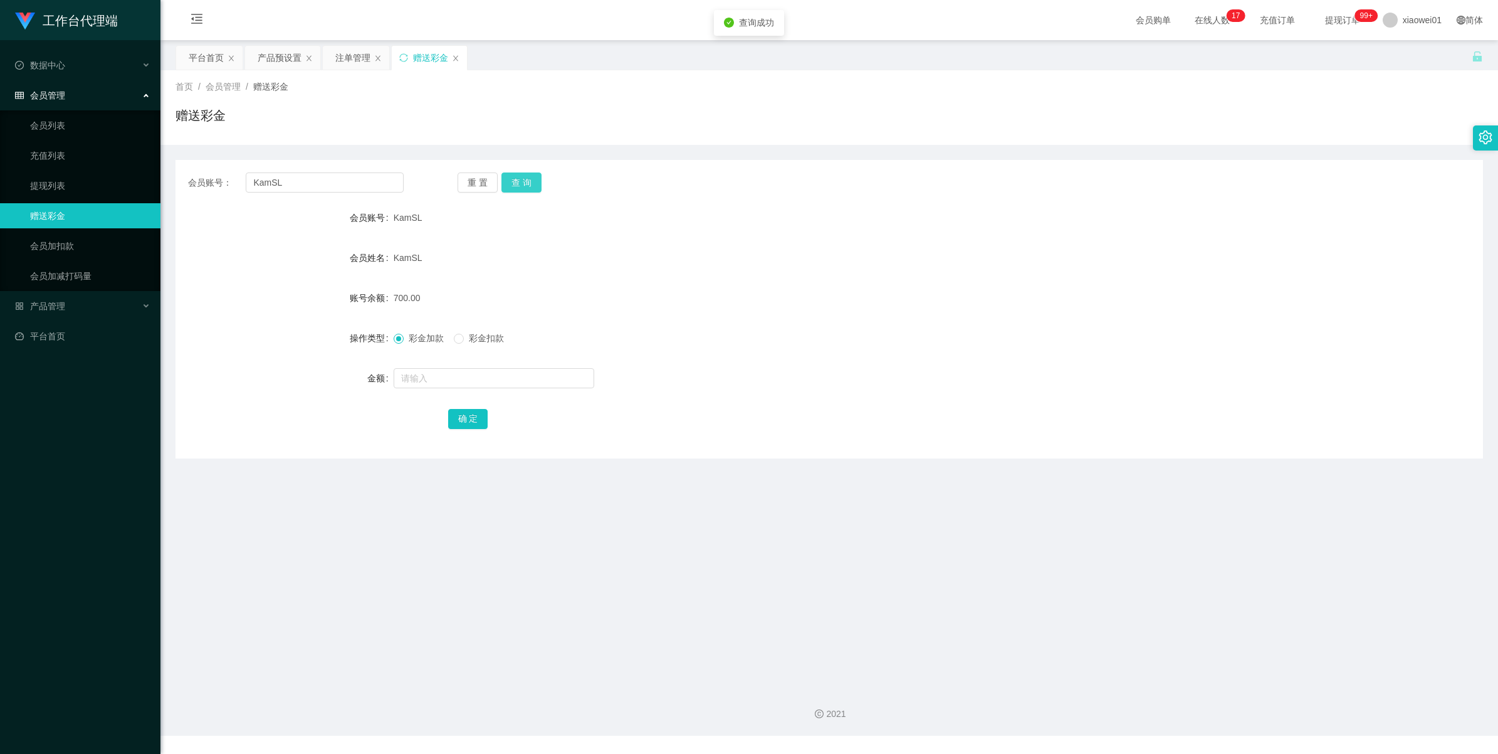
click at [518, 188] on button "查 询" at bounding box center [522, 182] width 40 height 20
click at [273, 60] on div "产品预设置" at bounding box center [280, 58] width 44 height 24
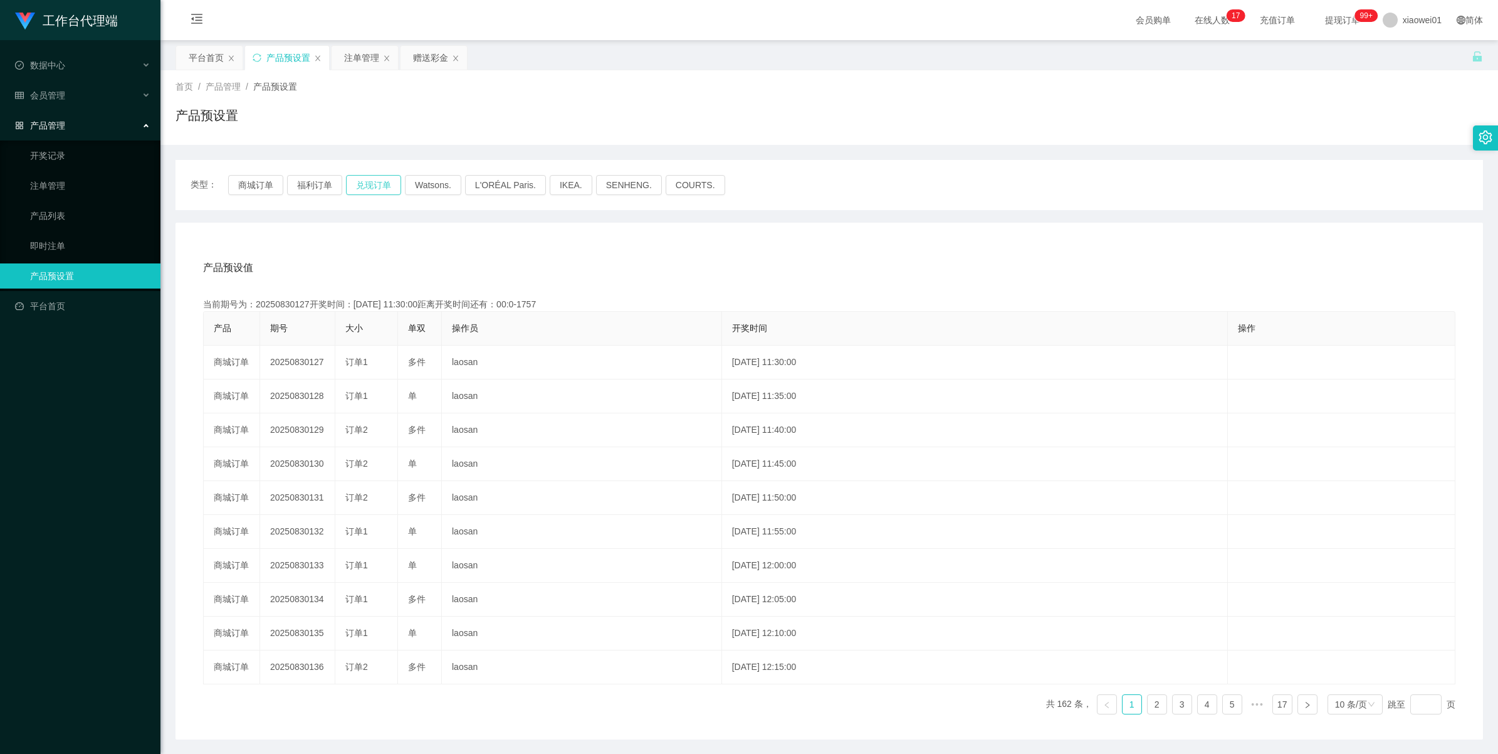
click at [390, 184] on button "兑现订单" at bounding box center [373, 185] width 55 height 20
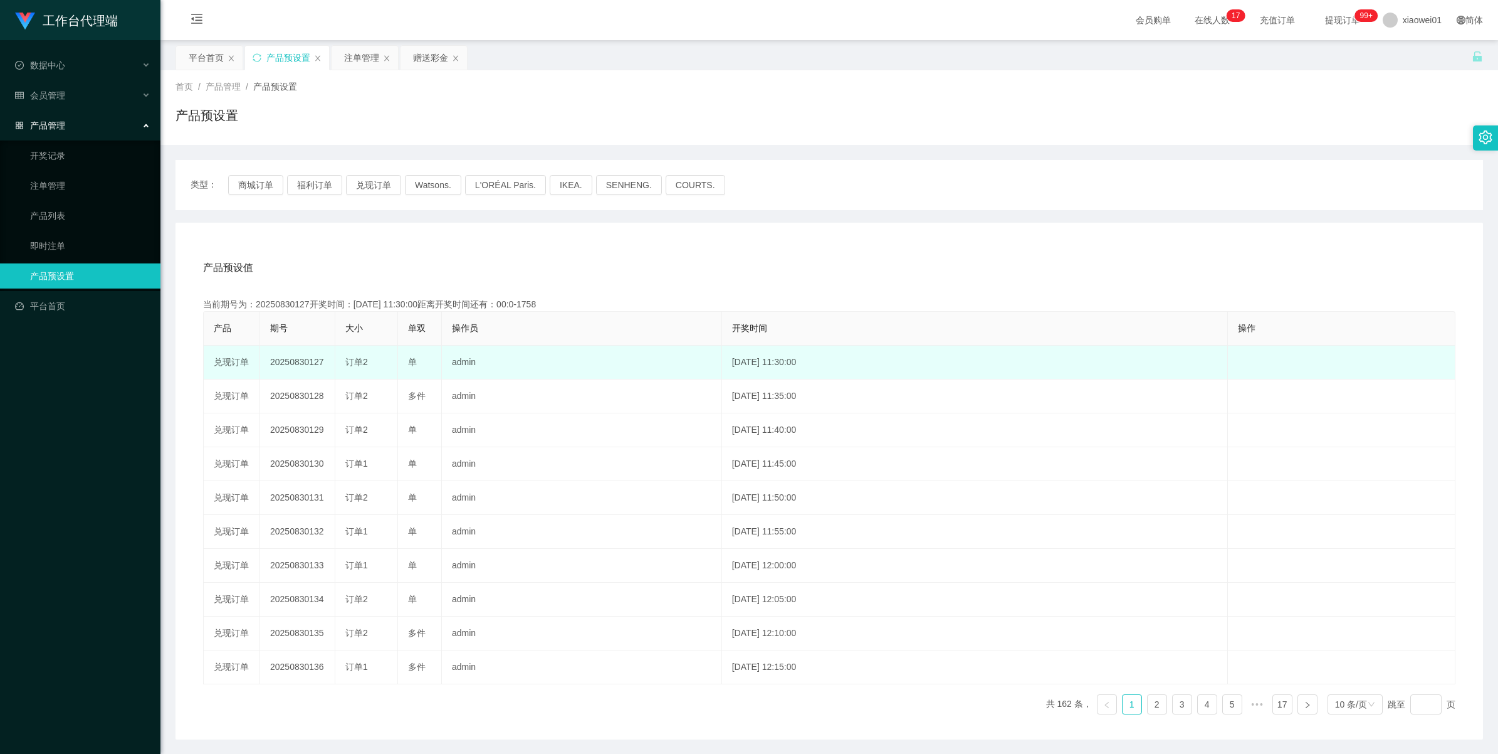
click at [290, 367] on td "20250830127" at bounding box center [297, 362] width 75 height 34
click at [292, 362] on td "20250830127" at bounding box center [297, 362] width 75 height 34
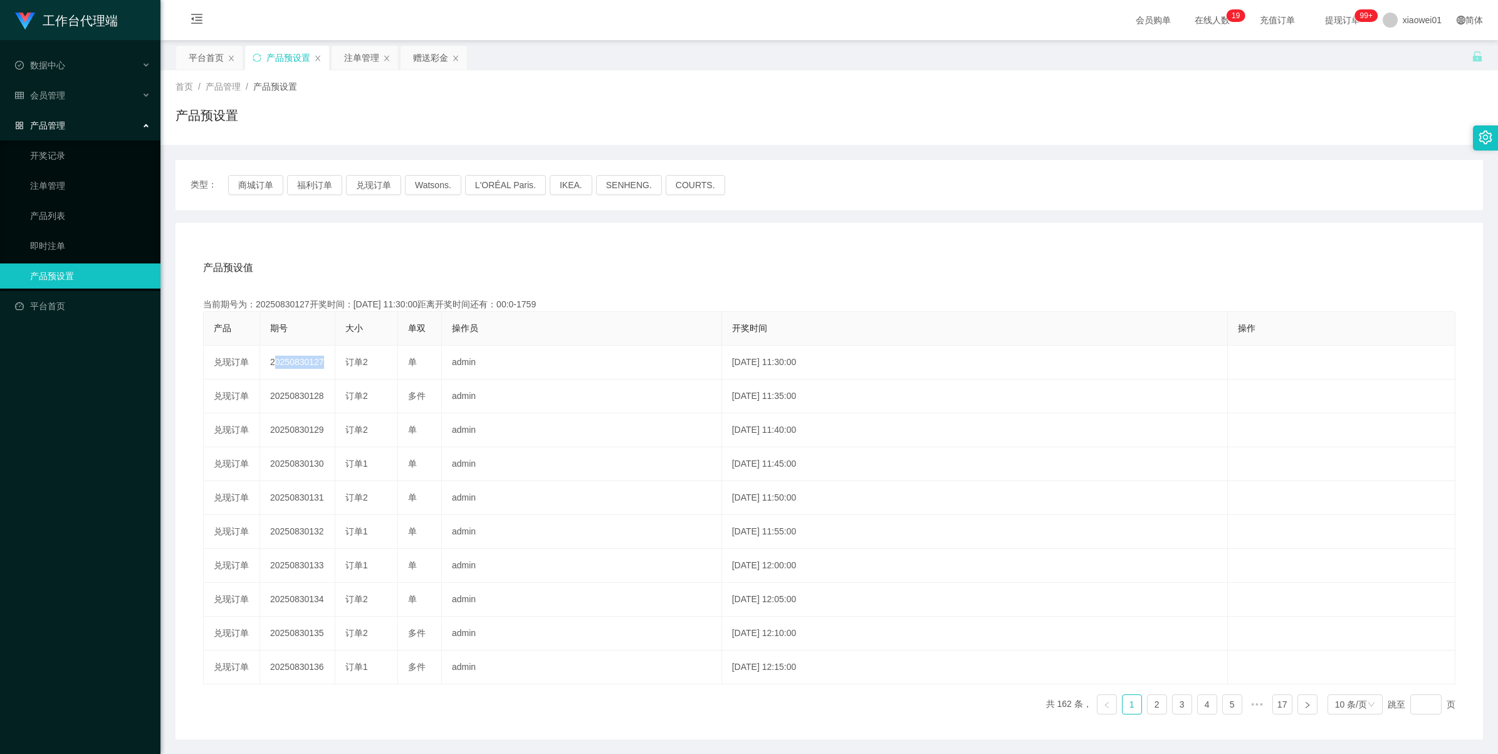
copy td "20250830127"
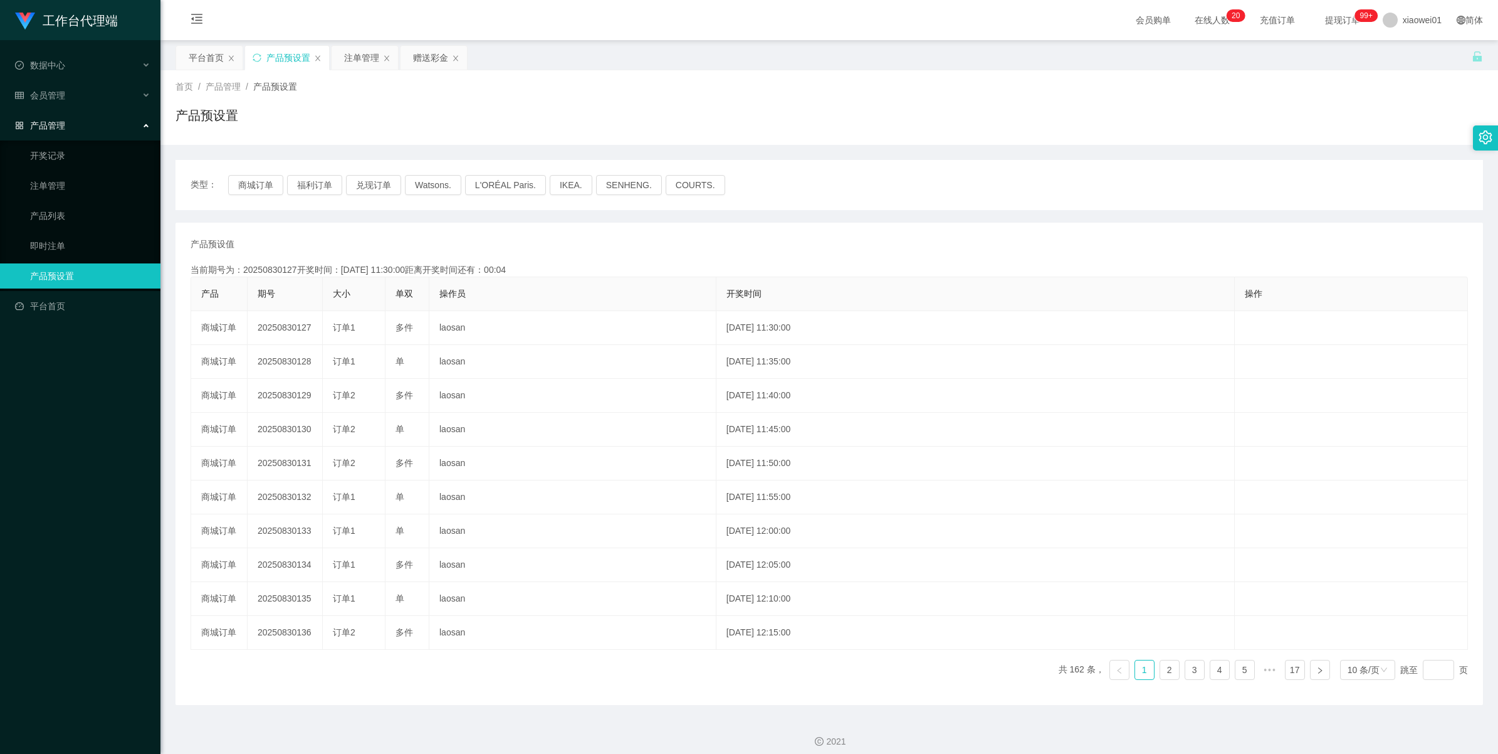
click at [364, 187] on button "兑现订单" at bounding box center [373, 185] width 55 height 20
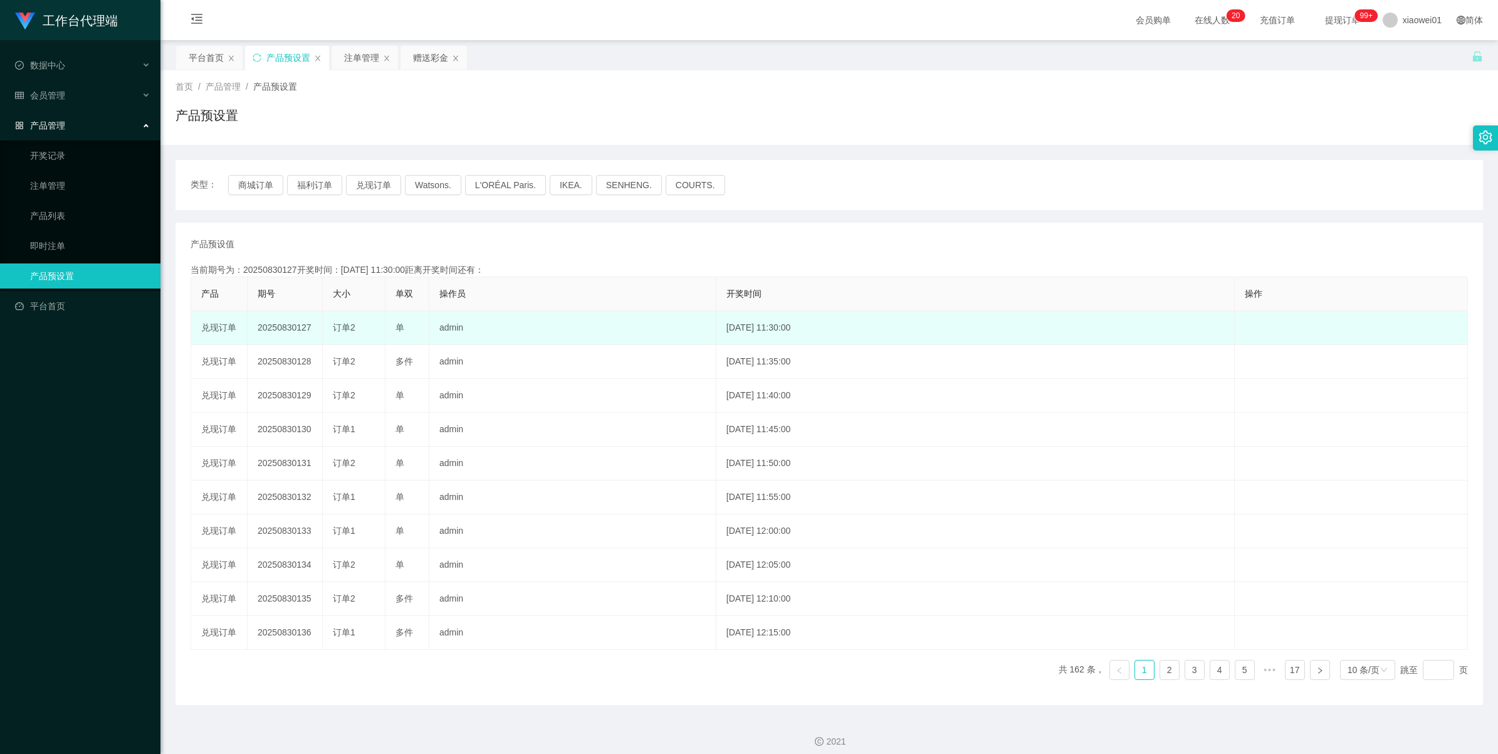
click at [296, 328] on td "20250830127" at bounding box center [285, 328] width 75 height 34
copy td "20250830127"
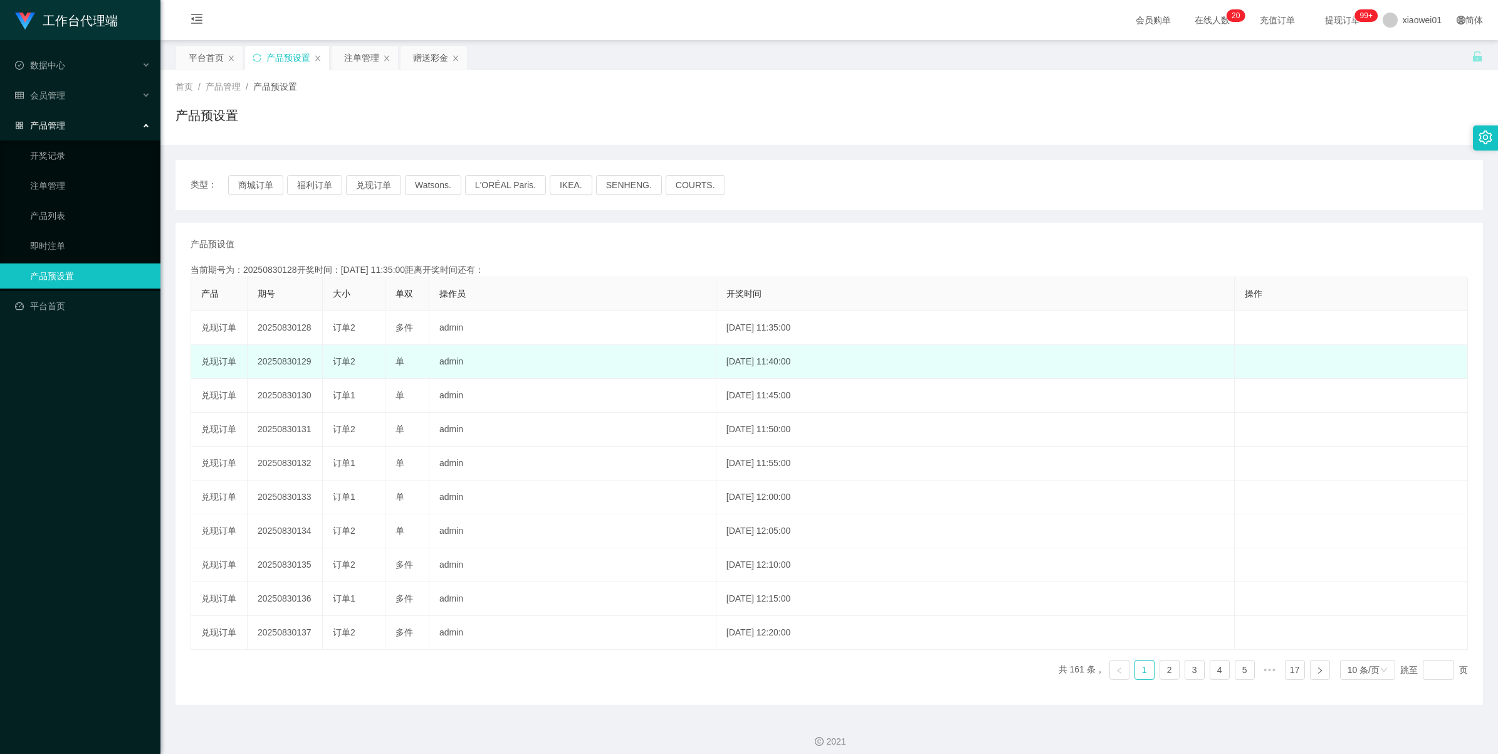
click at [286, 357] on td "20250830129" at bounding box center [285, 362] width 75 height 34
copy td "20250830129"
